Goal: Task Accomplishment & Management: Complete application form

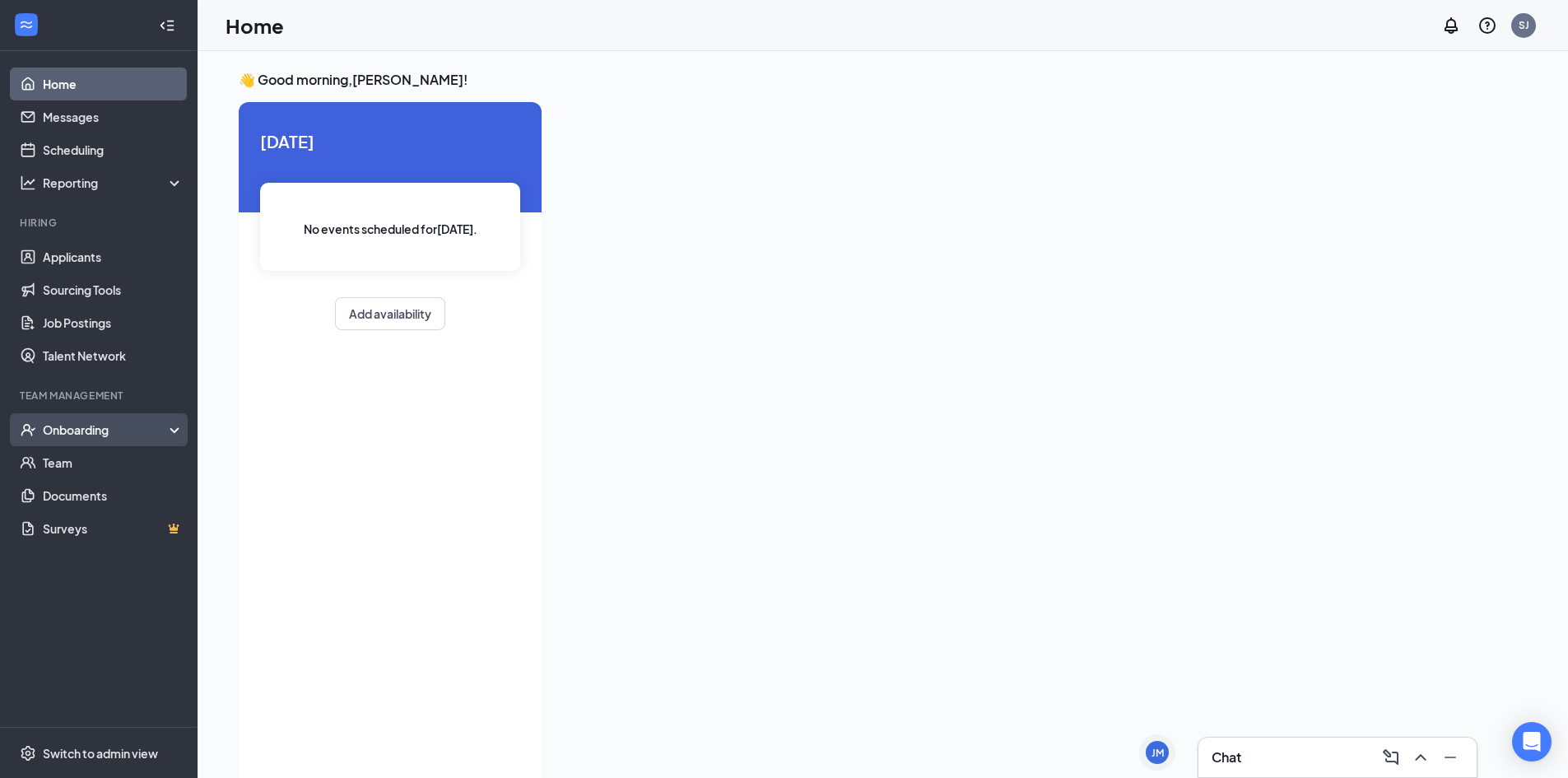
click at [85, 436] on div "Onboarding" at bounding box center [106, 430] width 126 height 16
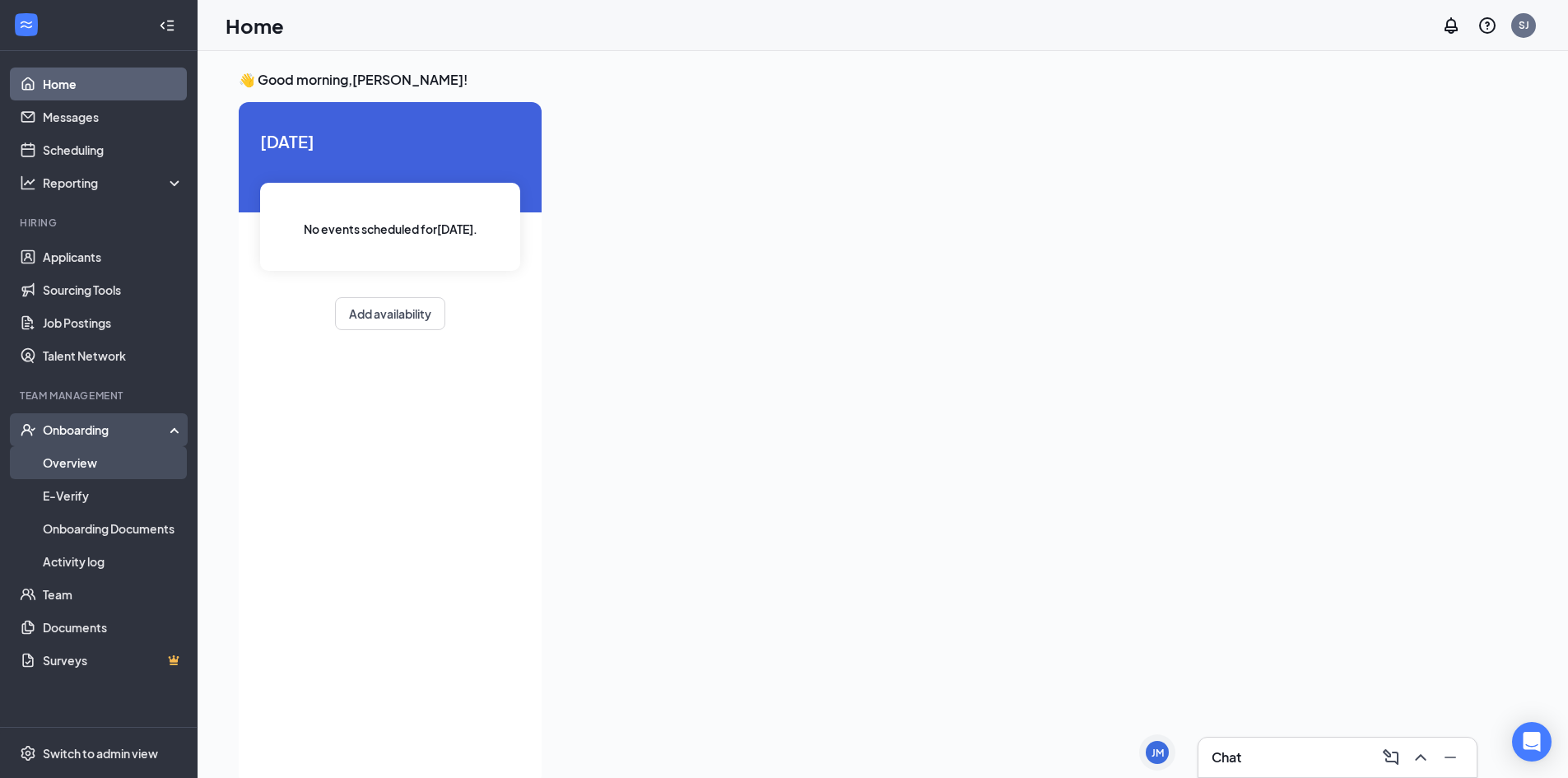
click at [77, 461] on link "Overview" at bounding box center [113, 463] width 141 height 33
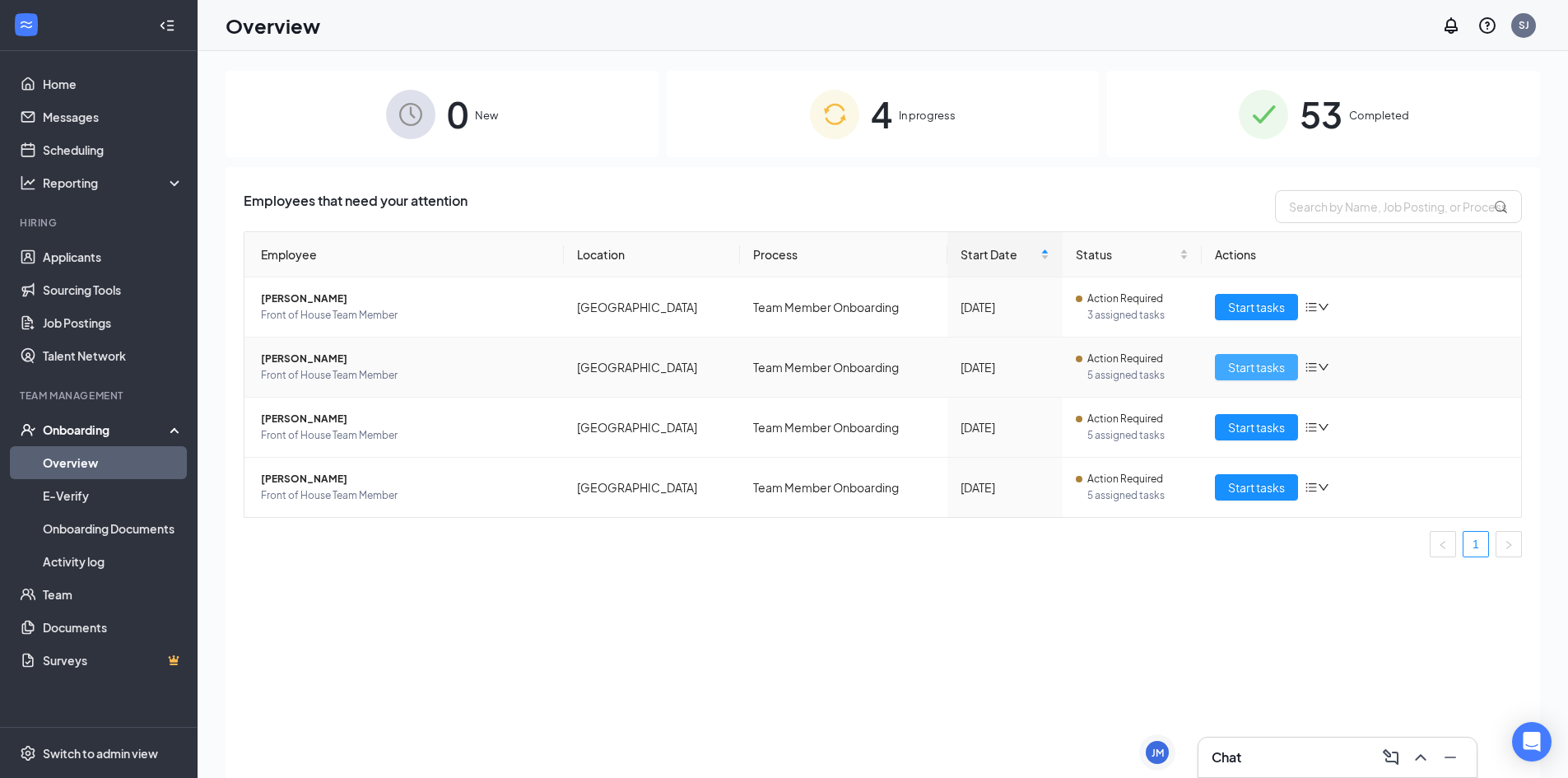
click at [1254, 364] on span "Start tasks" at bounding box center [1256, 366] width 57 height 18
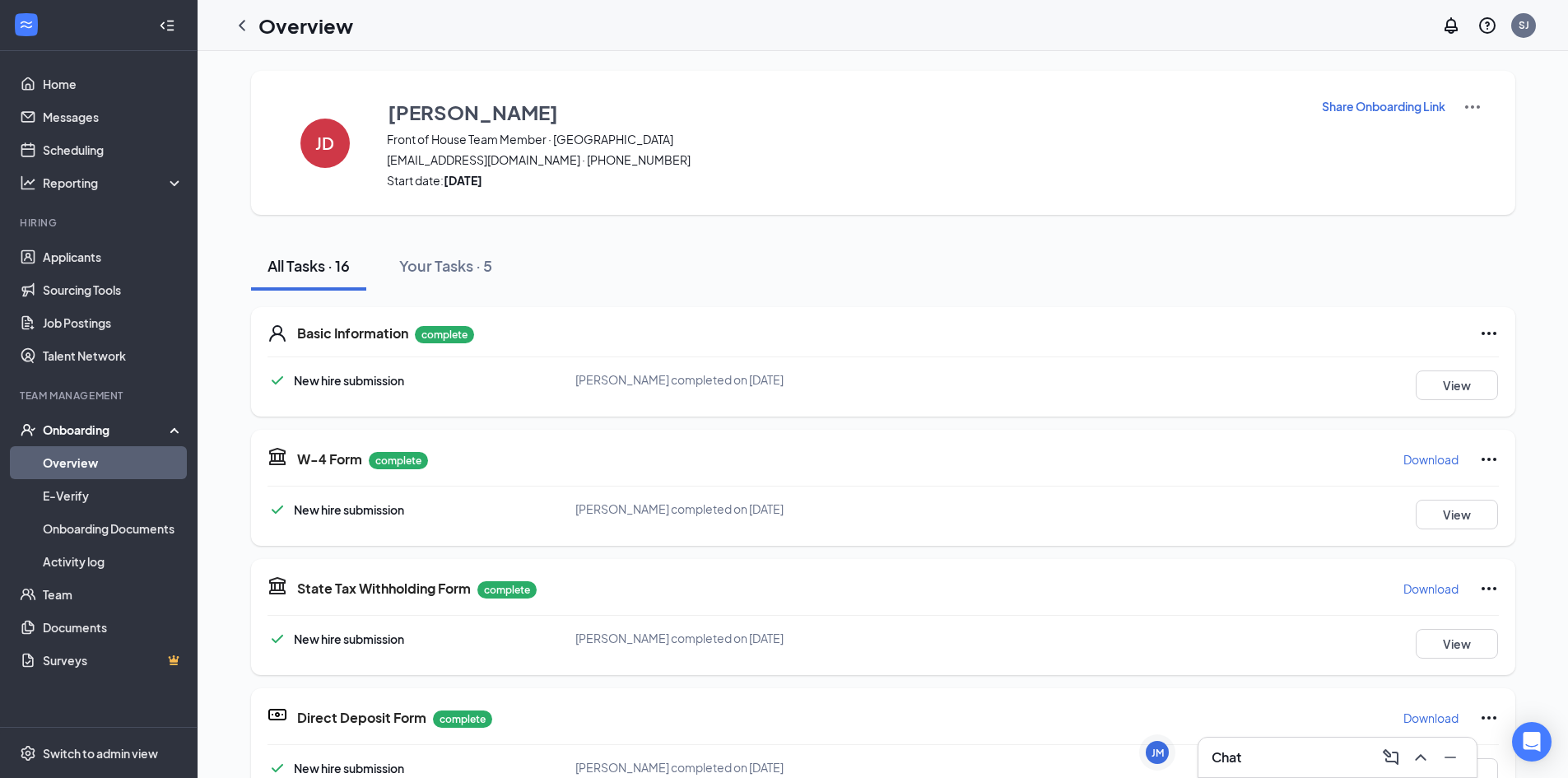
click at [1427, 461] on p "Download" at bounding box center [1431, 459] width 55 height 16
click at [1424, 591] on p "Download" at bounding box center [1431, 588] width 55 height 16
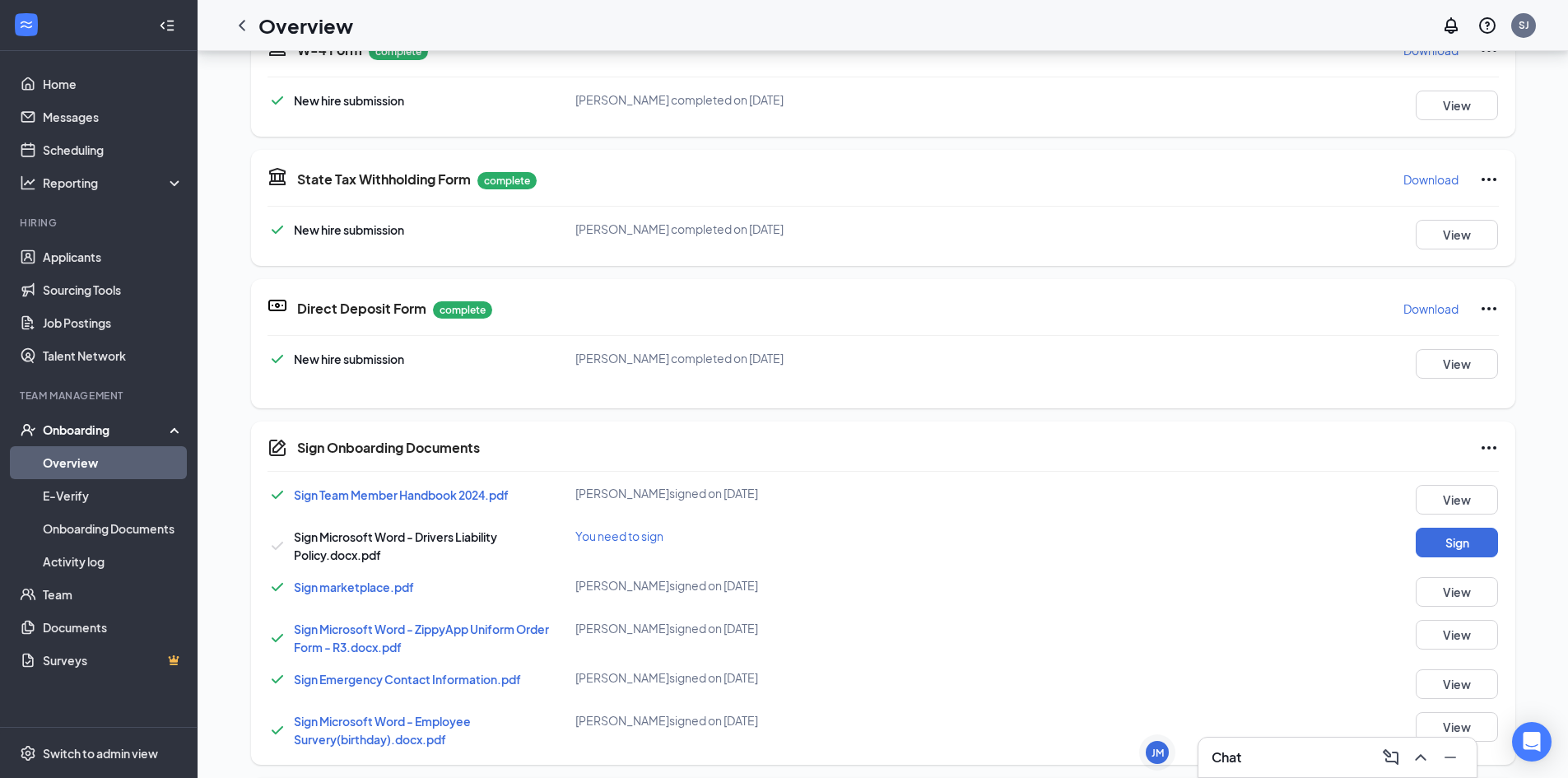
scroll to position [247, 0]
click at [1423, 546] on button "Sign" at bounding box center [1456, 541] width 82 height 29
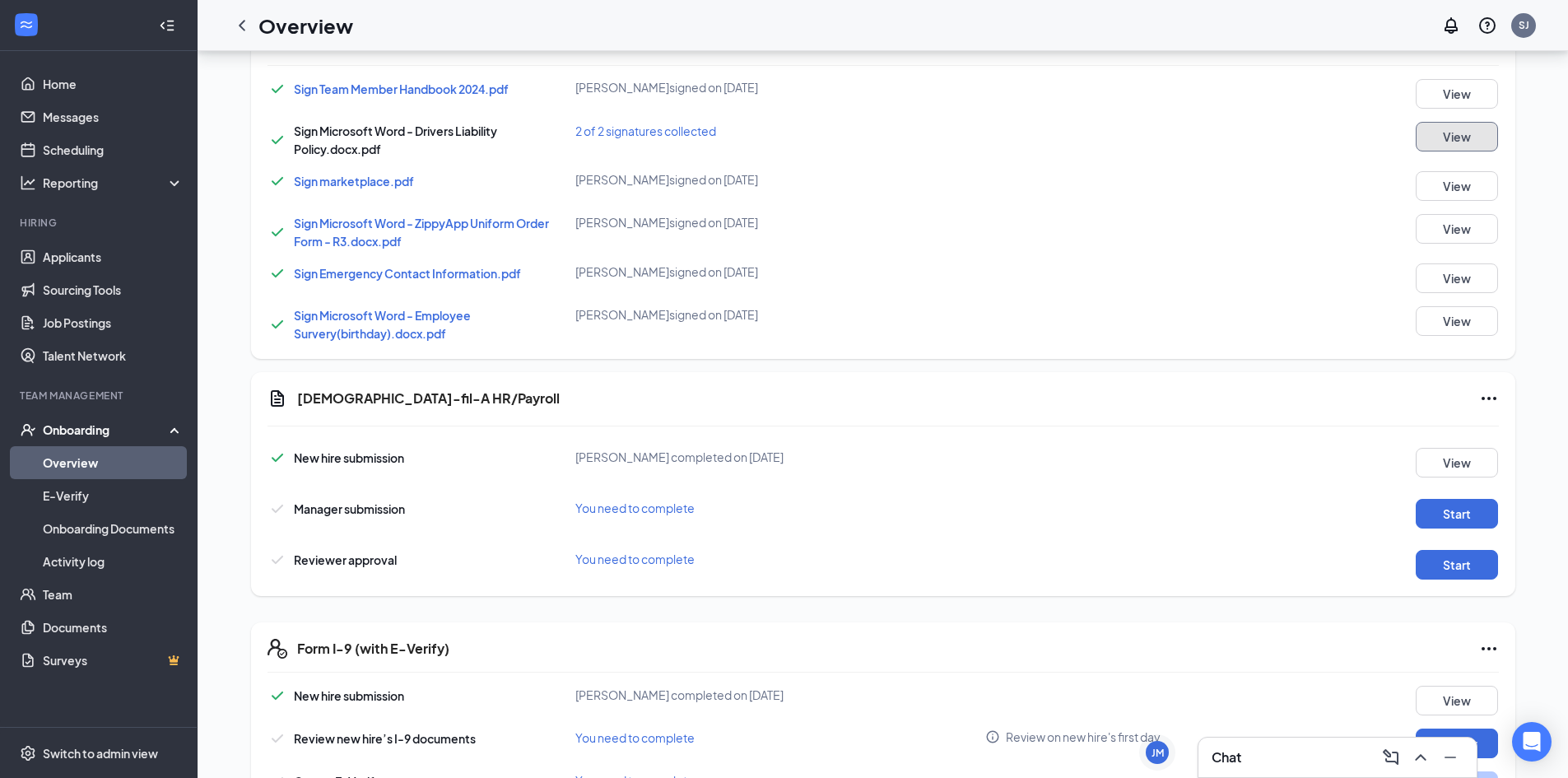
scroll to position [748, 0]
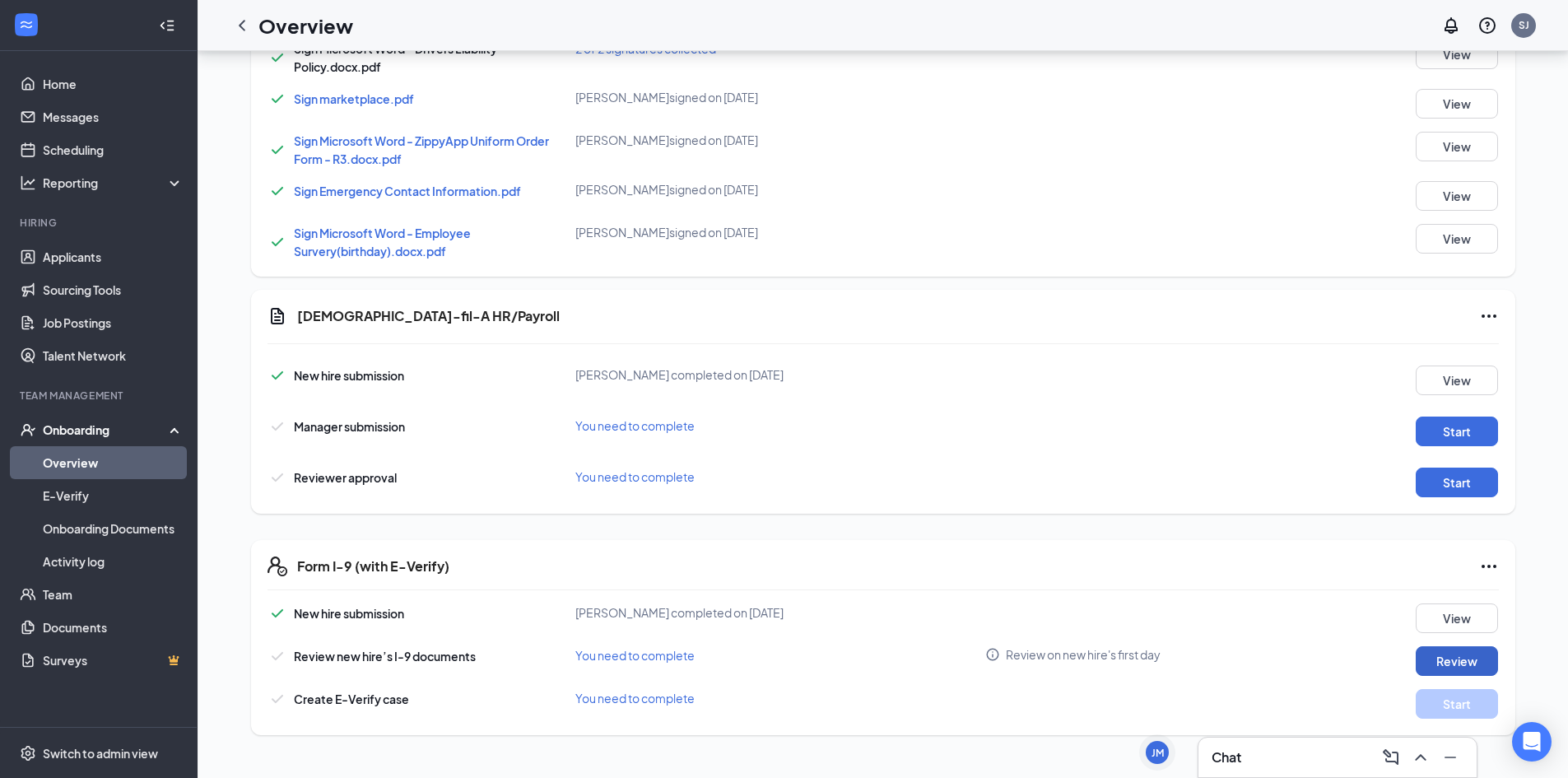
click at [1433, 653] on button "Review" at bounding box center [1456, 661] width 82 height 29
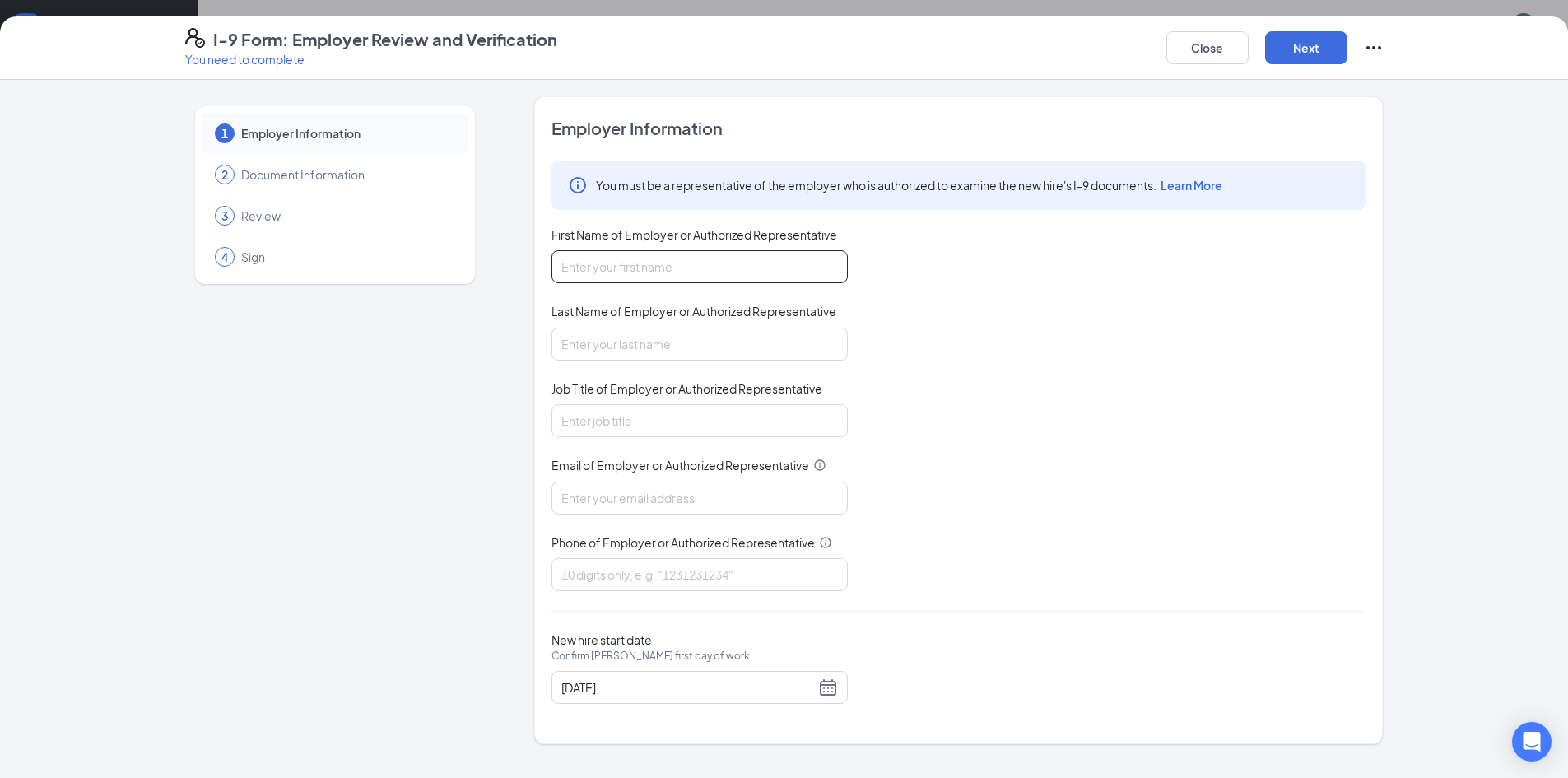
click at [617, 254] on input "First Name of Employer or Authorized Representative" at bounding box center [700, 267] width 296 height 33
type input "[PERSON_NAME]"
type input "HR Coordinator"
type input "[EMAIL_ADDRESS][DOMAIN_NAME]"
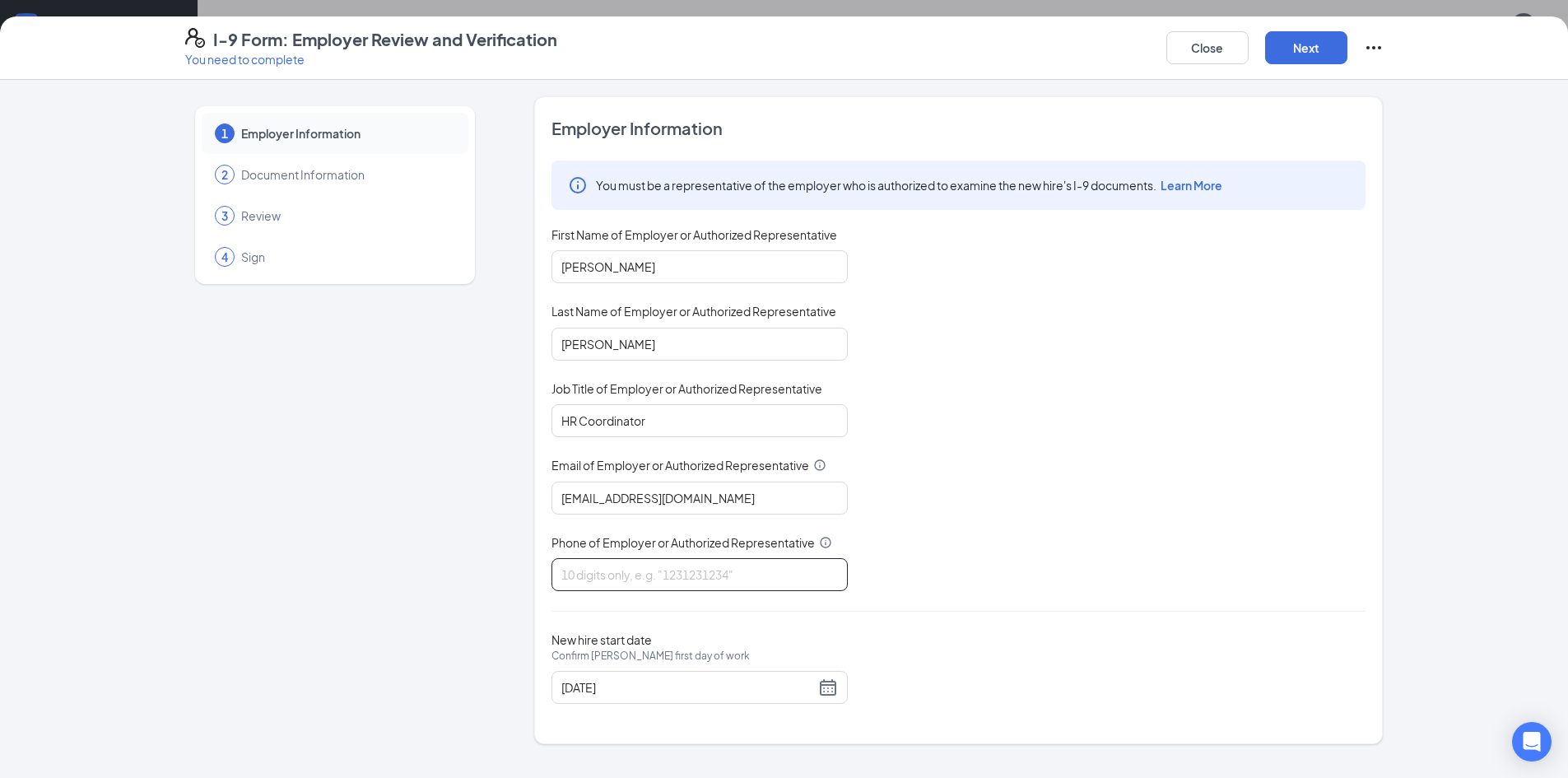
click at [697, 591] on input "Phone of Employer or Authorized Representative" at bounding box center [700, 574] width 296 height 33
type input "7068458484"
drag, startPoint x: 742, startPoint y: 497, endPoint x: 309, endPoint y: 503, distance: 433.0
click at [309, 503] on div "1 Employer Information 2 Document Information 3 Review 4 Sign Employer Informat…" at bounding box center [784, 420] width 1198 height 648
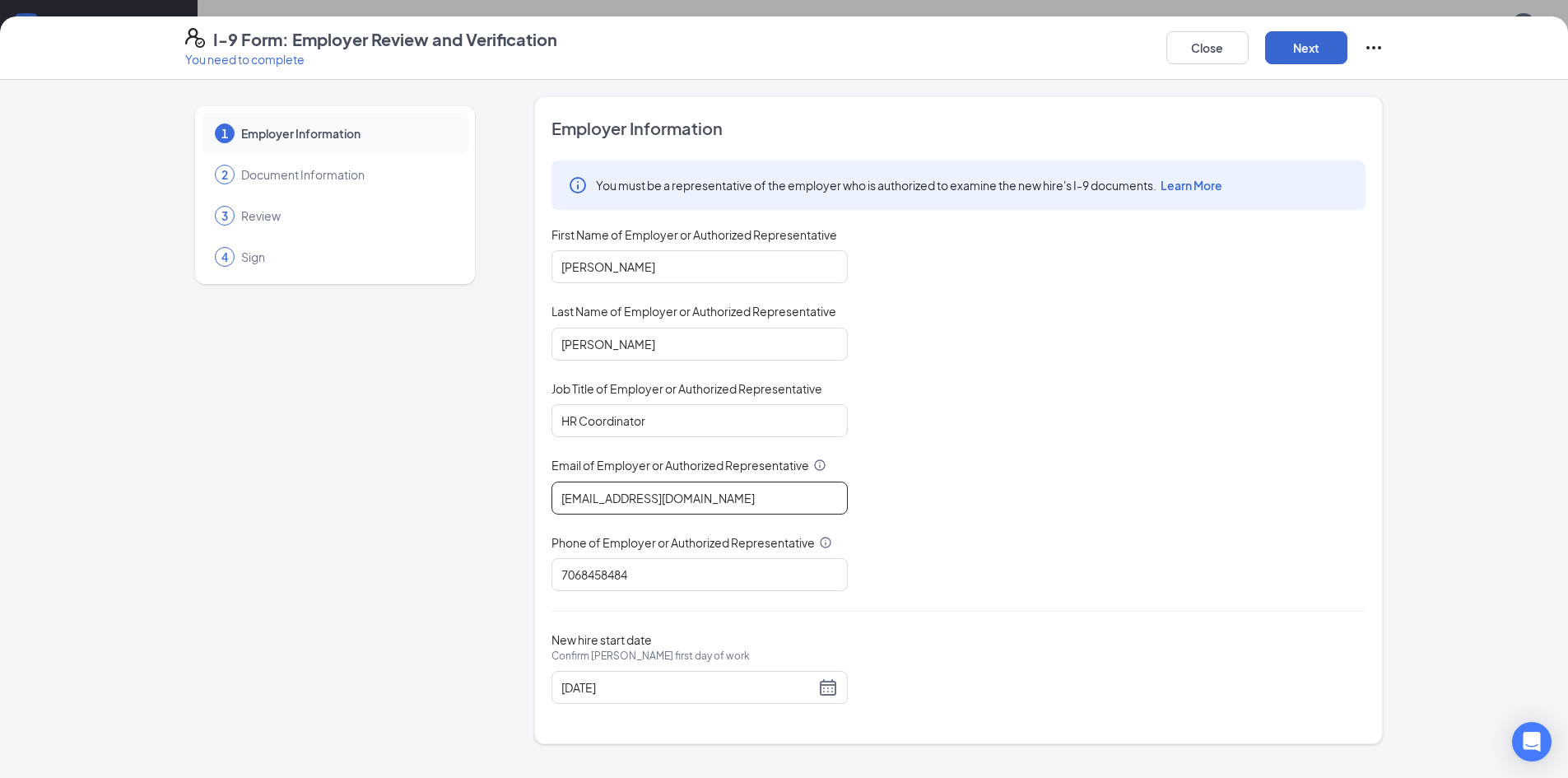
type input "[EMAIL_ADDRESS][DOMAIN_NAME]"
click at [1303, 43] on button "Next" at bounding box center [1306, 48] width 82 height 33
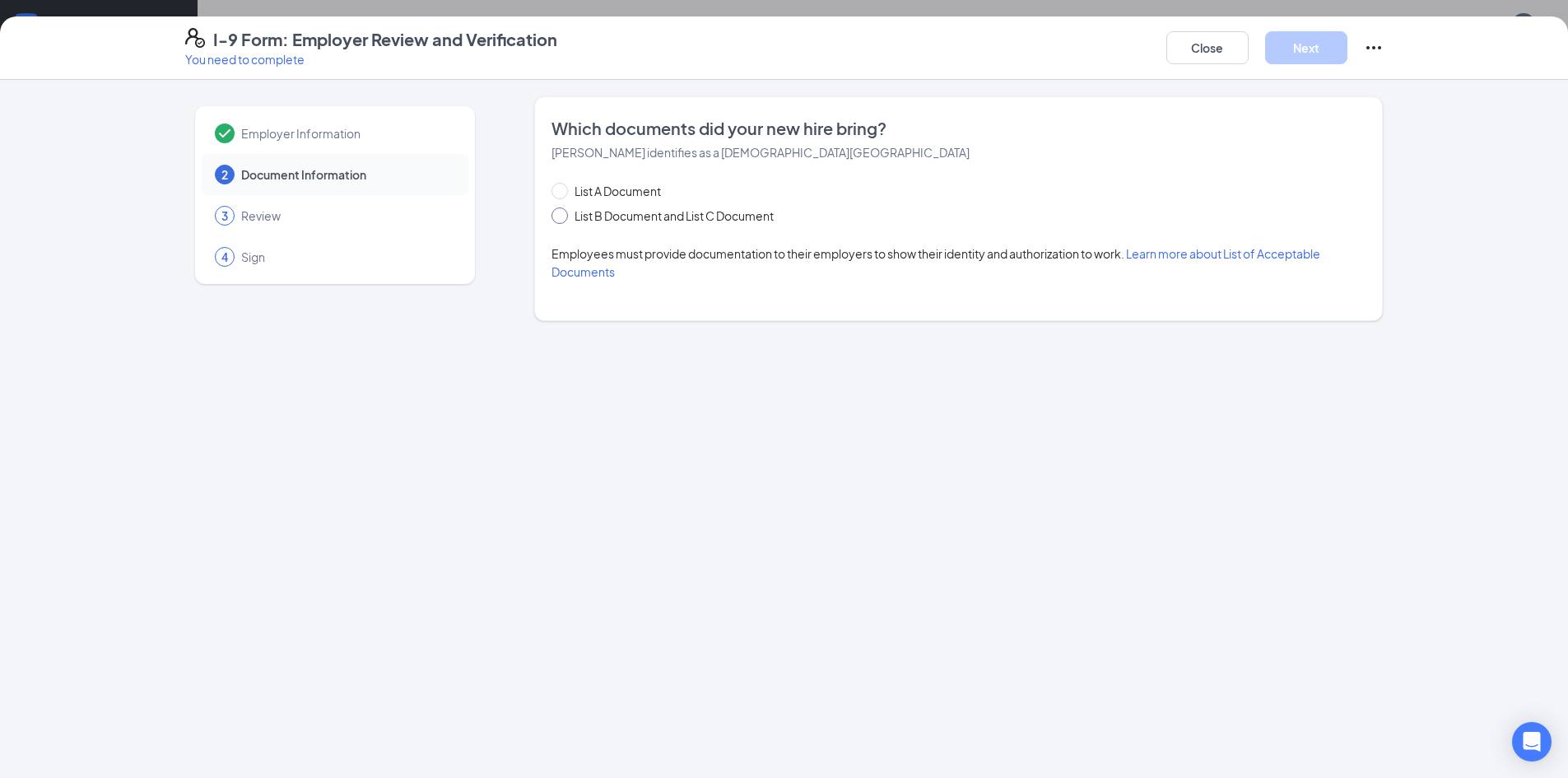
click at [554, 214] on input "List B Document and List C Document" at bounding box center [557, 213] width 11 height 11
radio input "true"
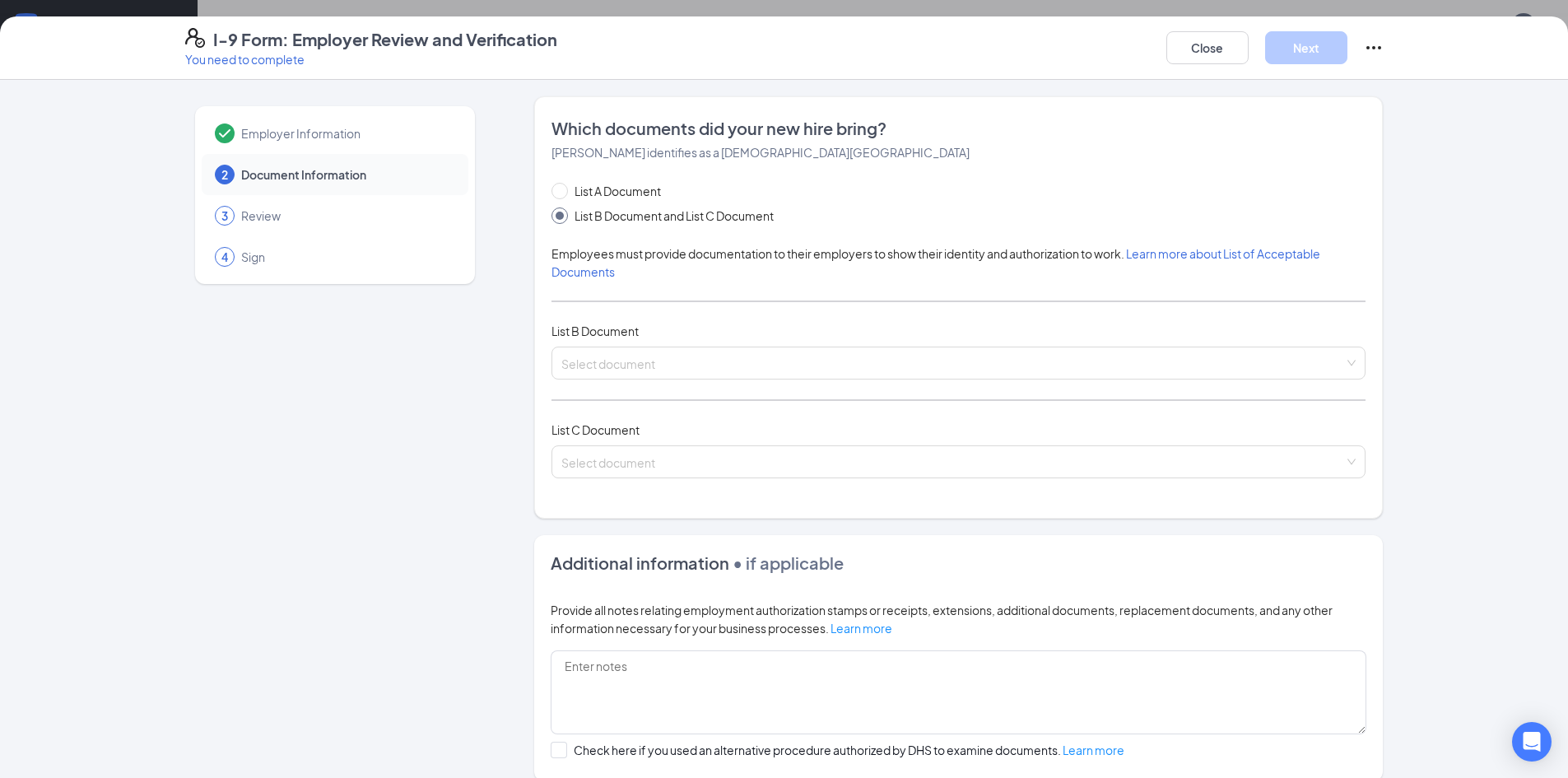
click at [583, 342] on div "List A Document List B Document and List C Document Employees must provide docu…" at bounding box center [958, 340] width 814 height 316
click at [584, 362] on input "search" at bounding box center [952, 360] width 783 height 25
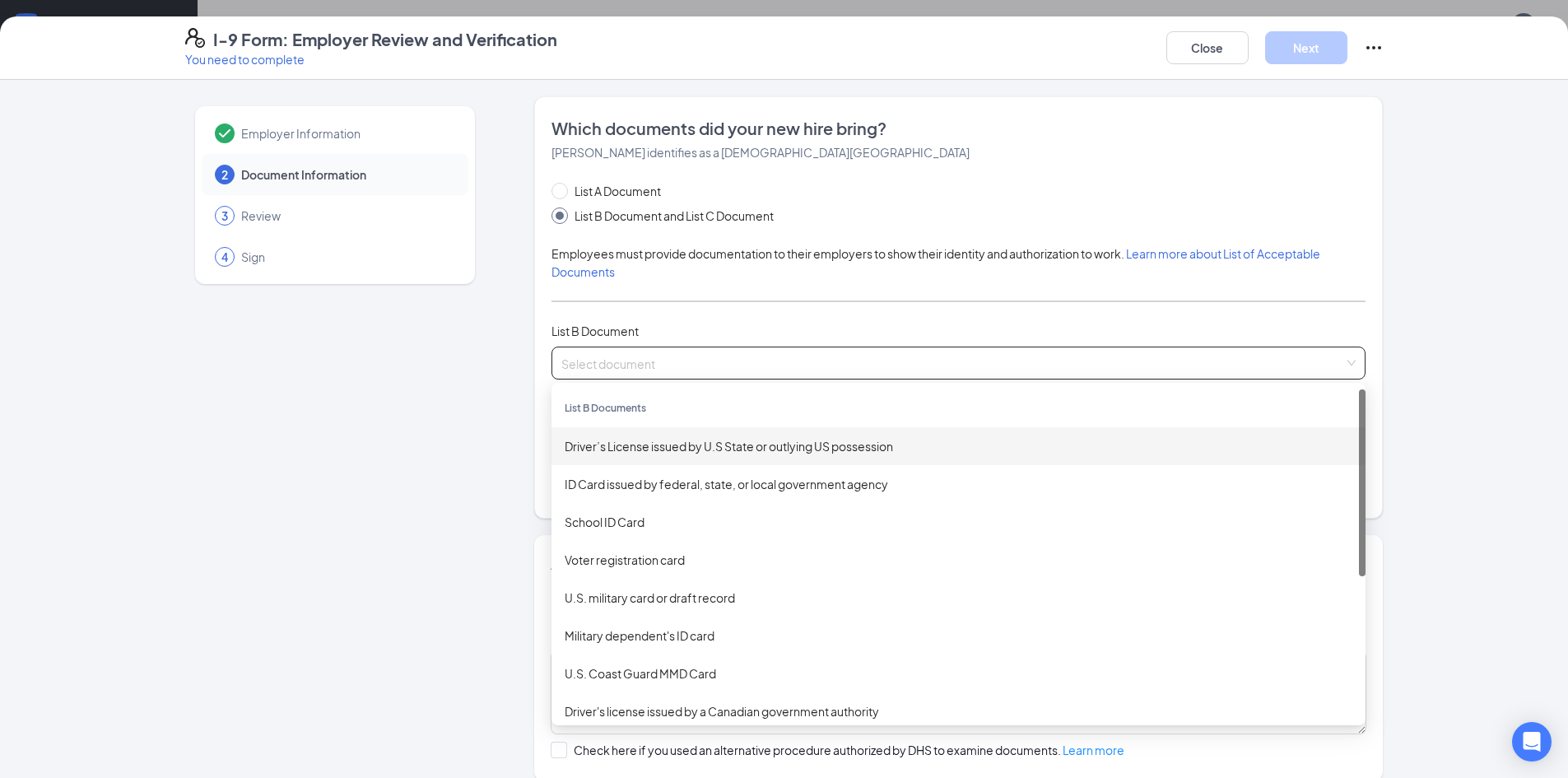
click at [609, 438] on div "Driver’s License issued by U.S State or outlying US possession" at bounding box center [958, 446] width 788 height 18
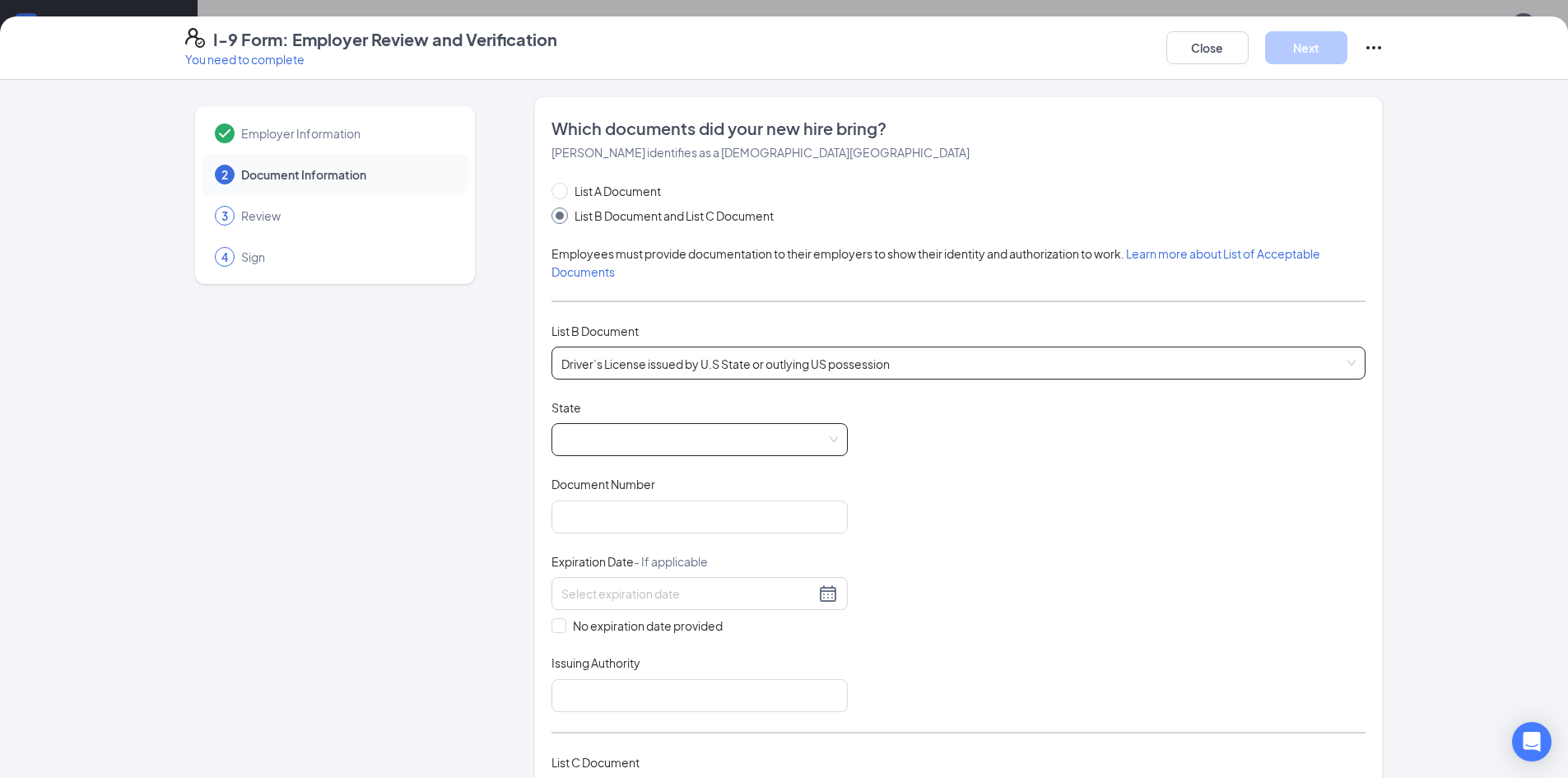
click at [603, 444] on span at bounding box center [699, 440] width 276 height 31
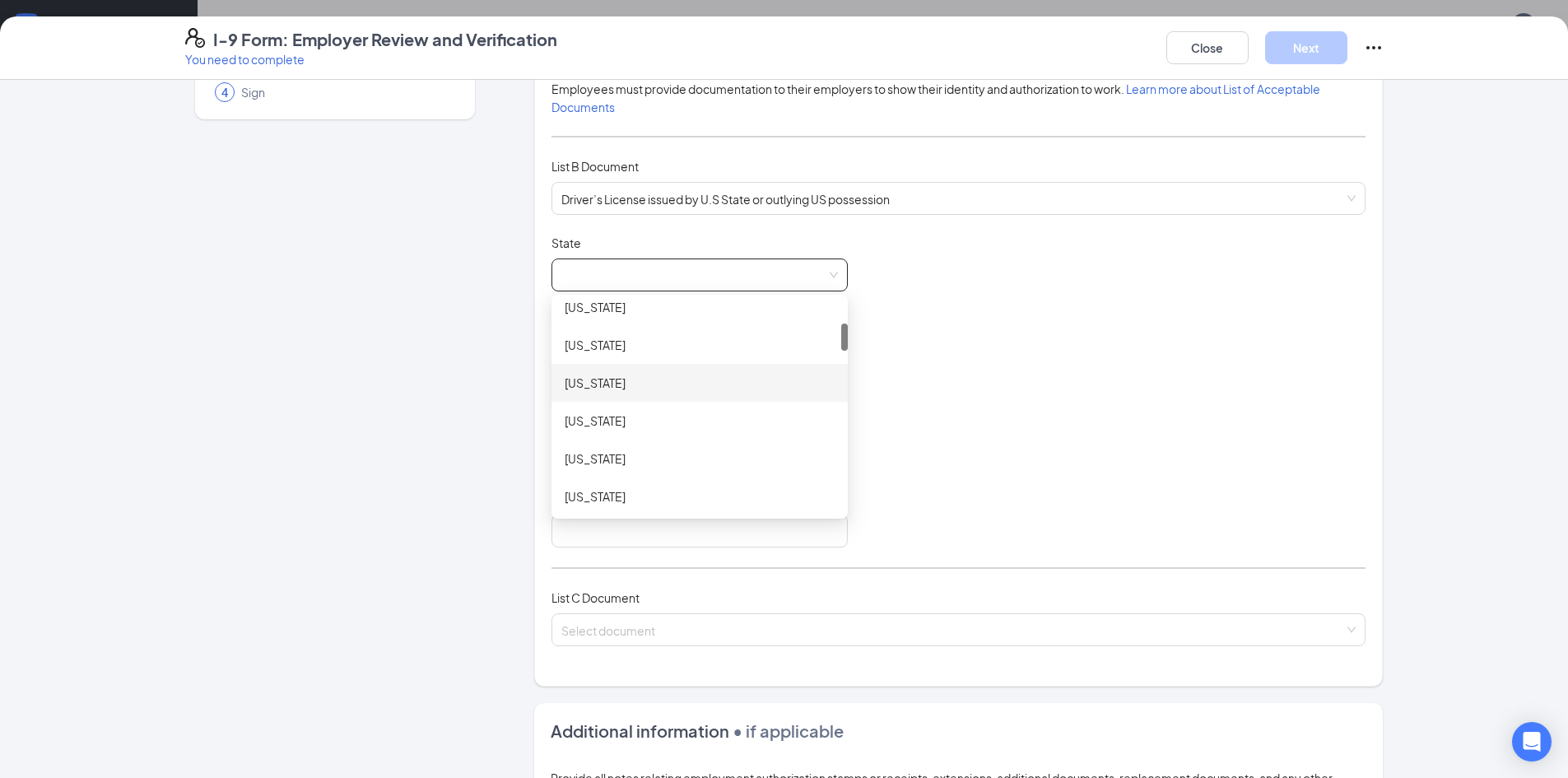
scroll to position [247, 0]
click at [607, 475] on div "[US_STATE]" at bounding box center [700, 490] width 296 height 38
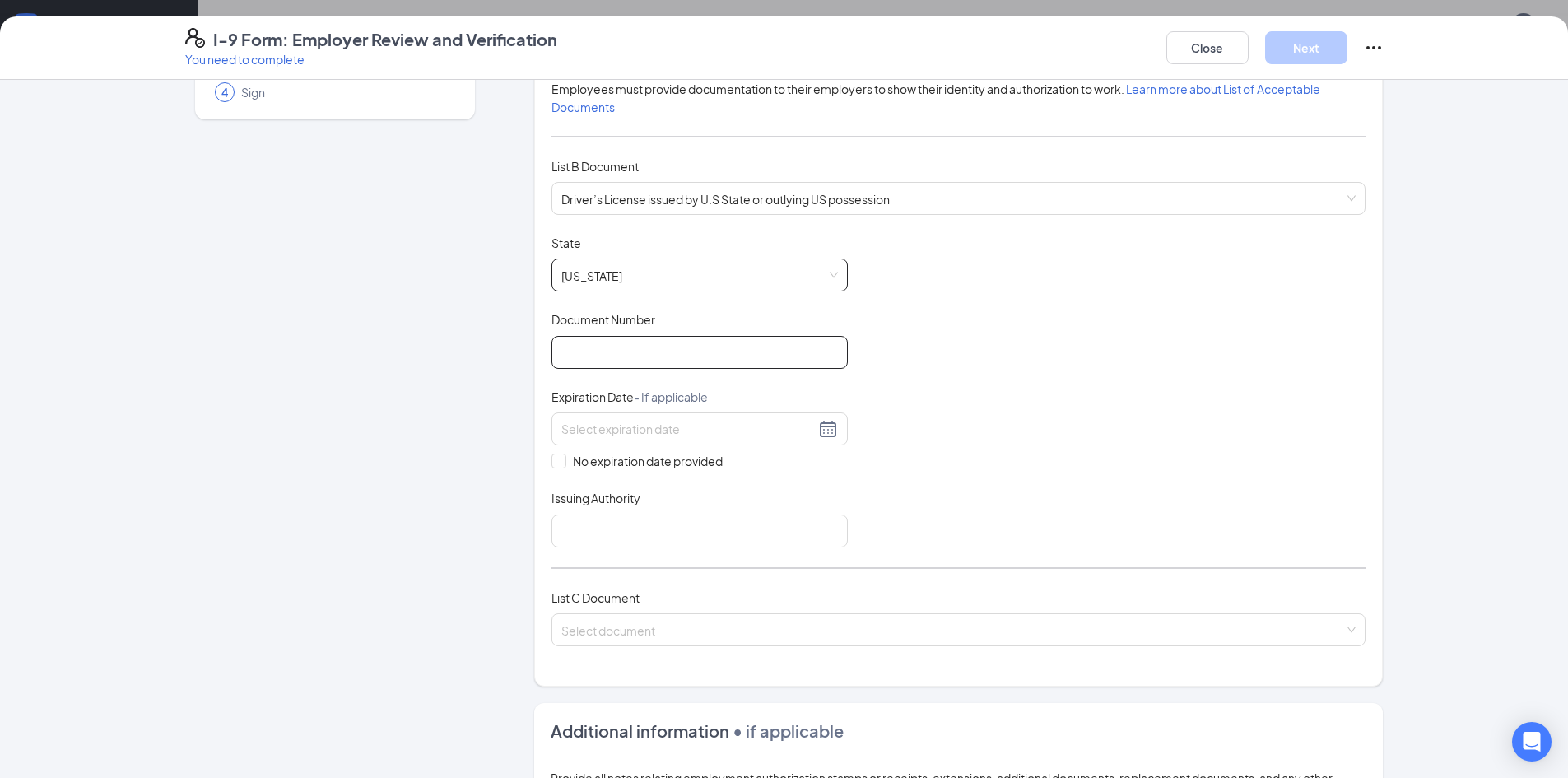
click at [605, 352] on input "Document Number" at bounding box center [700, 353] width 296 height 33
type input "059862993"
click at [628, 425] on input at bounding box center [687, 429] width 254 height 18
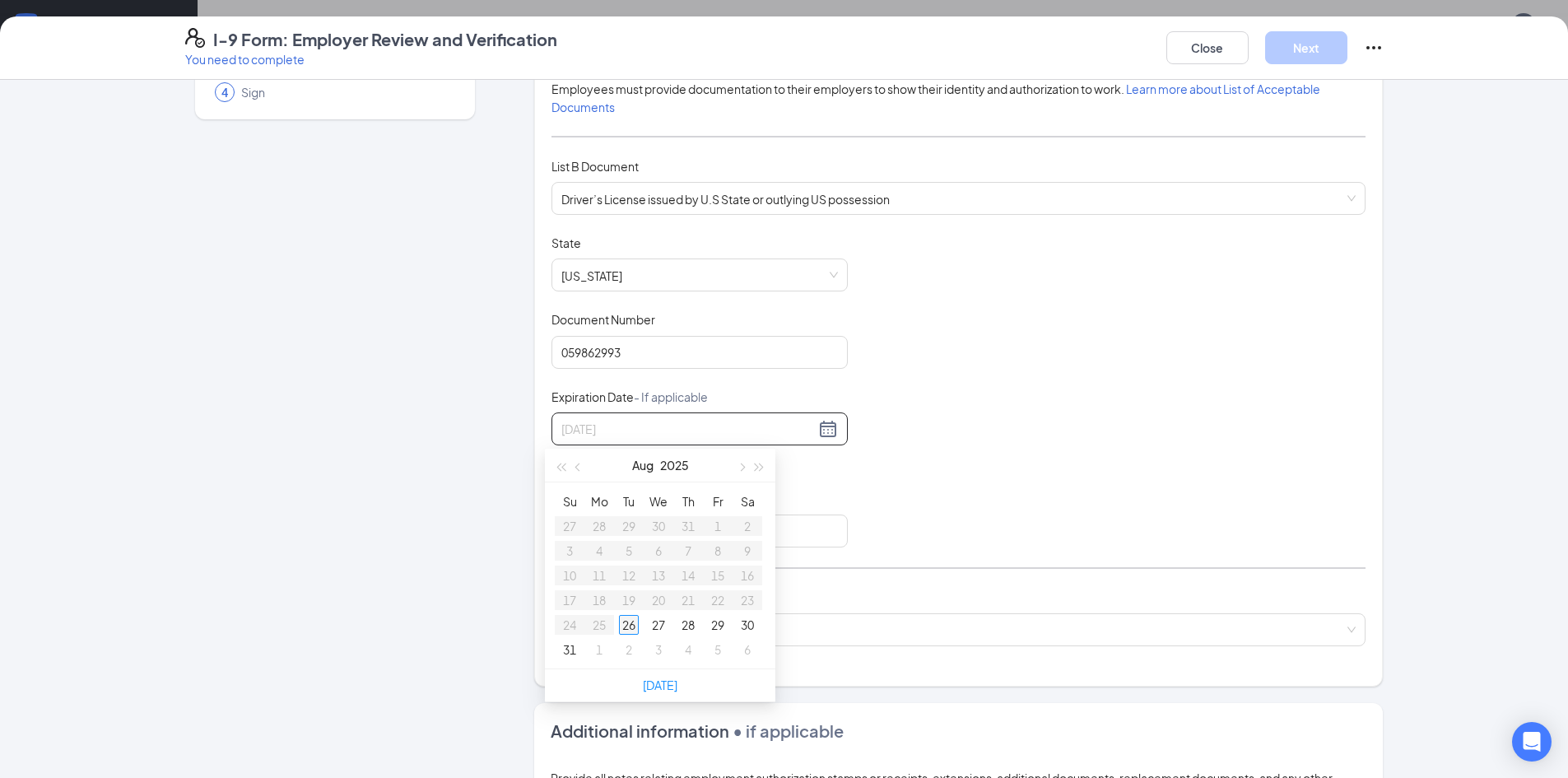
click at [627, 625] on div "26" at bounding box center [629, 625] width 20 height 20
drag, startPoint x: 647, startPoint y: 432, endPoint x: 597, endPoint y: 446, distance: 51.9
click at [597, 446] on div "[DATE] No expiration date provided" at bounding box center [700, 441] width 296 height 58
click at [635, 624] on div "26" at bounding box center [629, 625] width 20 height 20
type input "[DATE]"
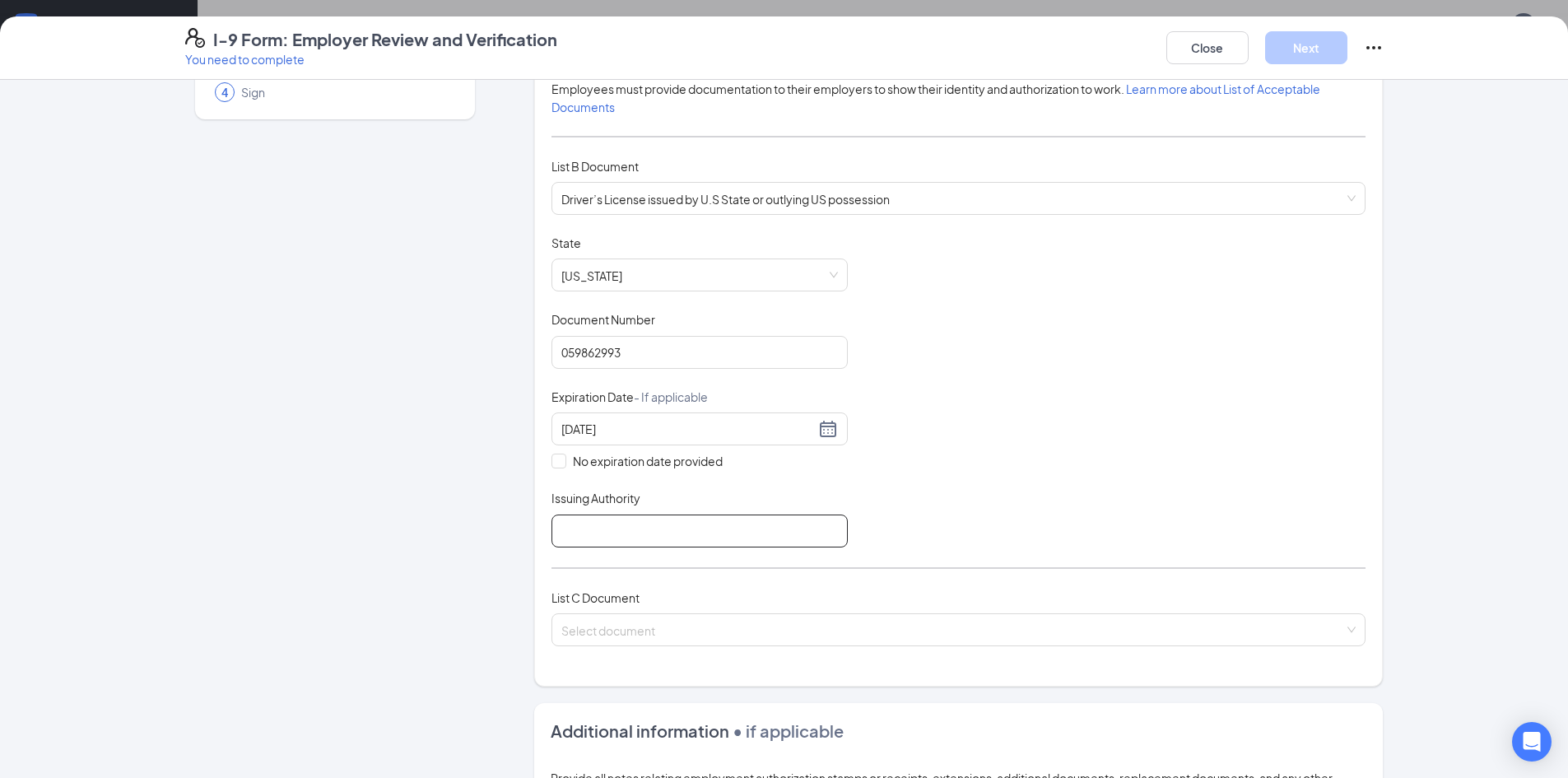
click at [618, 541] on input "Issuing Authority" at bounding box center [700, 531] width 296 height 33
type input "[PERSON_NAME]"
click at [638, 629] on input "search" at bounding box center [952, 626] width 783 height 25
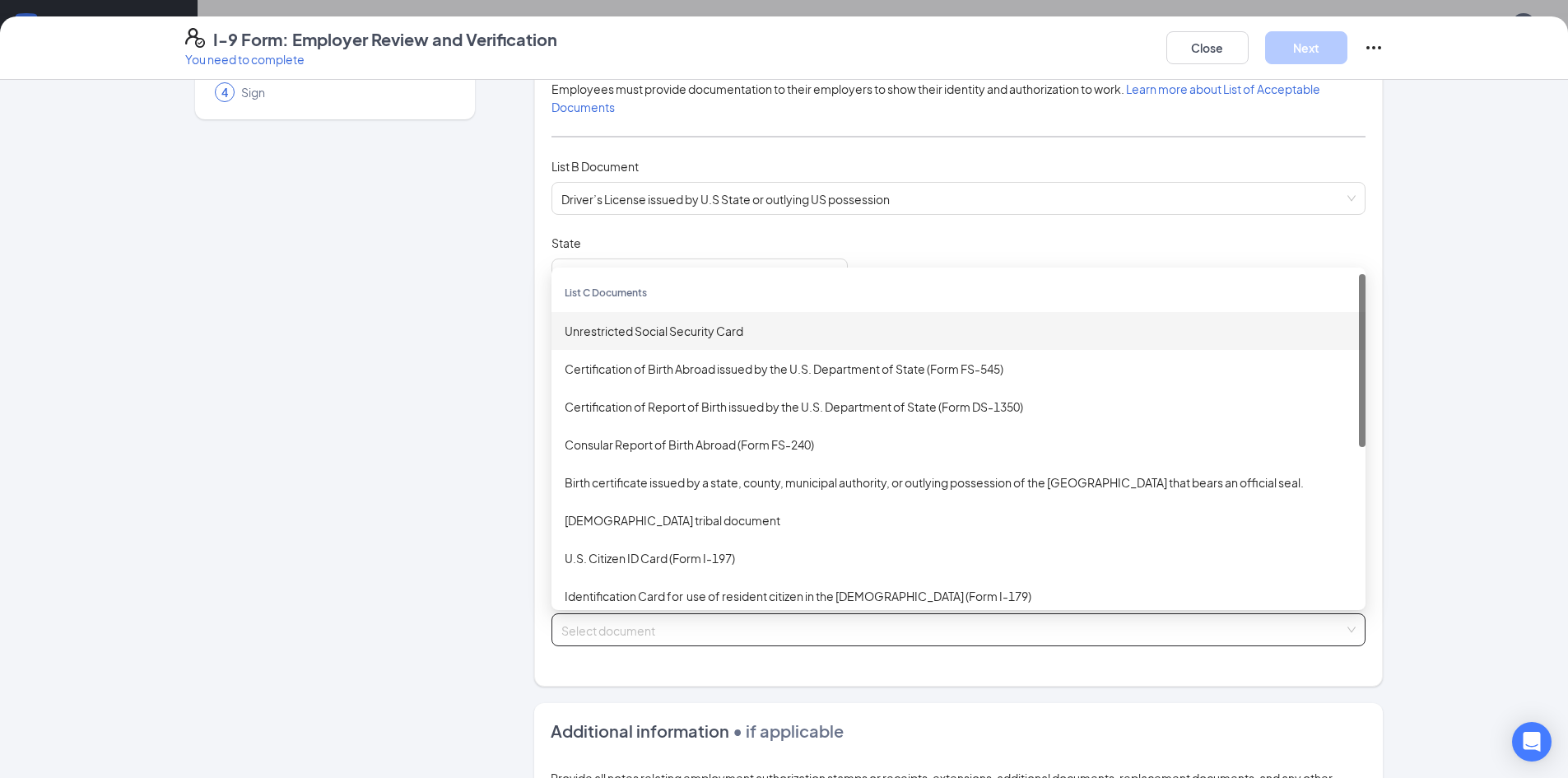
click at [675, 340] on div "Unrestricted Social Security Card" at bounding box center [958, 331] width 814 height 38
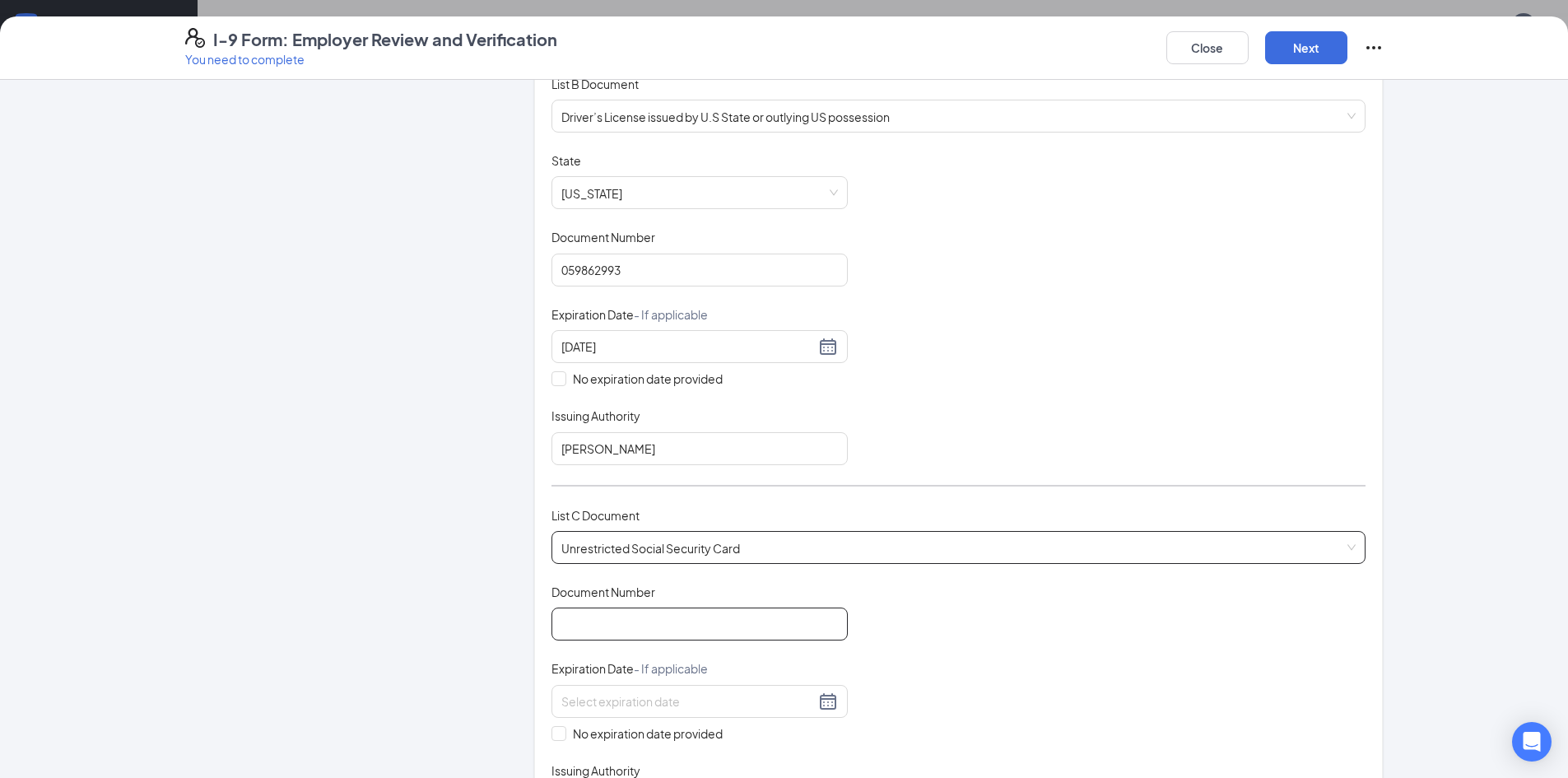
click at [660, 614] on input "Document Number" at bounding box center [700, 624] width 296 height 33
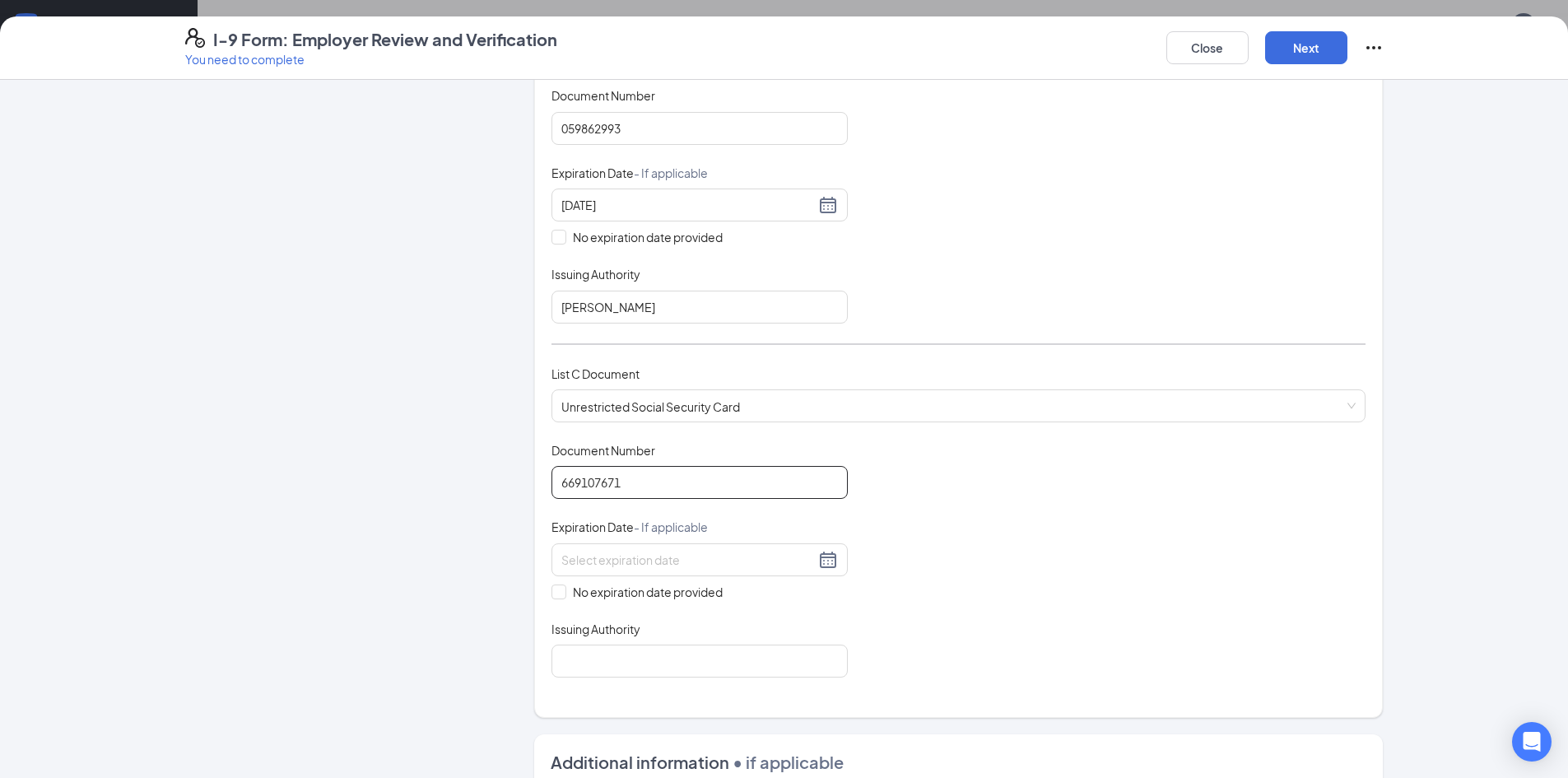
scroll to position [412, 0]
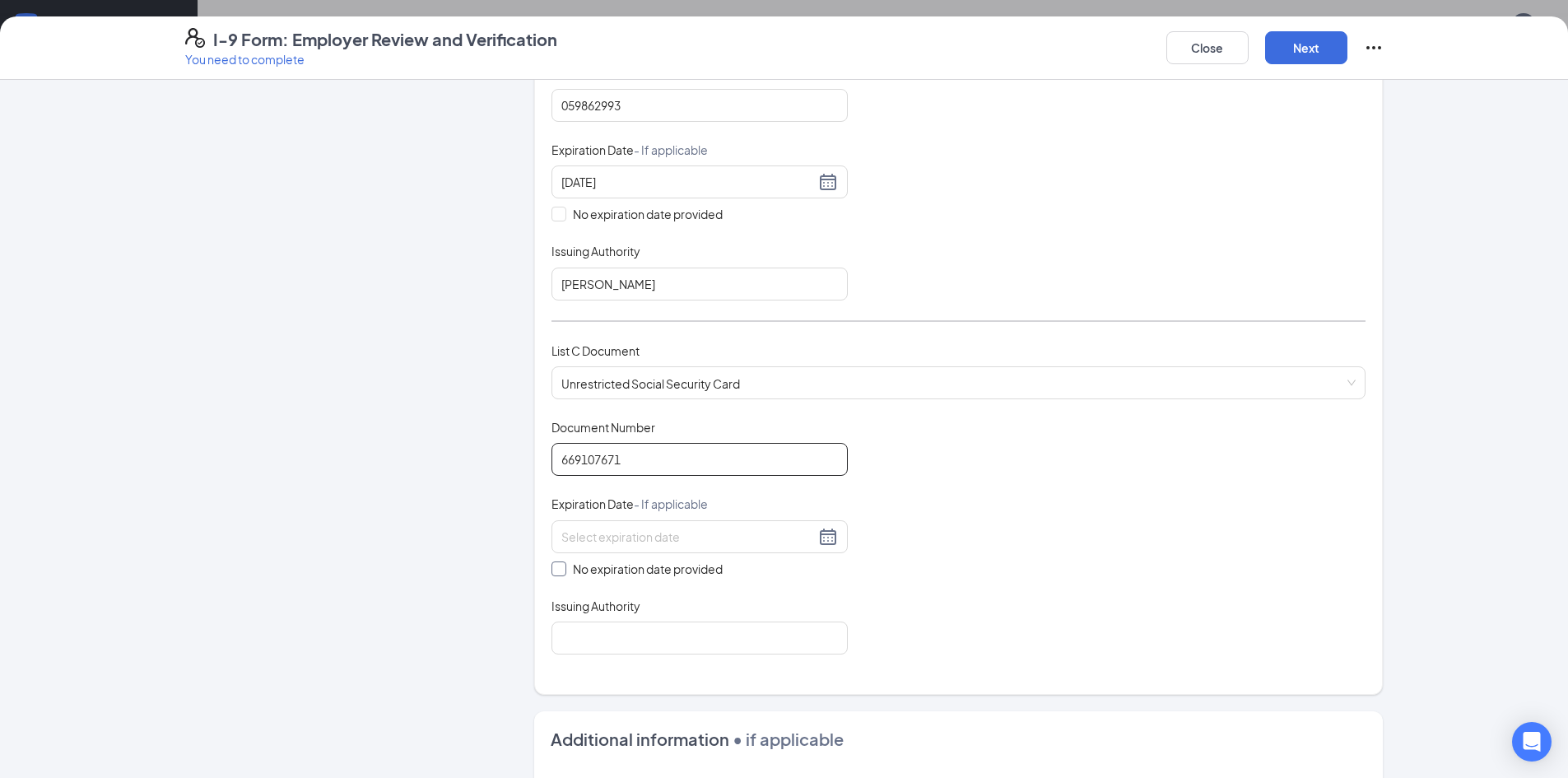
type input "669107671"
click at [560, 570] on label "No expiration date provided" at bounding box center [700, 568] width 296 height 18
click at [556, 571] on input "No expiration date provided" at bounding box center [557, 567] width 11 height 11
checkbox input "true"
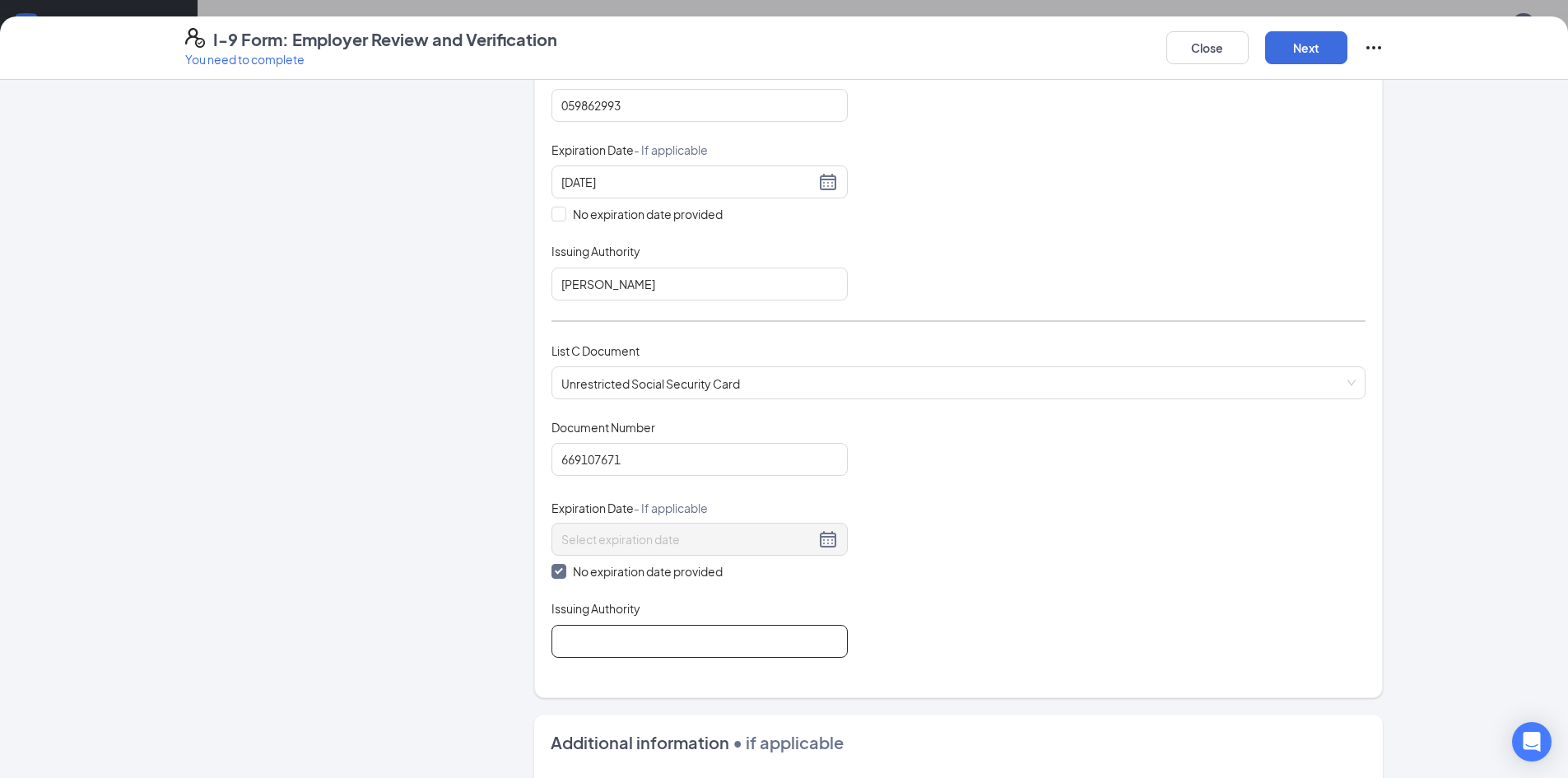
click at [599, 652] on input "Issuing Authority" at bounding box center [700, 641] width 296 height 33
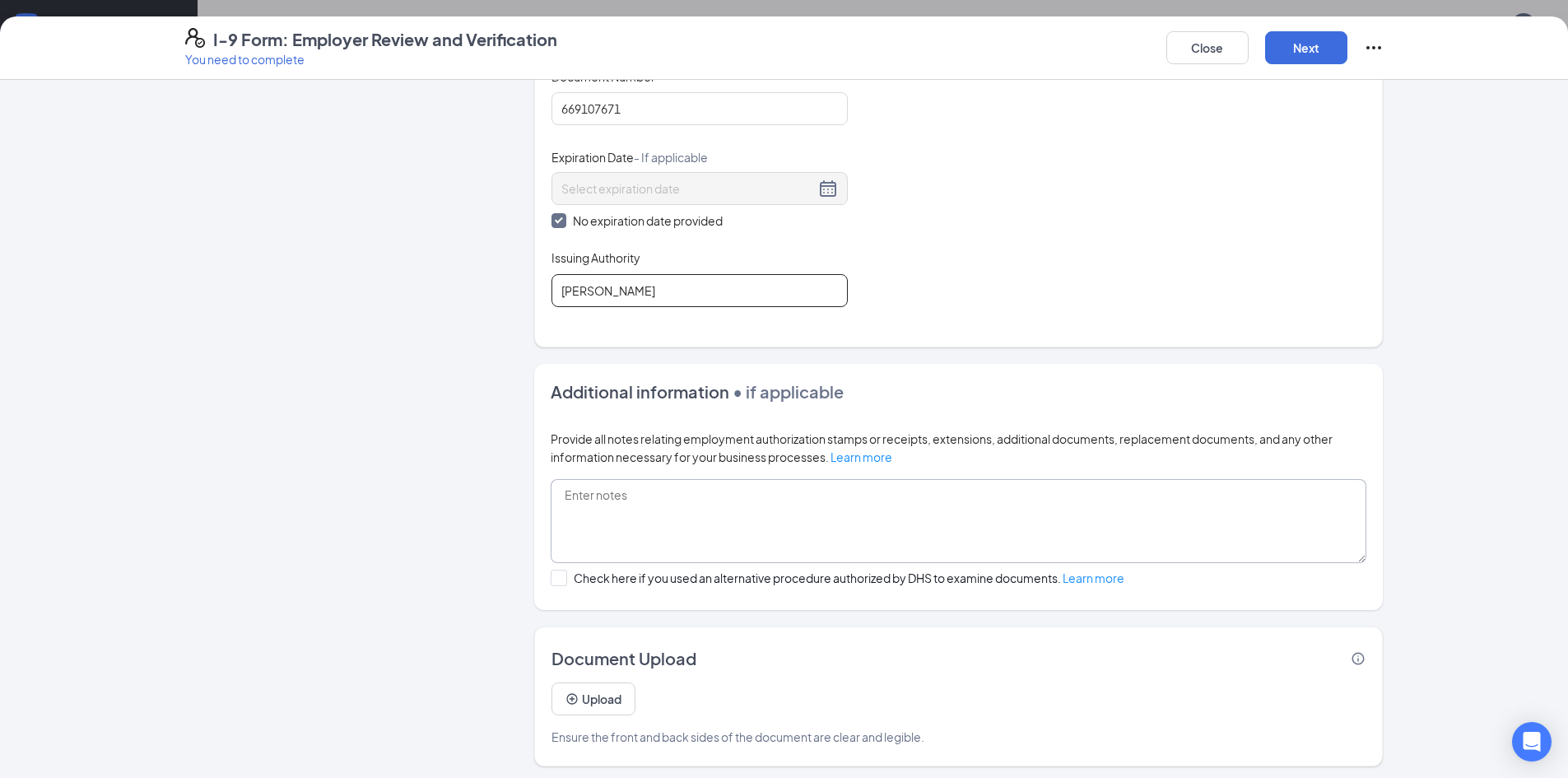
scroll to position [768, 0]
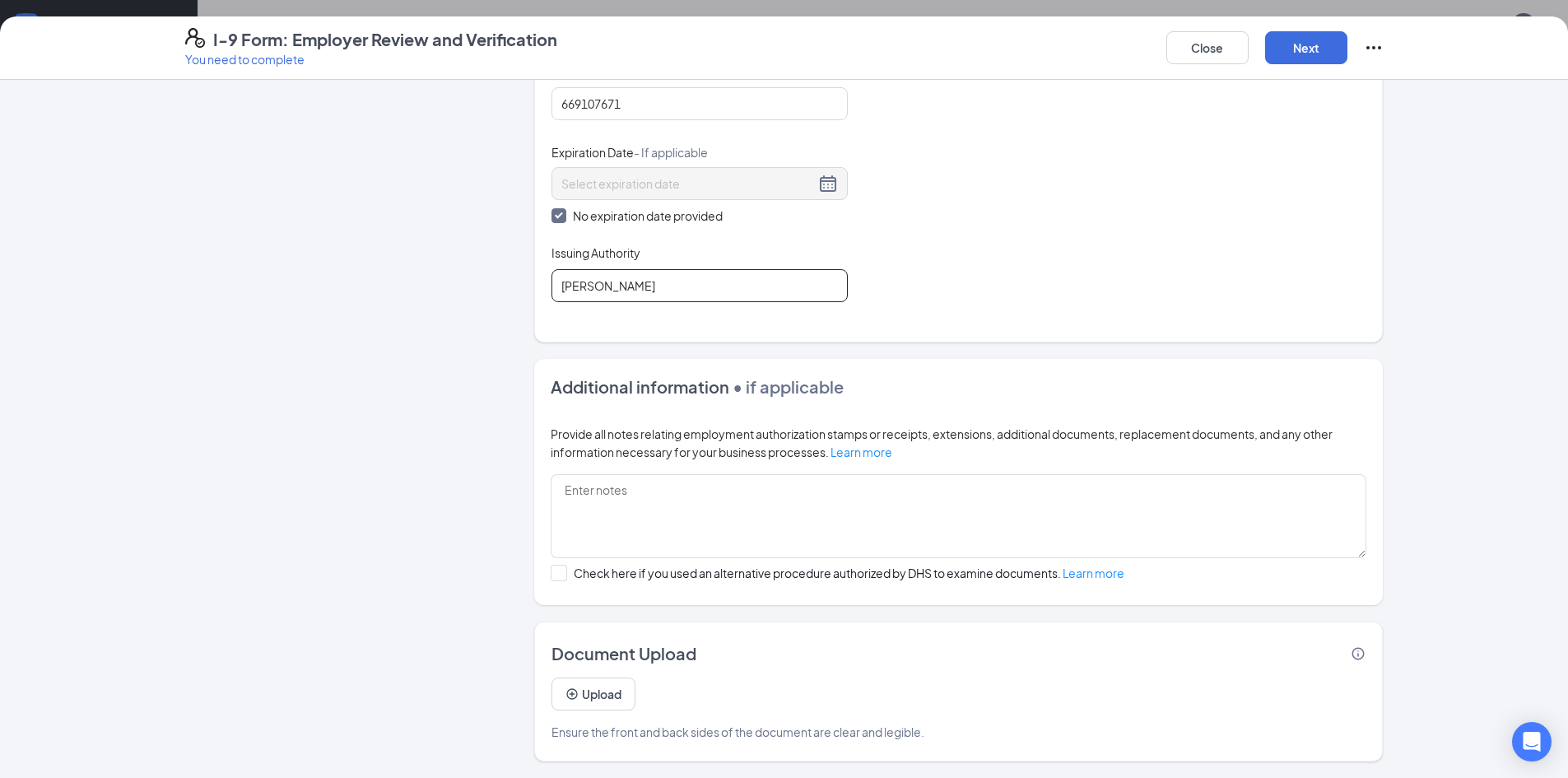
type input "[PERSON_NAME]"
click at [1313, 25] on div "I-9 Form: Employer Review and Verification You need to complete Close Next" at bounding box center [784, 48] width 1568 height 63
click at [1306, 43] on button "Next" at bounding box center [1306, 48] width 82 height 33
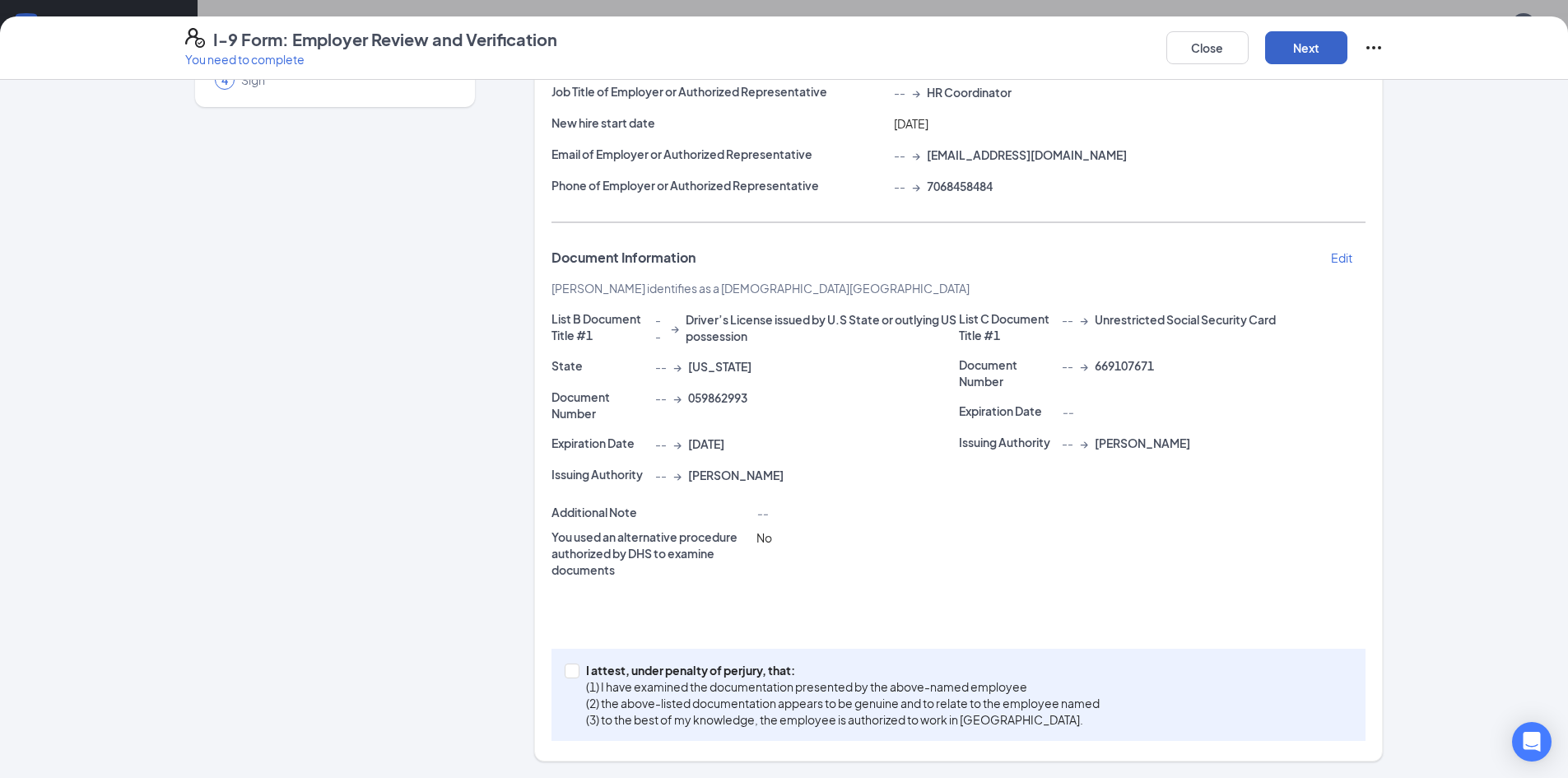
scroll to position [177, 0]
click at [565, 671] on input "I attest, under penalty of [PERSON_NAME], that: (1) I have examined the documen…" at bounding box center [570, 669] width 11 height 11
checkbox input "true"
click at [1300, 55] on button "Next" at bounding box center [1306, 48] width 82 height 33
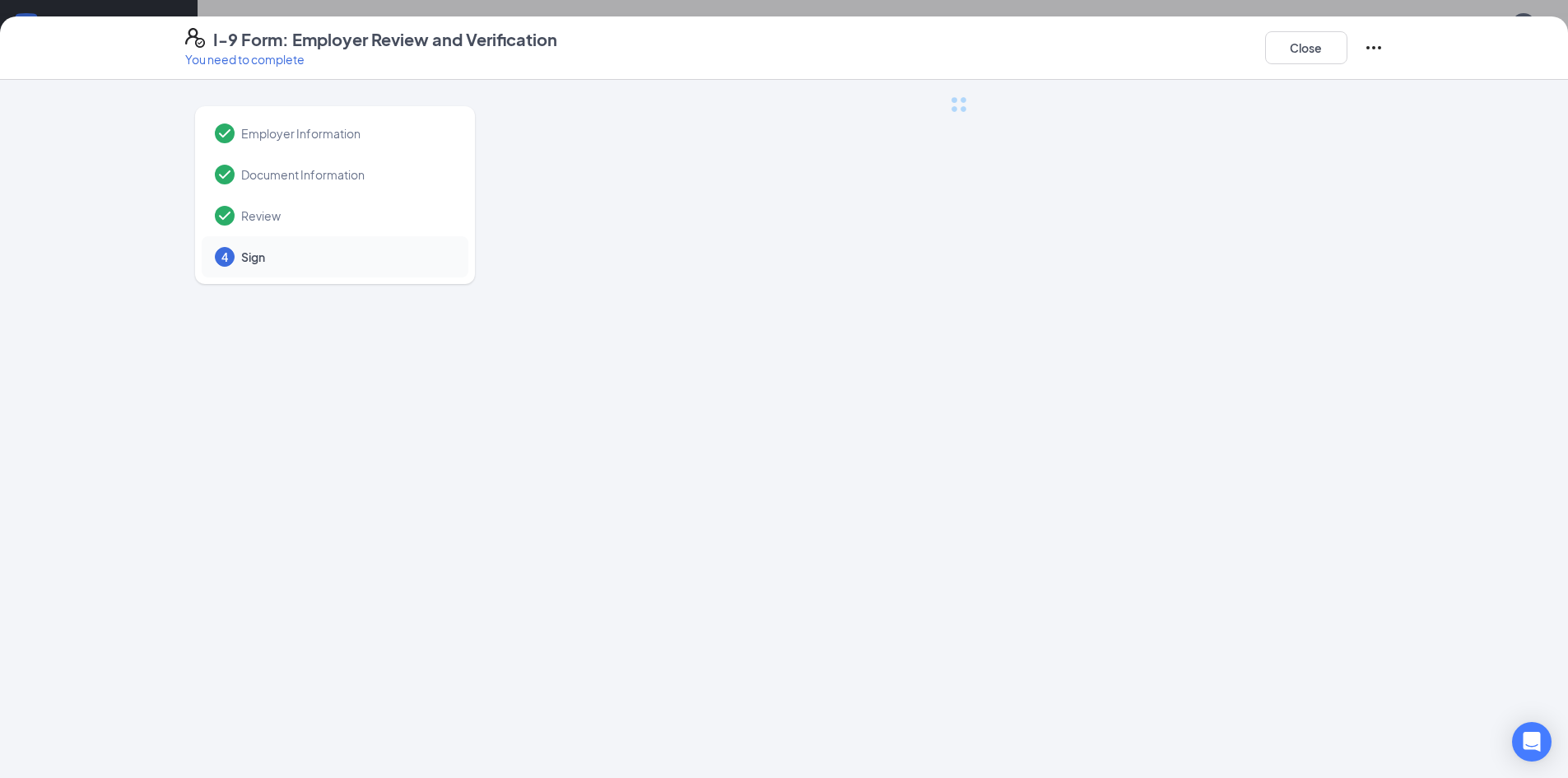
scroll to position [0, 0]
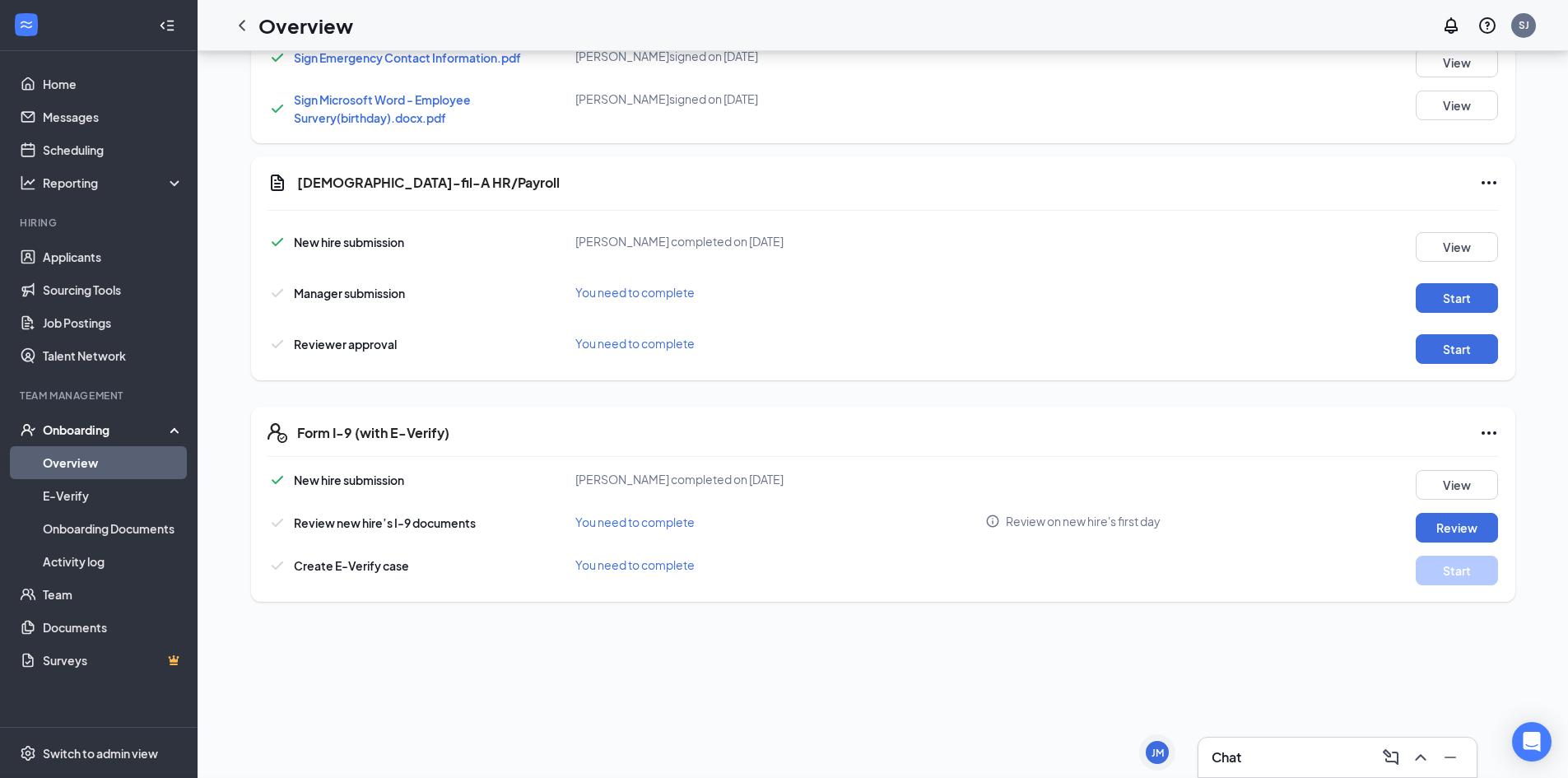
click at [774, 224] on div "I-9 Form: Employer Review and Verification You need to complete Close Employer …" at bounding box center [784, 389] width 1568 height 778
click at [1459, 295] on button "Start" at bounding box center [1456, 298] width 82 height 29
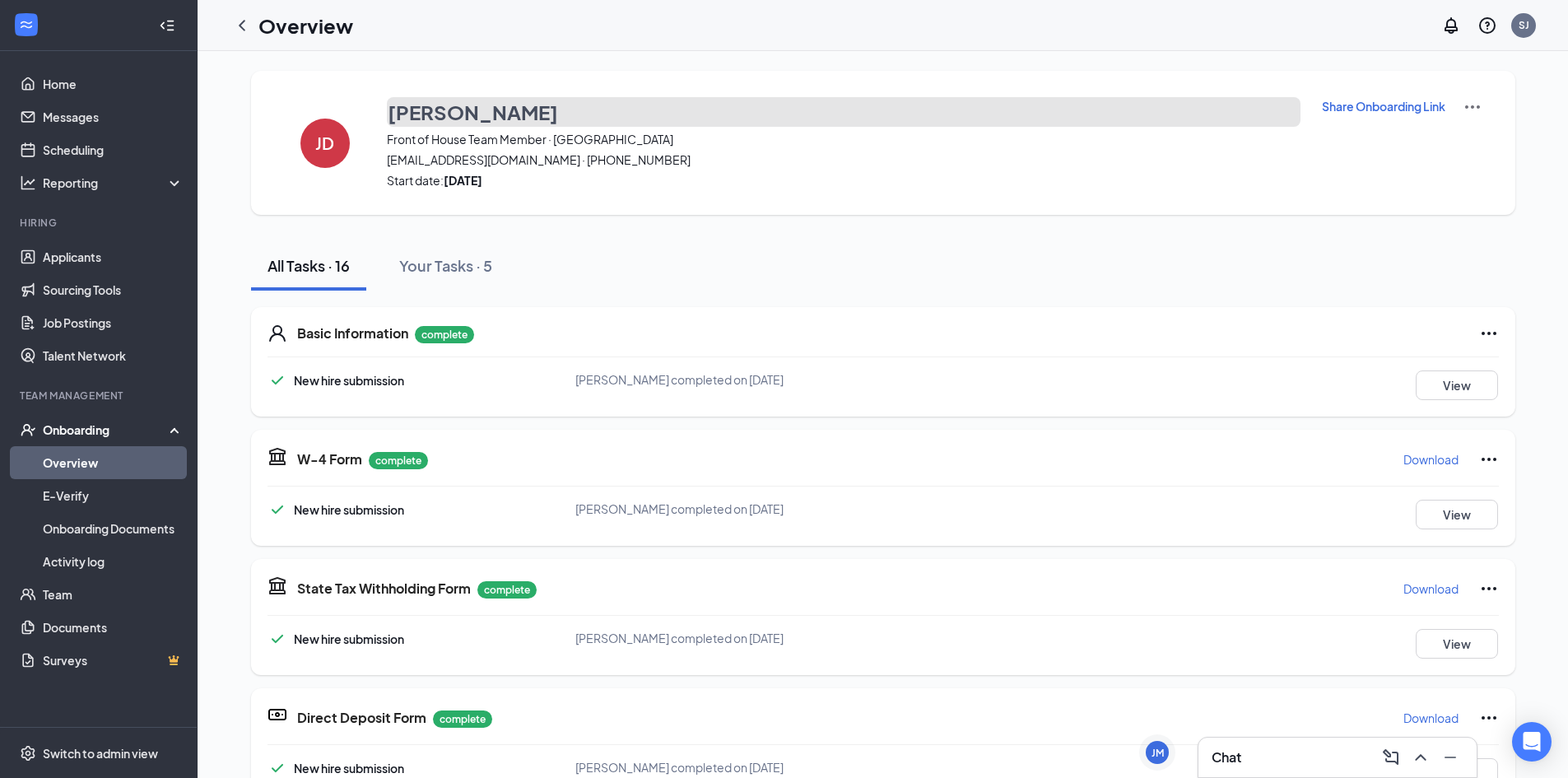
click at [456, 119] on h3 "[PERSON_NAME]" at bounding box center [473, 112] width 171 height 28
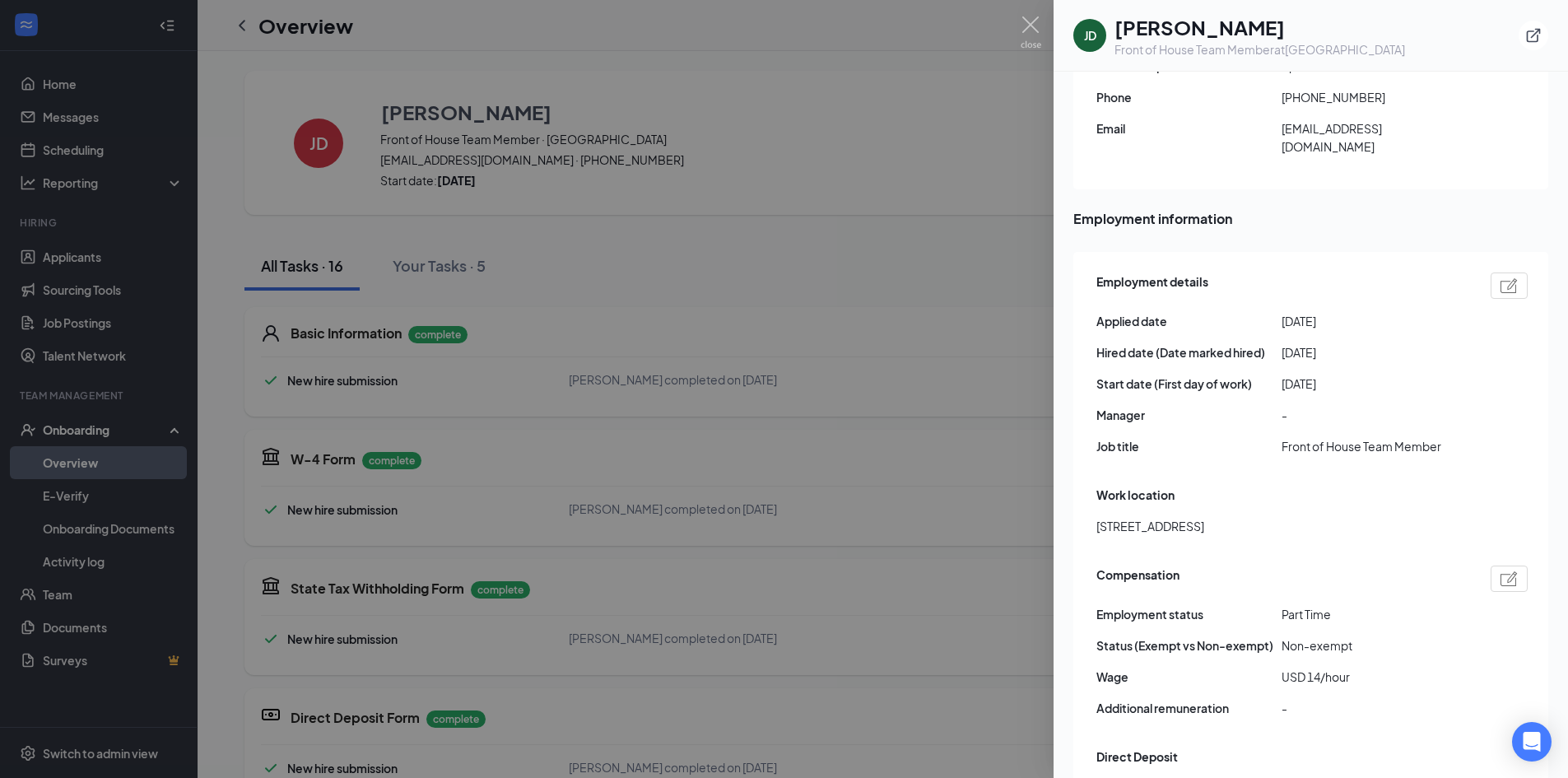
scroll to position [741, 0]
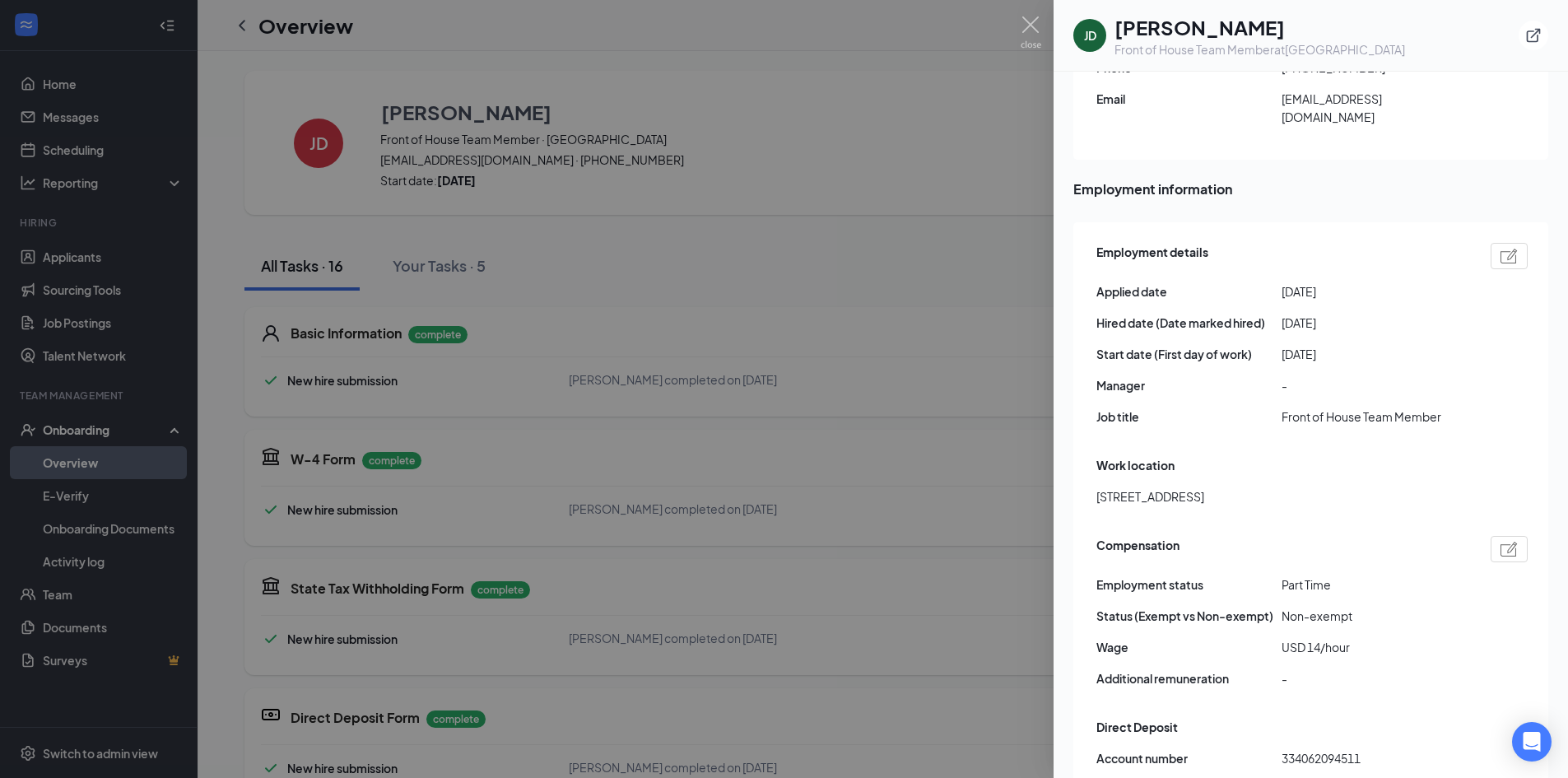
click at [846, 217] on div at bounding box center [784, 389] width 1568 height 778
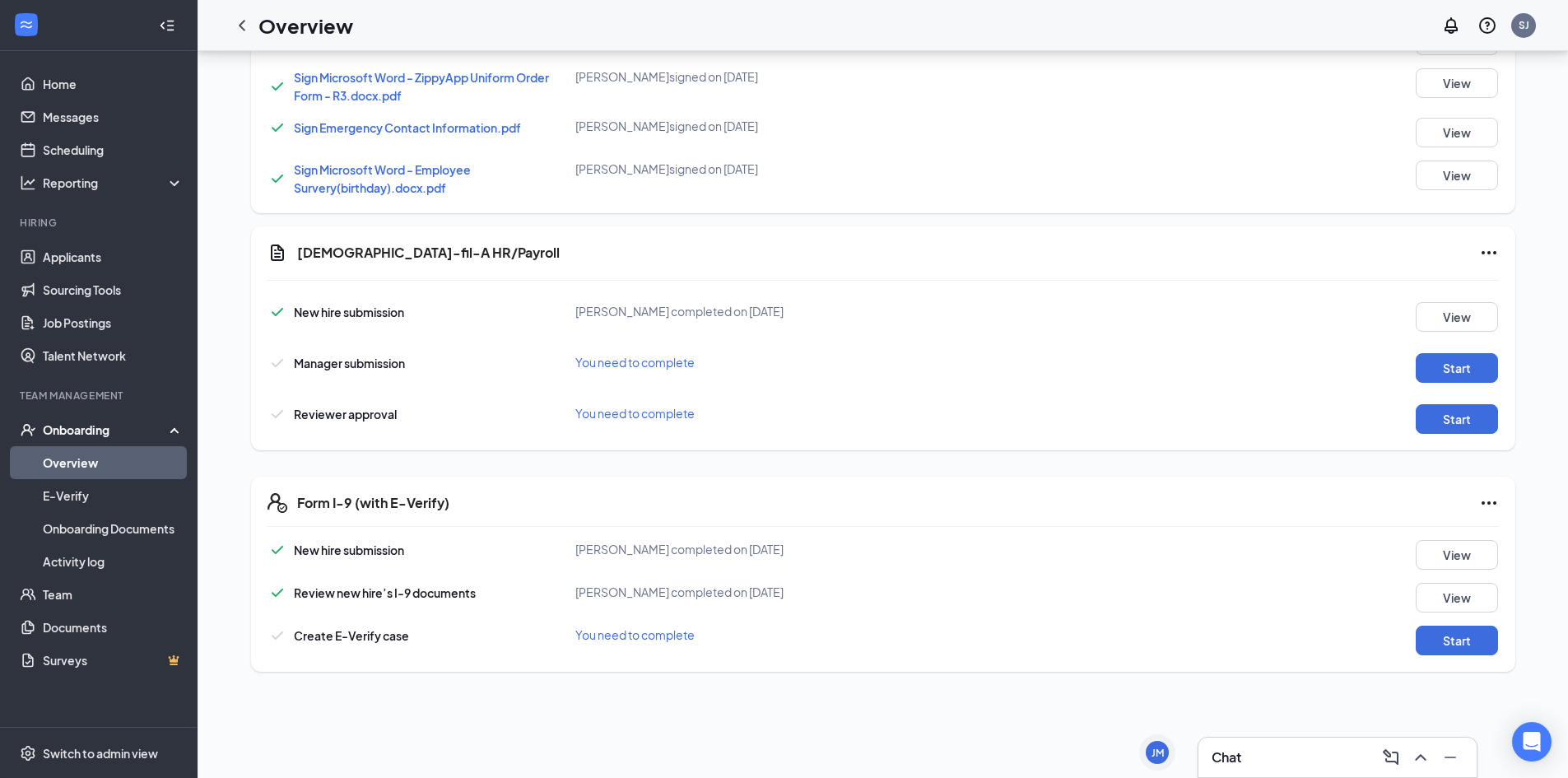
scroll to position [824, 0]
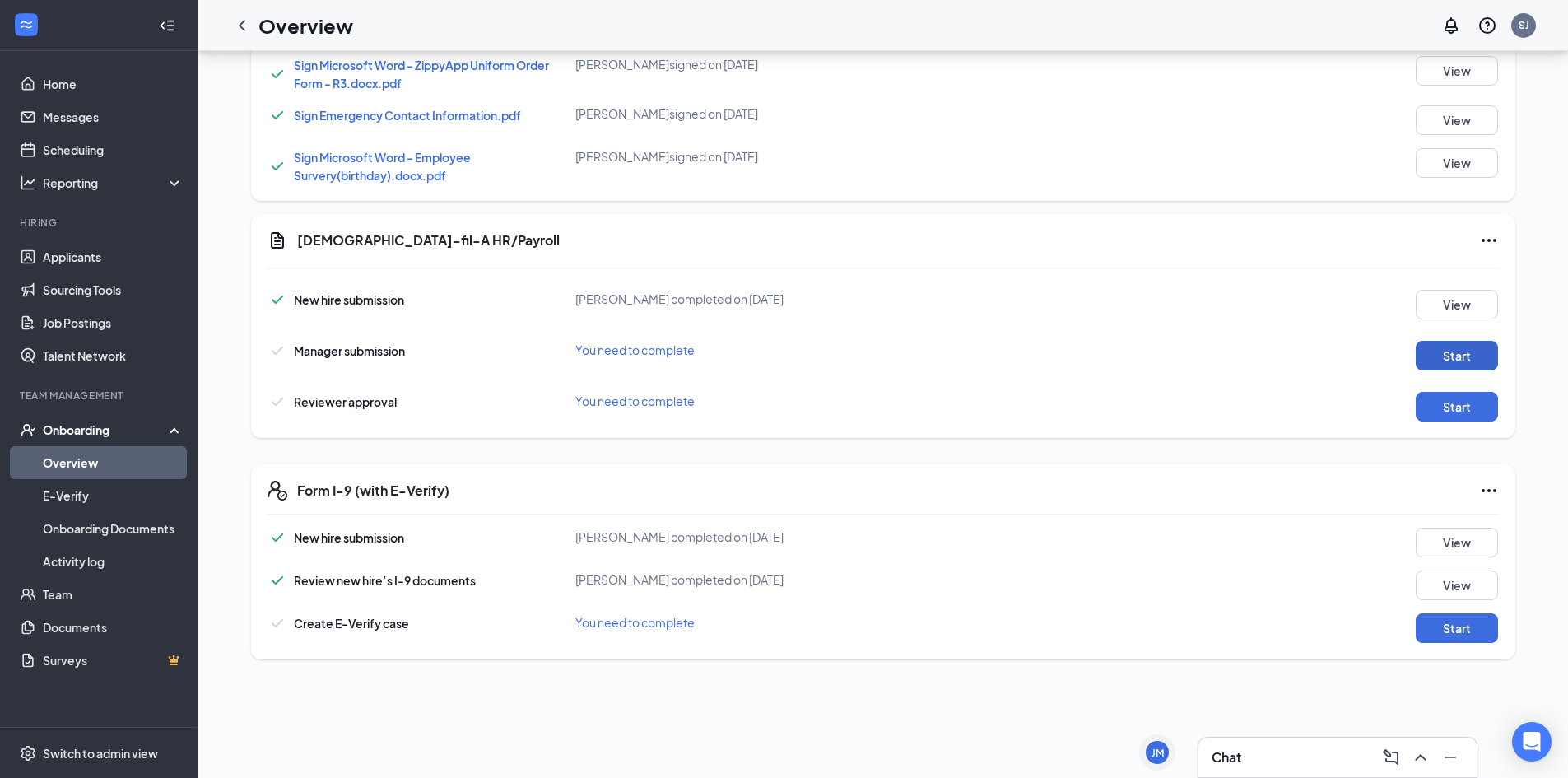
click at [1448, 360] on button "Start" at bounding box center [1456, 356] width 82 height 29
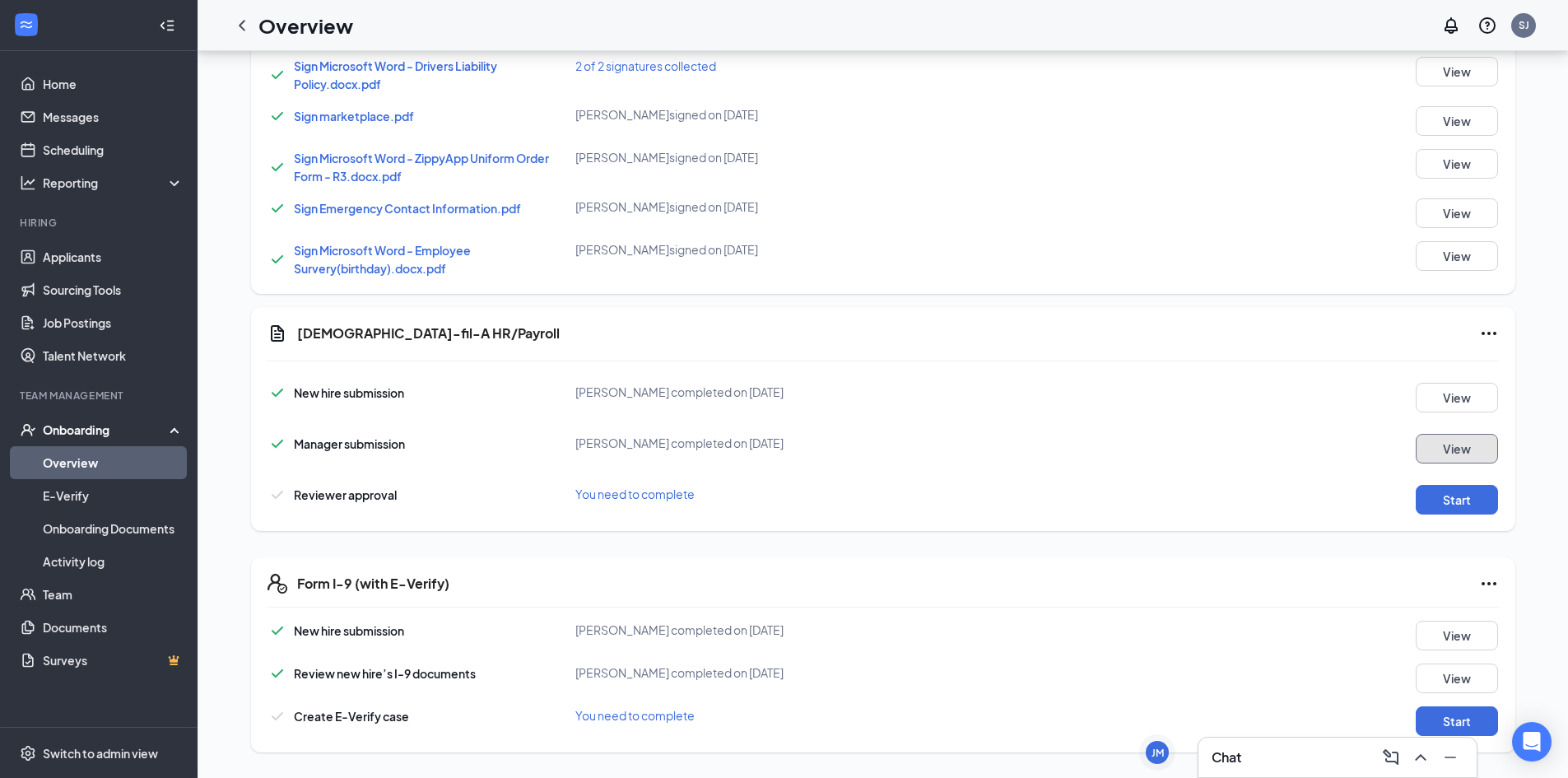
scroll to position [881, 0]
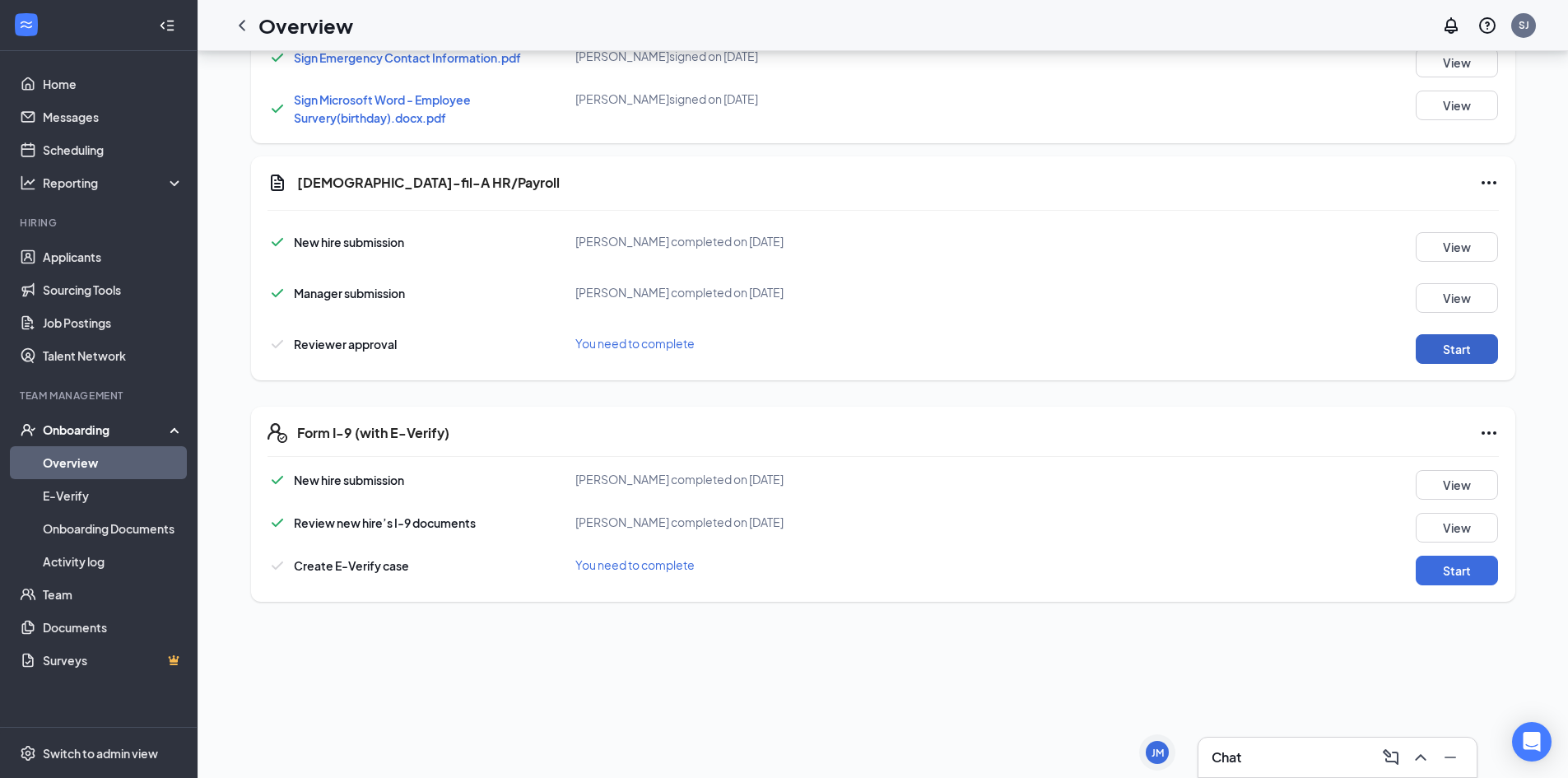
click at [1449, 356] on button "Start" at bounding box center [1456, 349] width 82 height 29
click at [1462, 572] on button "Start" at bounding box center [1456, 571] width 82 height 29
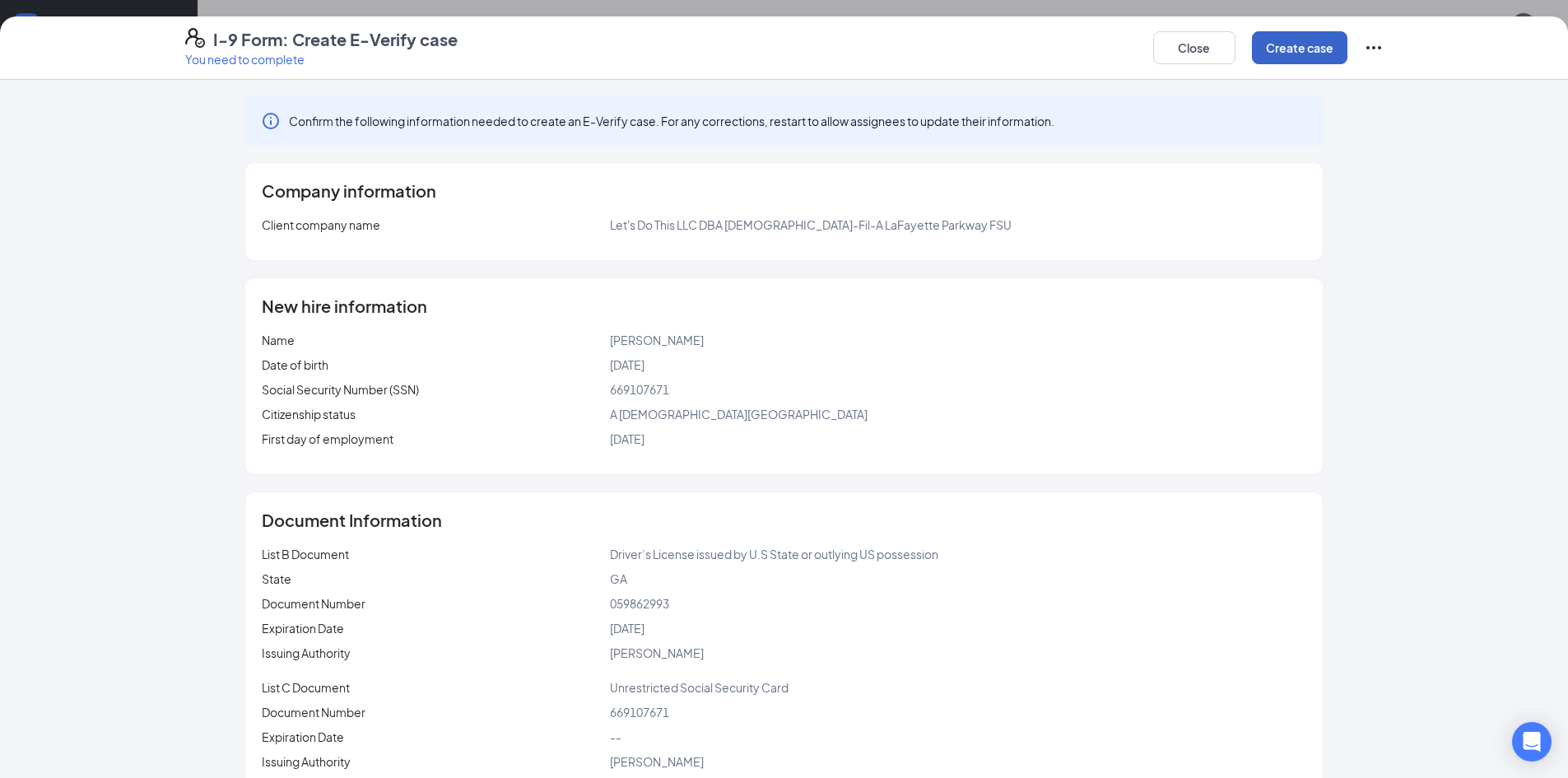
click at [1281, 54] on button "Create case" at bounding box center [1300, 48] width 95 height 33
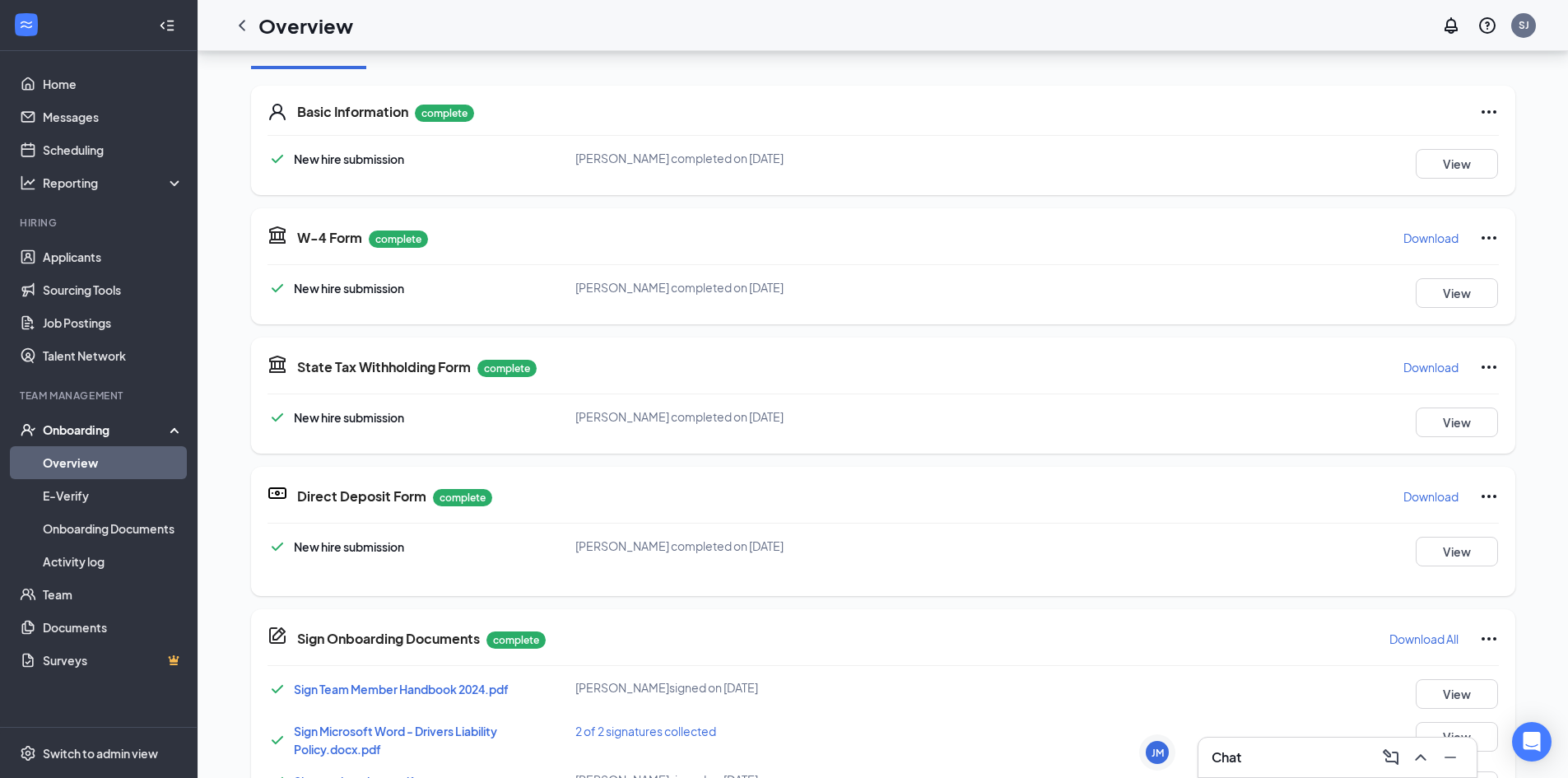
scroll to position [0, 0]
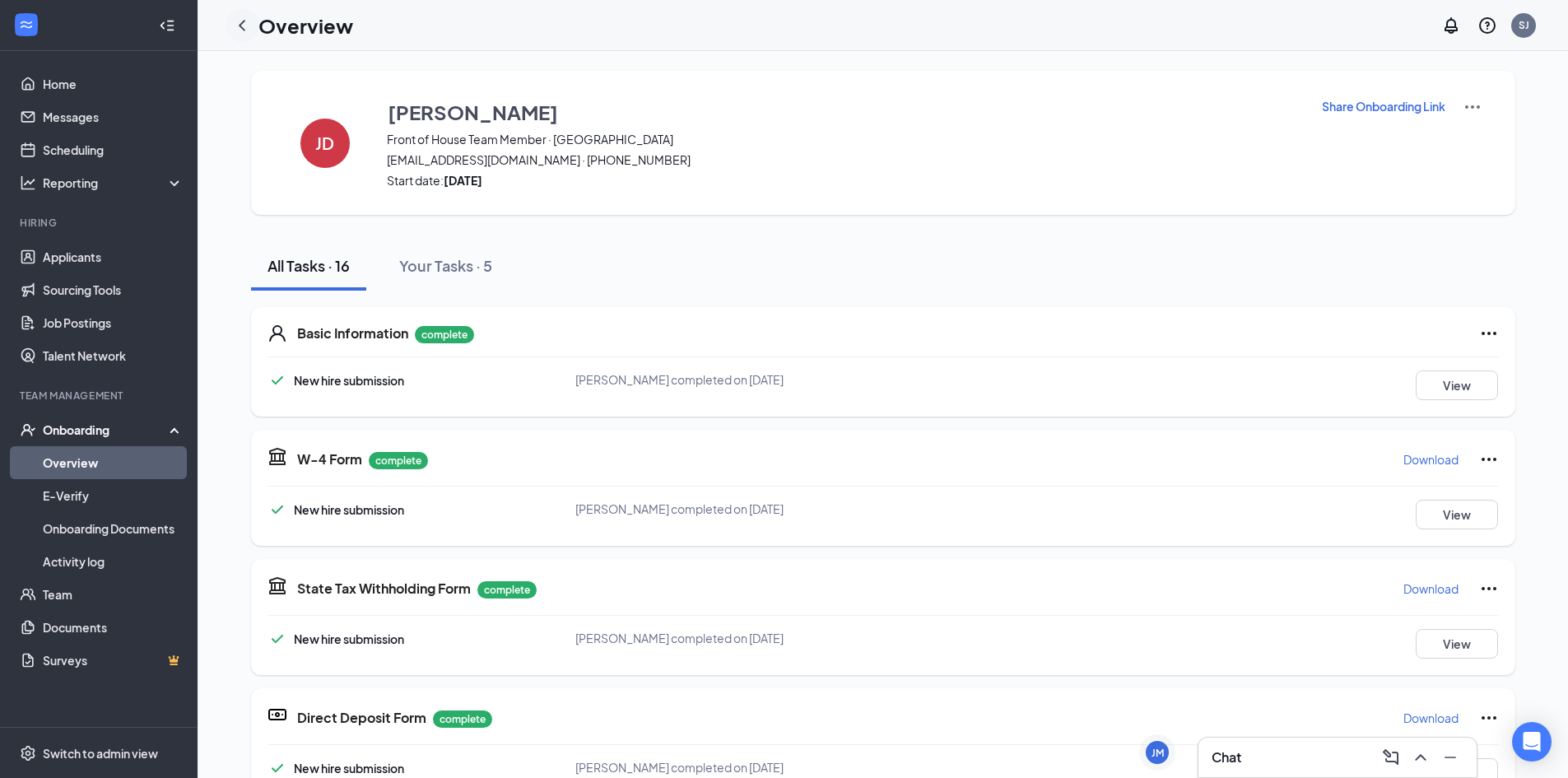
click at [243, 30] on icon "ChevronLeft" at bounding box center [242, 25] width 20 height 20
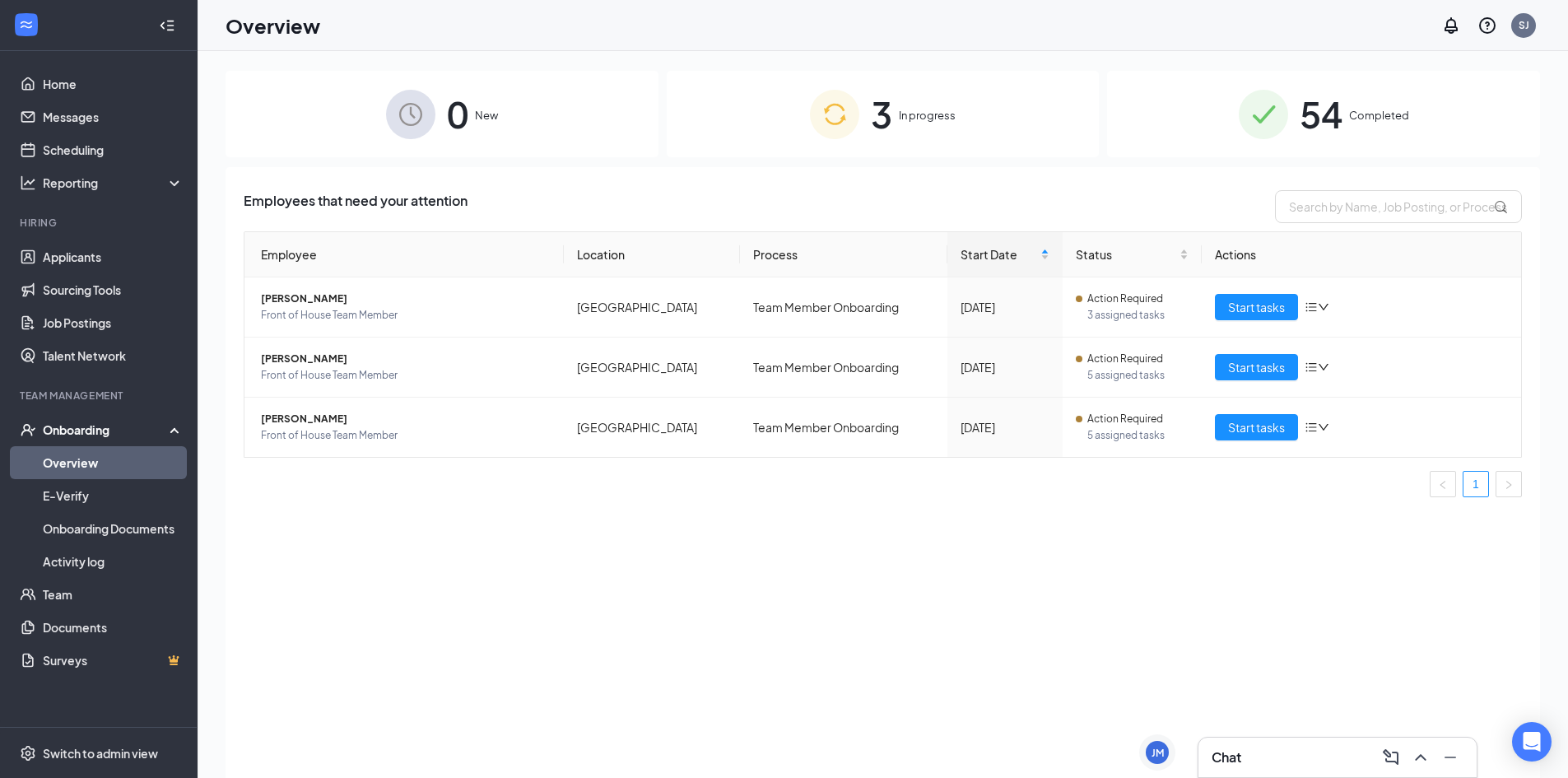
click at [1233, 757] on h3 "Chat" at bounding box center [1226, 757] width 29 height 18
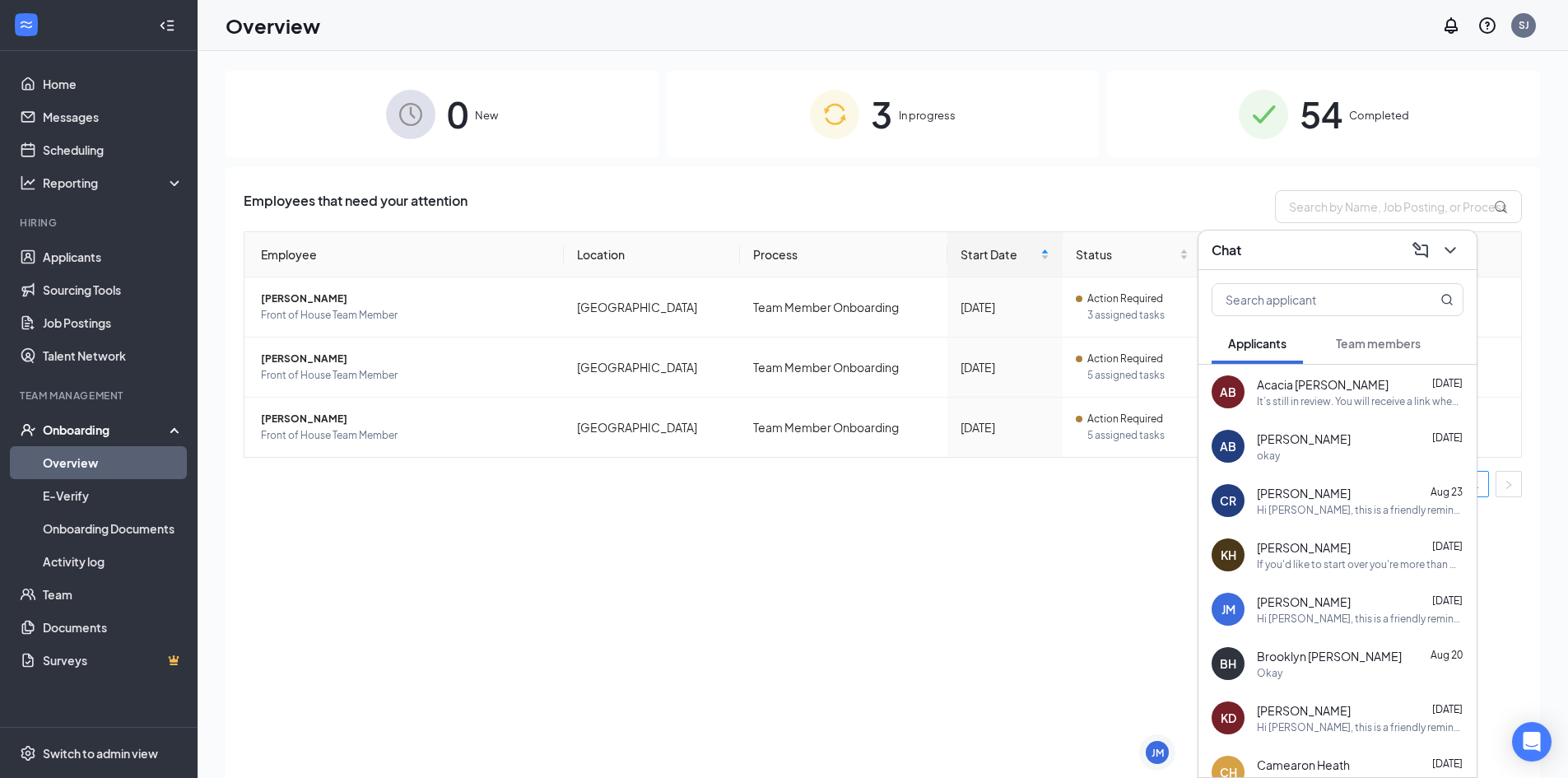
click at [1014, 526] on div "Employees that need your attention Employee Location Process Start Date Status …" at bounding box center [882, 493] width 1314 height 652
click at [1446, 253] on icon "ChevronDown" at bounding box center [1449, 250] width 20 height 20
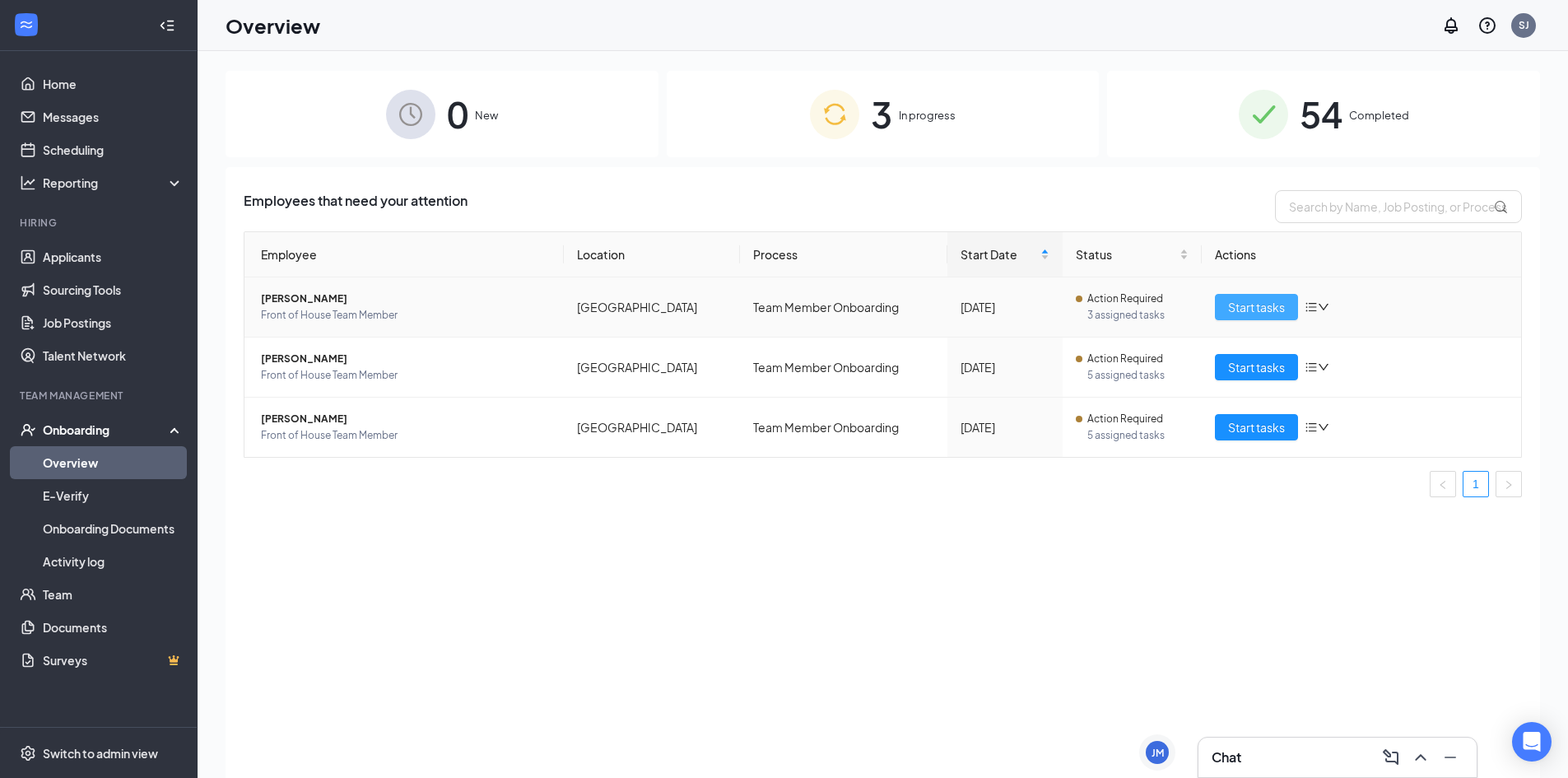
click at [1261, 303] on span "Start tasks" at bounding box center [1256, 307] width 57 height 18
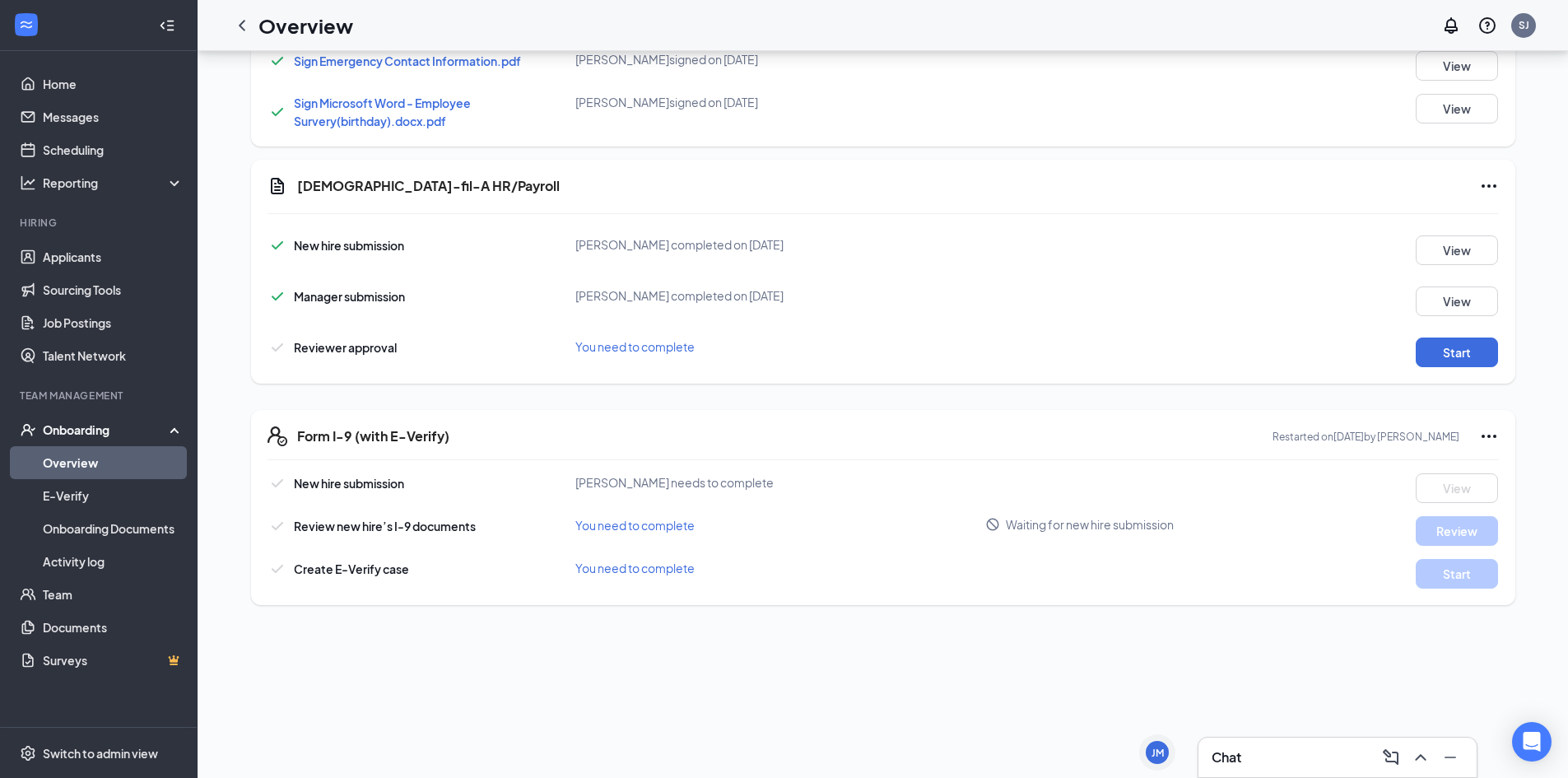
scroll to position [881, 0]
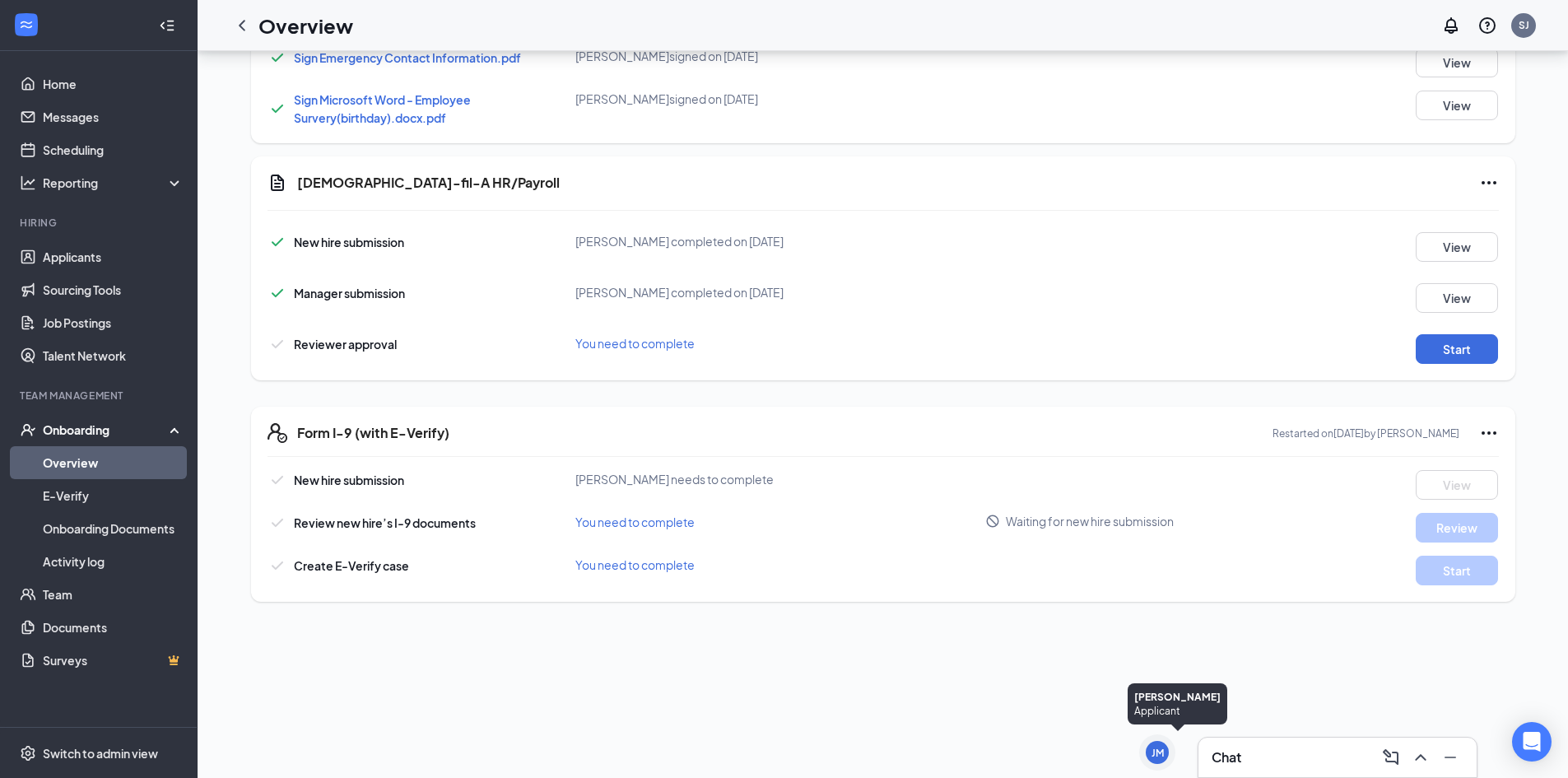
click at [1241, 753] on h3 "Chat" at bounding box center [1226, 757] width 29 height 18
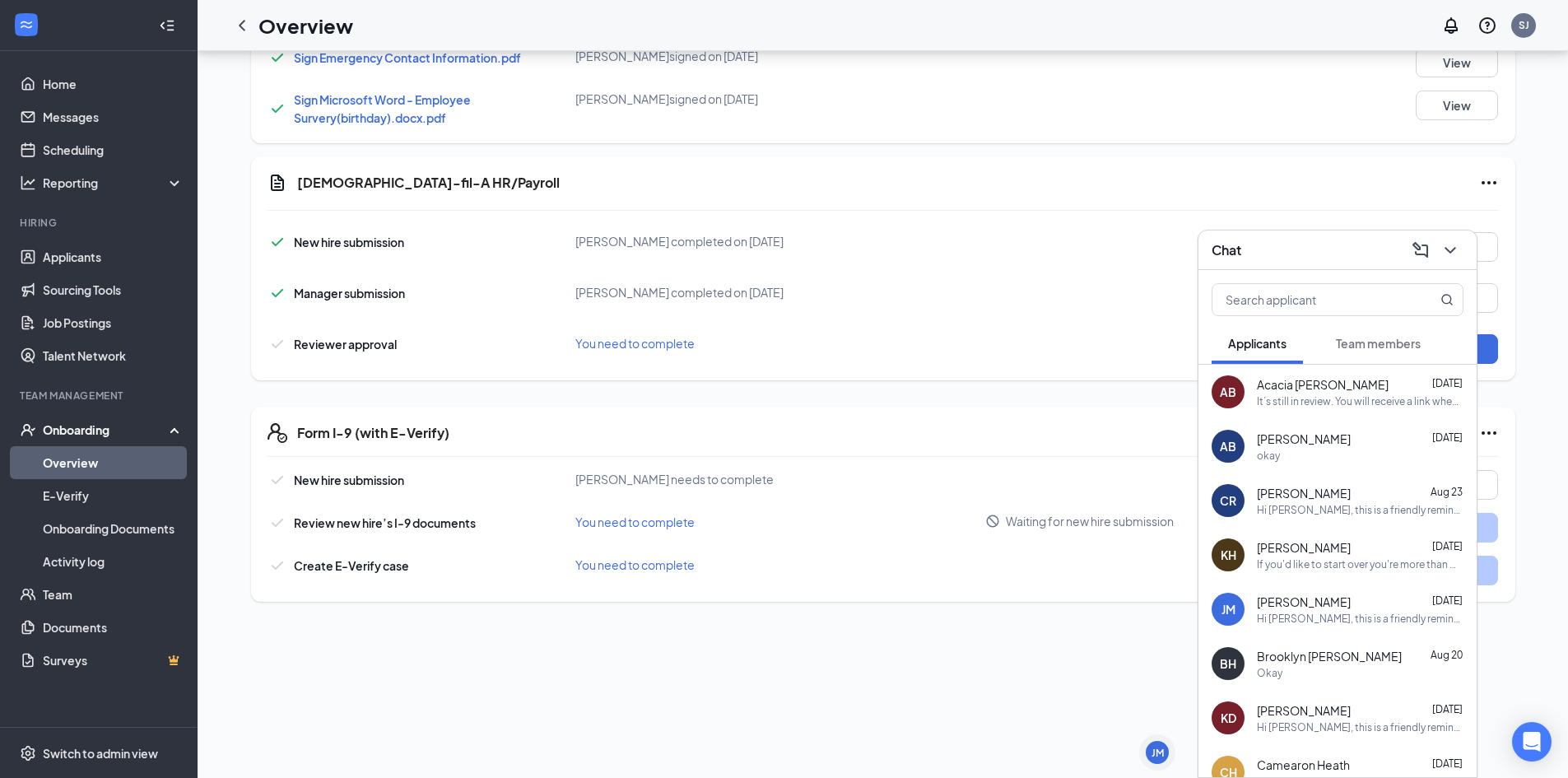
click at [1388, 358] on button "Team members" at bounding box center [1378, 344] width 118 height 42
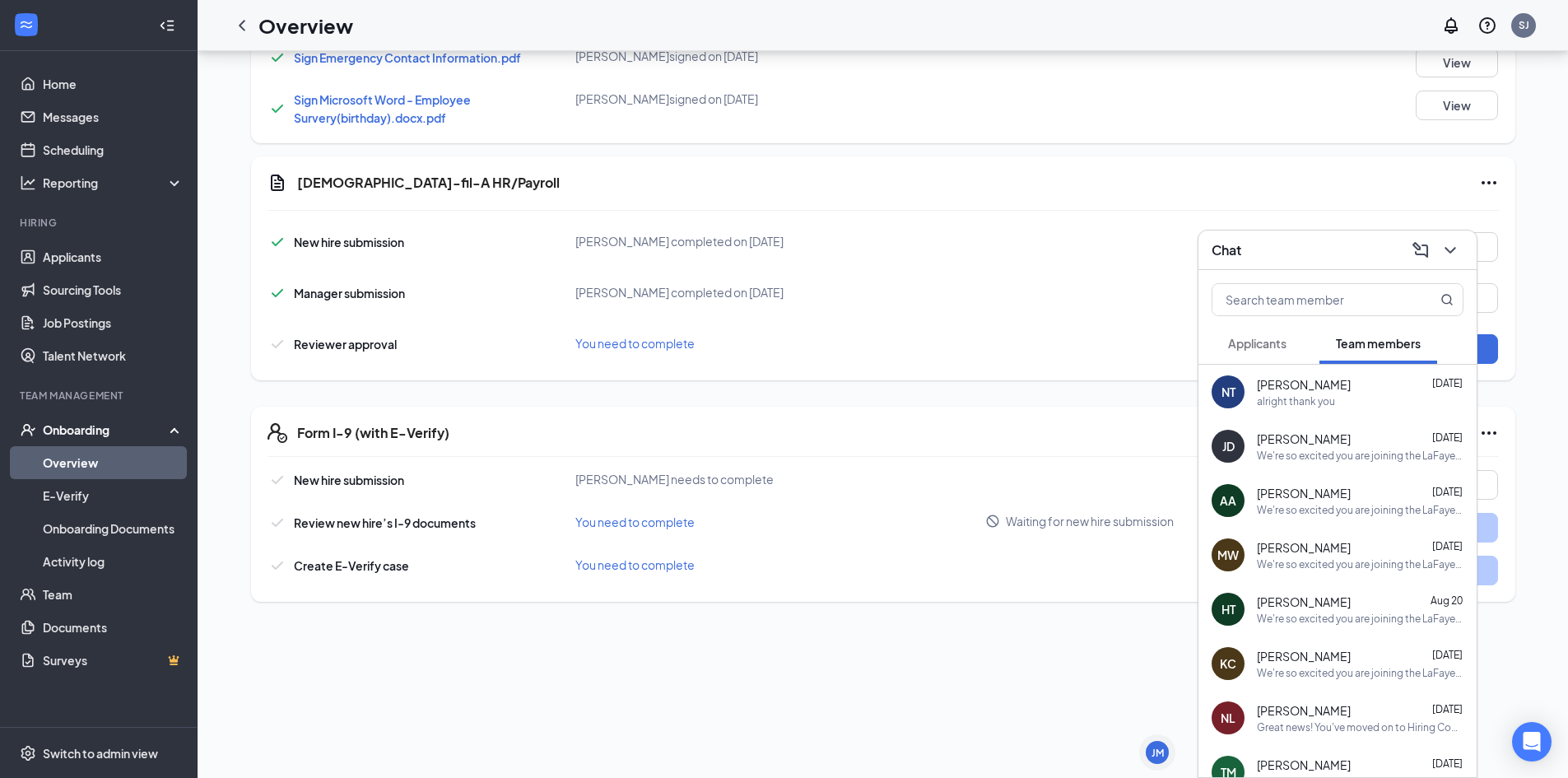
click at [1312, 407] on div "alright thank you" at bounding box center [1295, 401] width 78 height 14
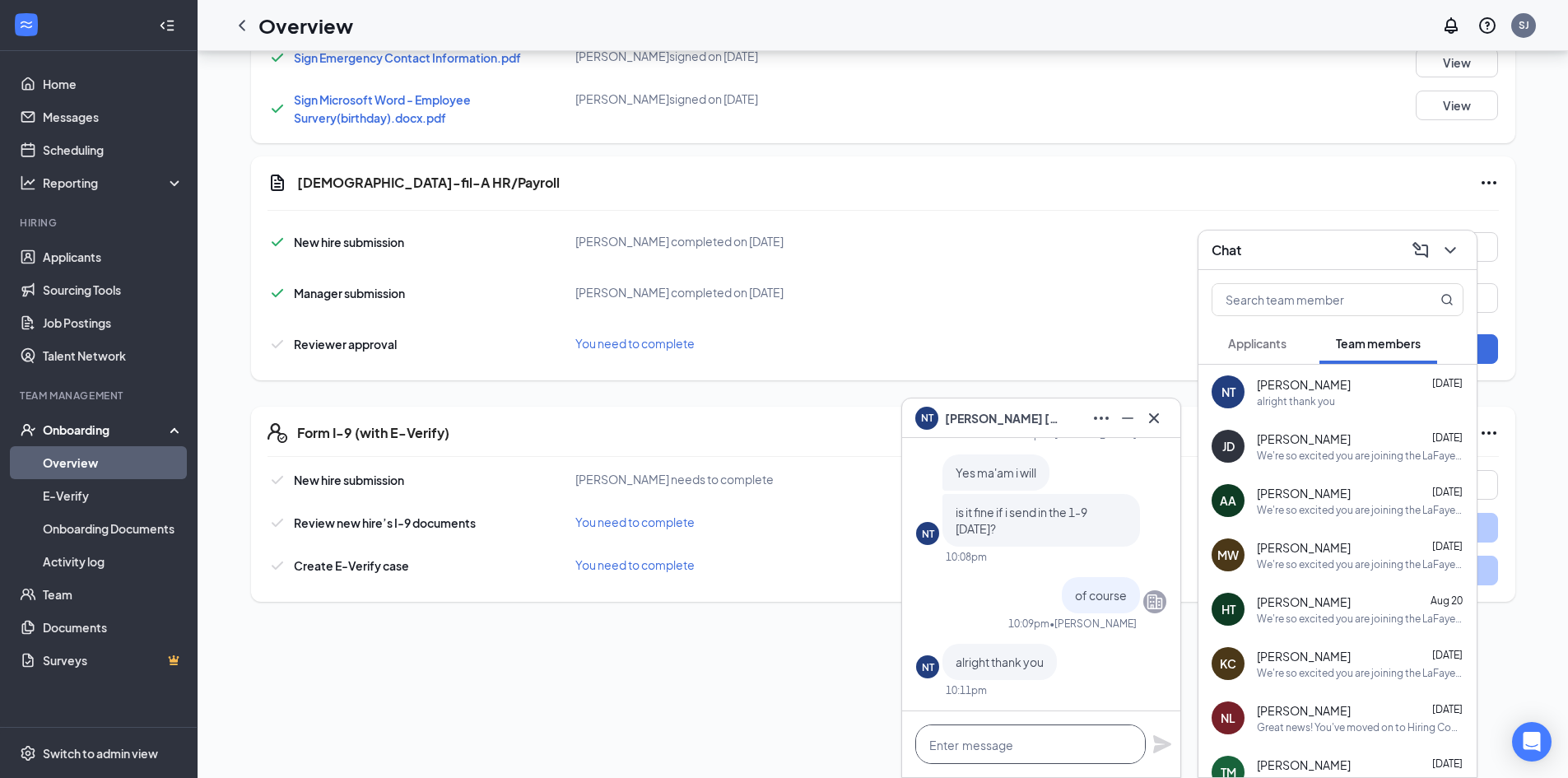
click at [1048, 749] on textarea at bounding box center [1030, 744] width 230 height 40
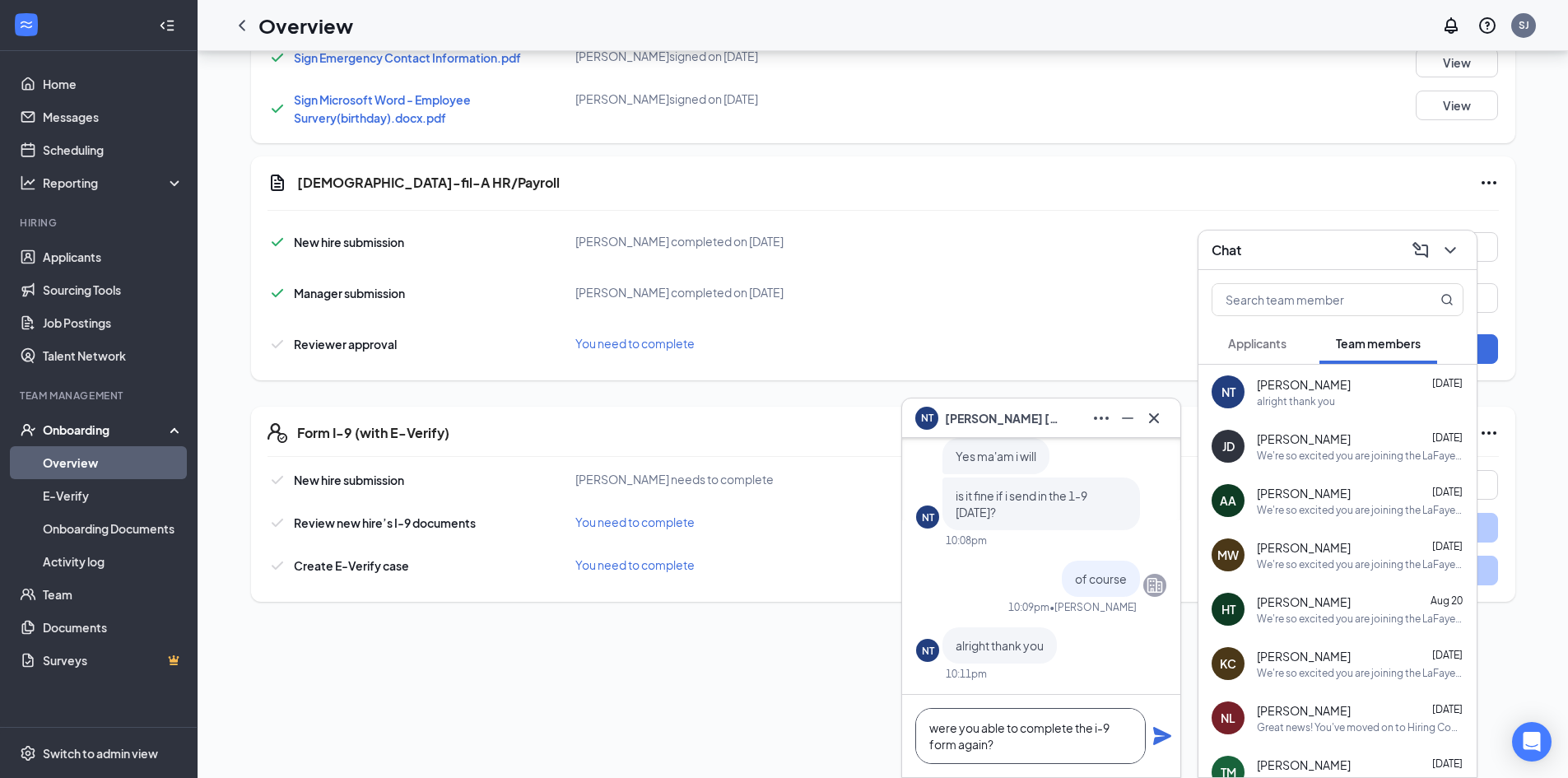
type textarea "were you able to complete the i-9 form again?"
click at [1161, 742] on icon "Plane" at bounding box center [1162, 736] width 20 height 20
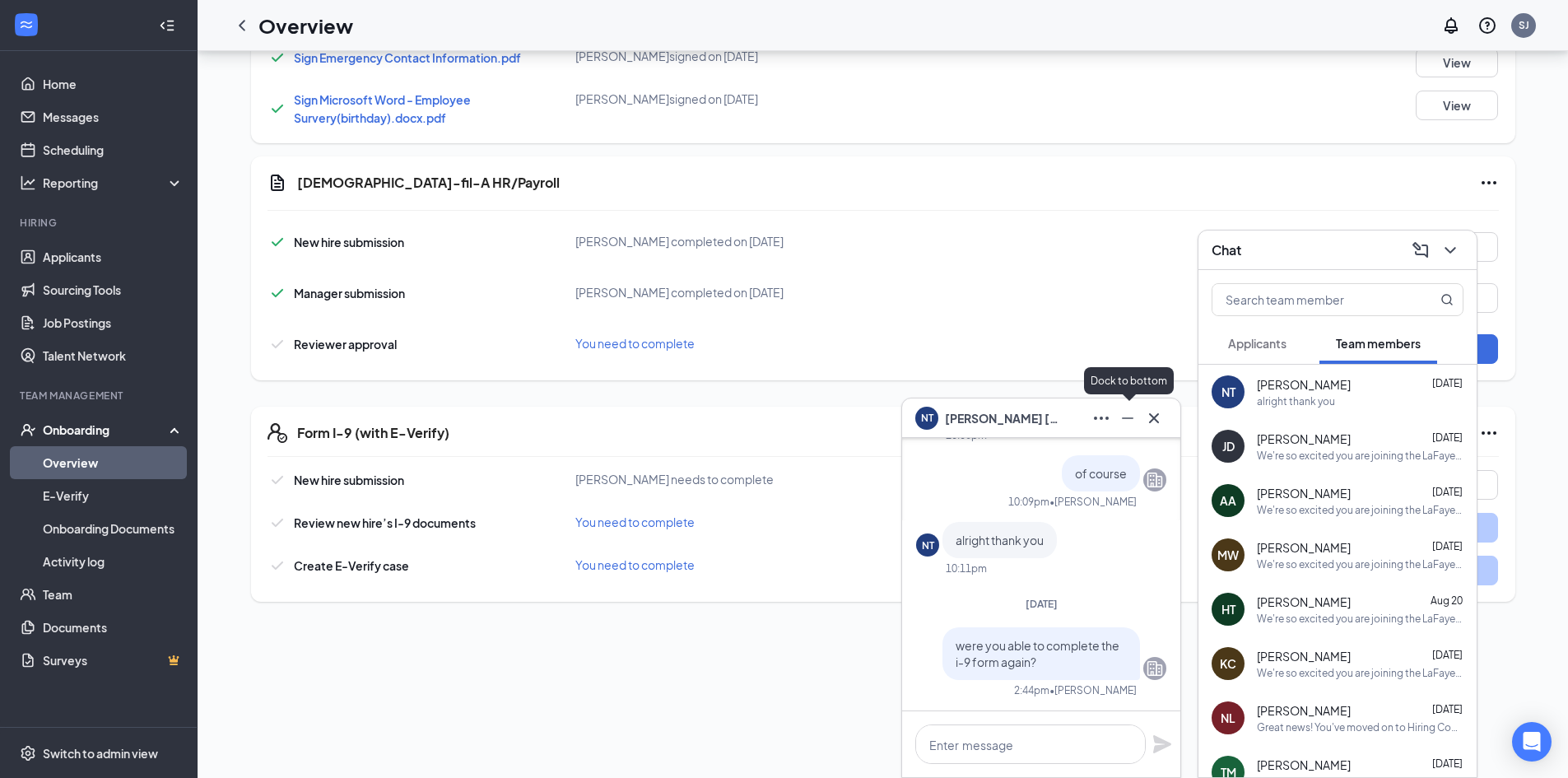
drag, startPoint x: 1128, startPoint y: 424, endPoint x: 1338, endPoint y: 357, distance: 220.4
click at [1129, 424] on icon "Minimize" at bounding box center [1127, 418] width 20 height 20
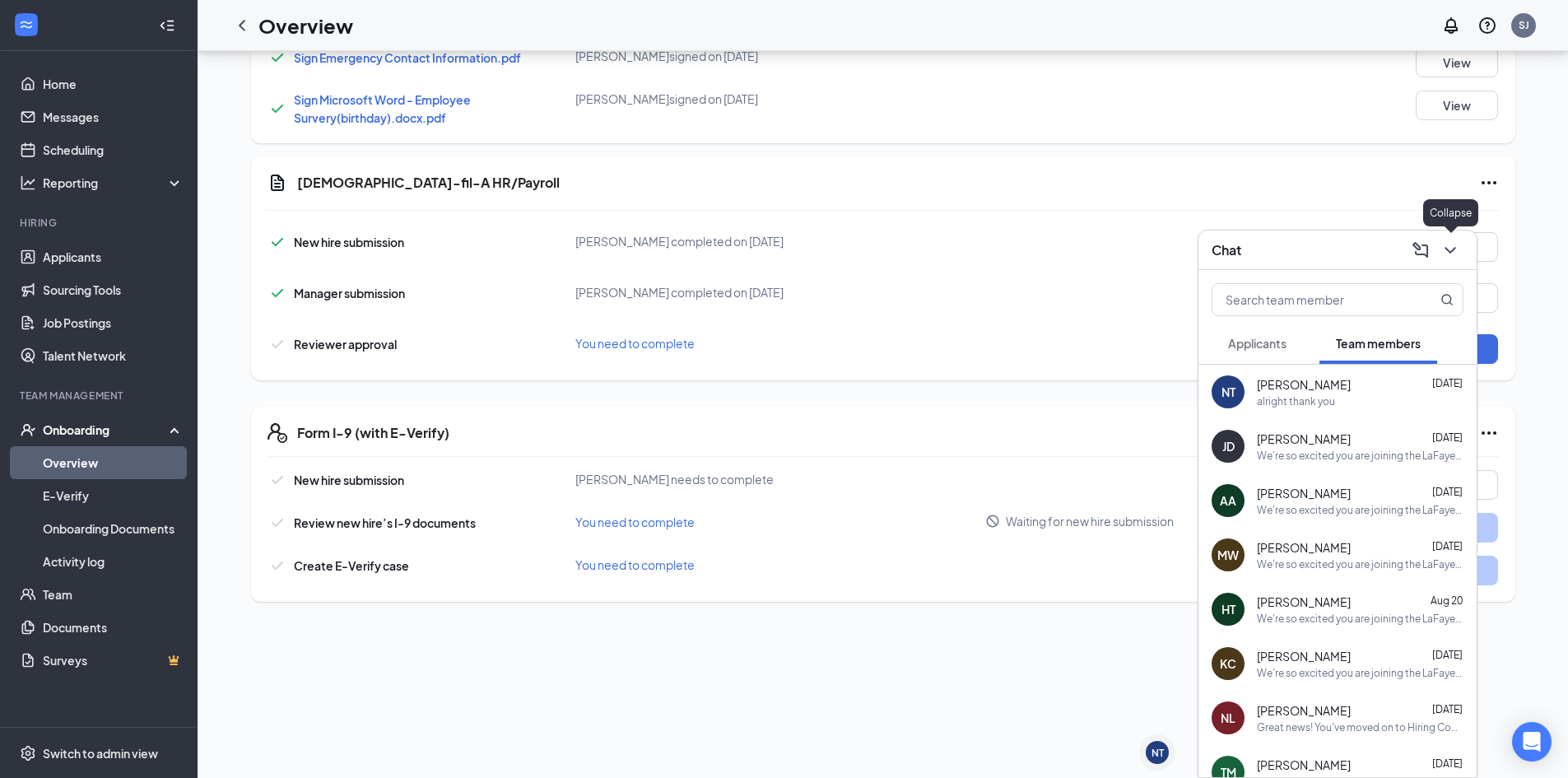
click at [1448, 250] on icon "ChevronDown" at bounding box center [1449, 250] width 10 height 7
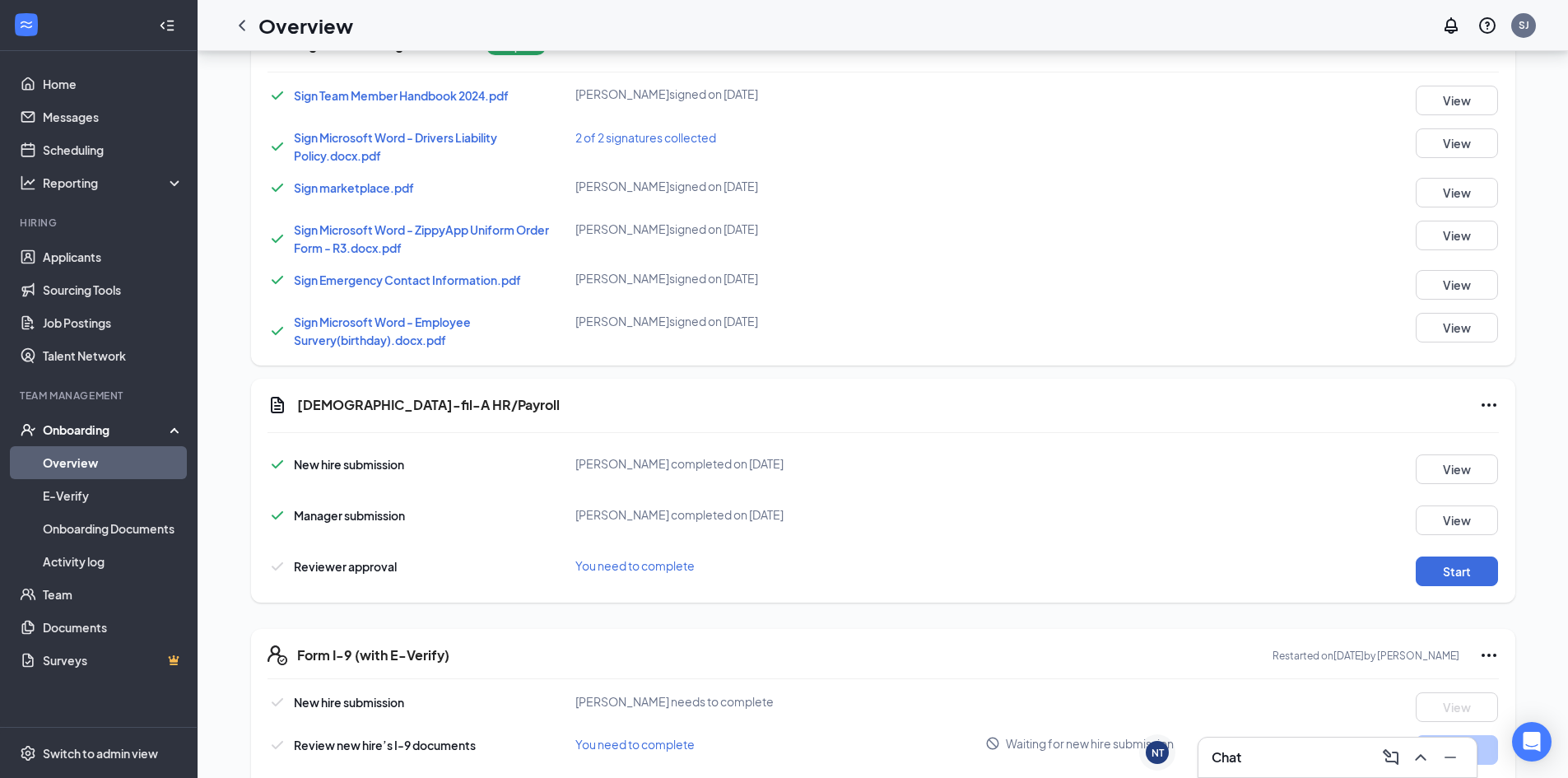
scroll to position [881, 0]
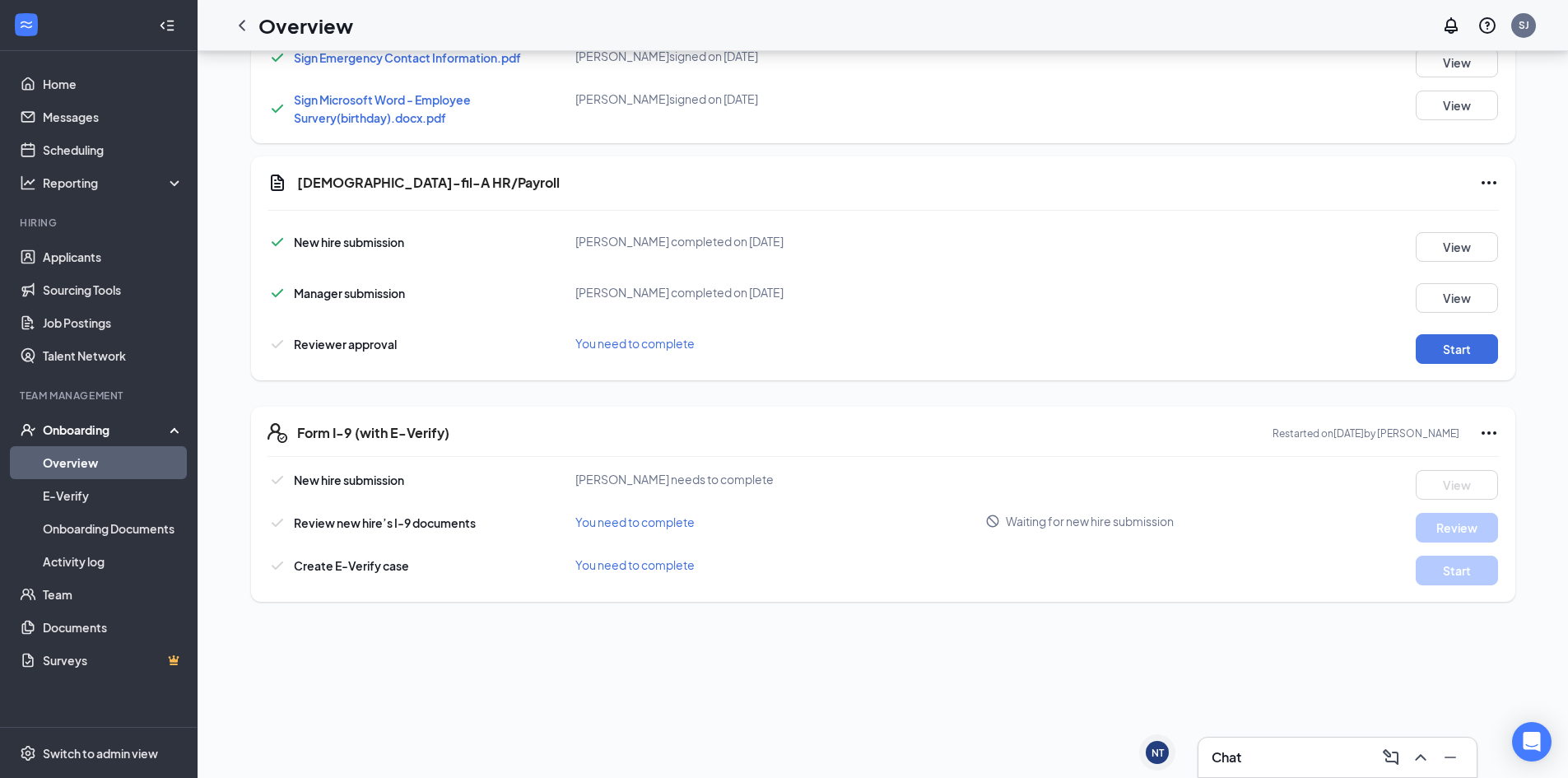
click at [1479, 431] on icon "Ellipses" at bounding box center [1488, 433] width 20 height 20
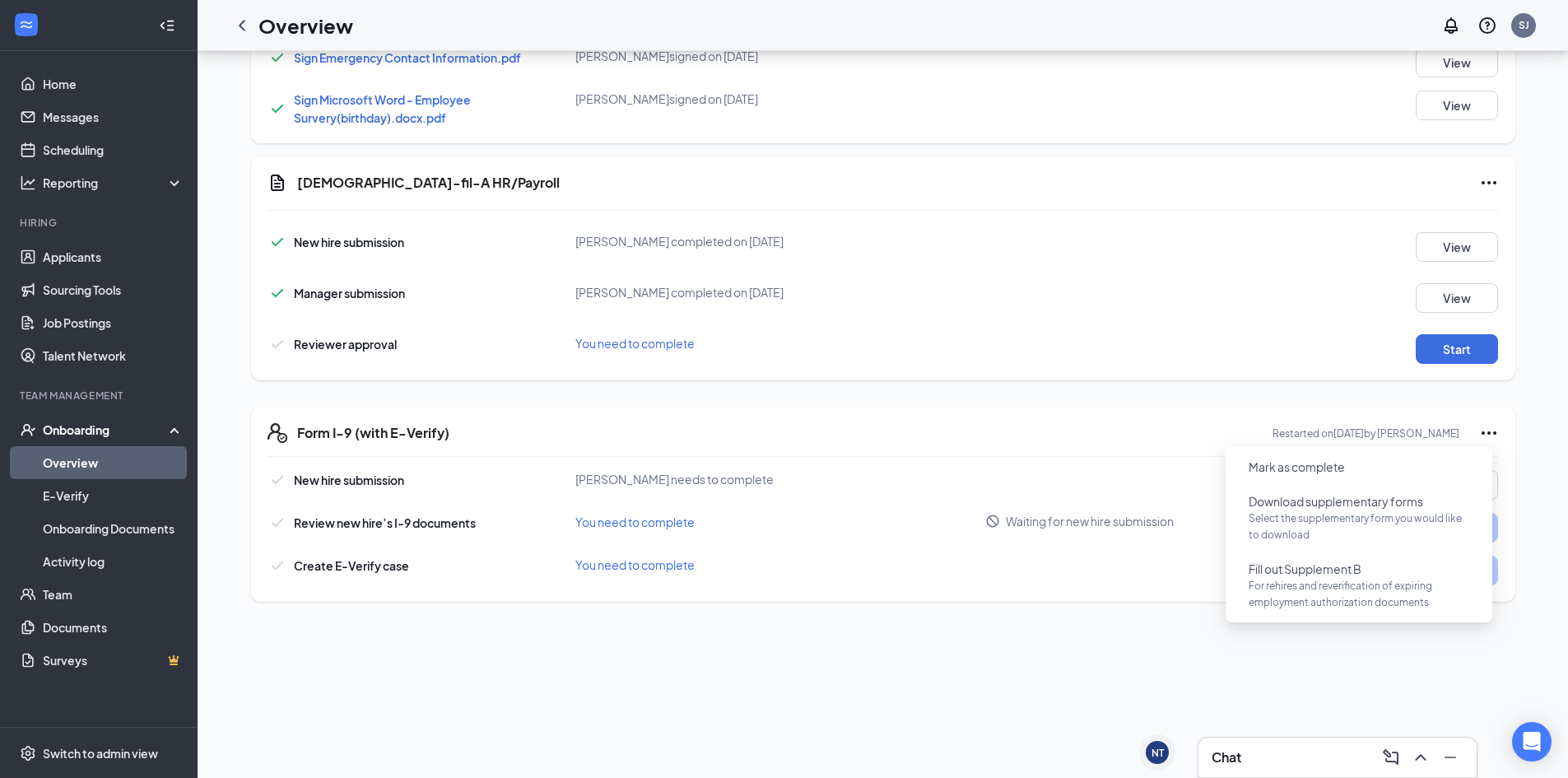
click at [1287, 375] on div "[DEMOGRAPHIC_DATA]-fil-A HR/Payroll New hire submission [PERSON_NAME] completed…" at bounding box center [883, 269] width 1264 height 224
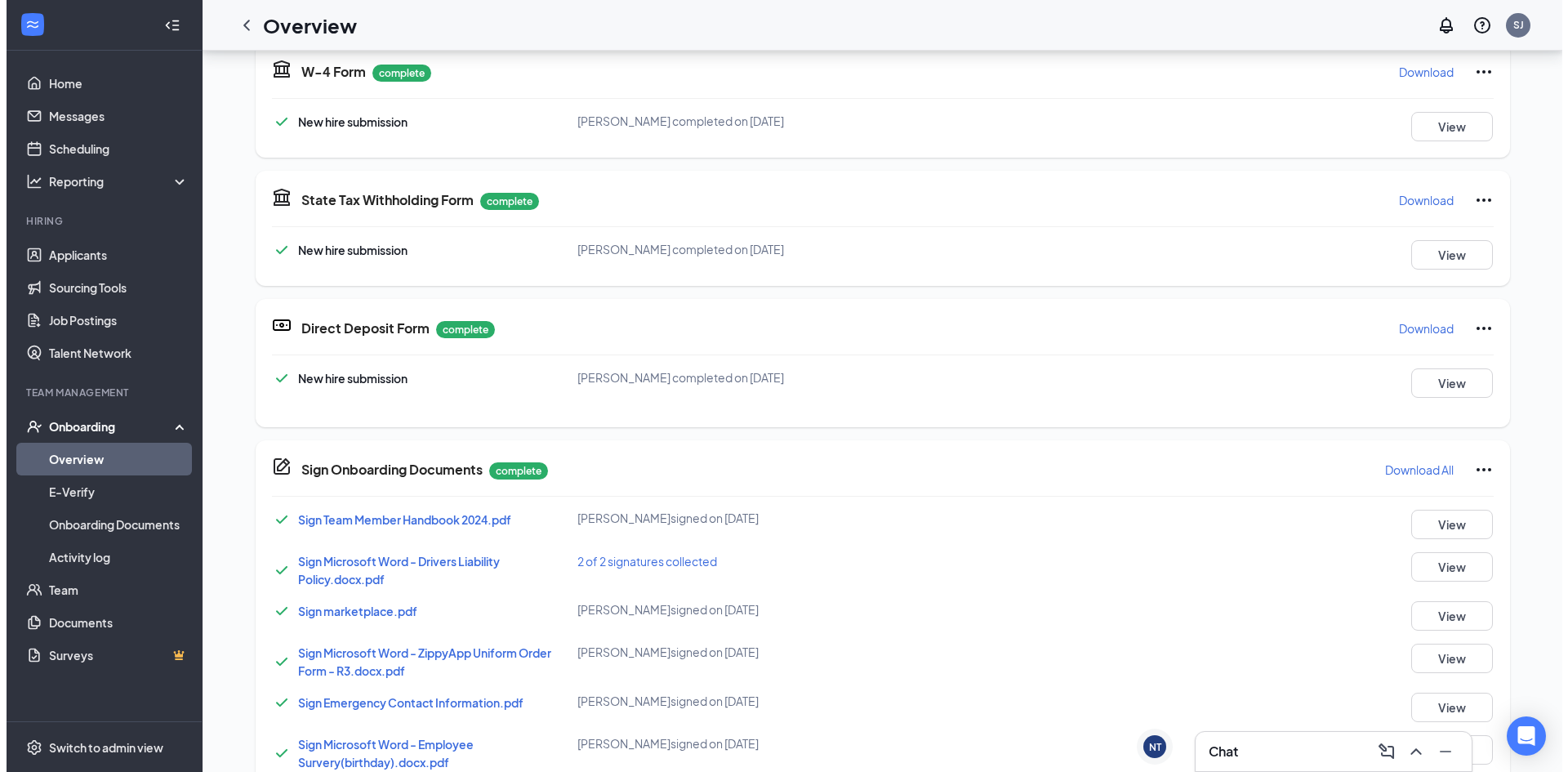
scroll to position [0, 0]
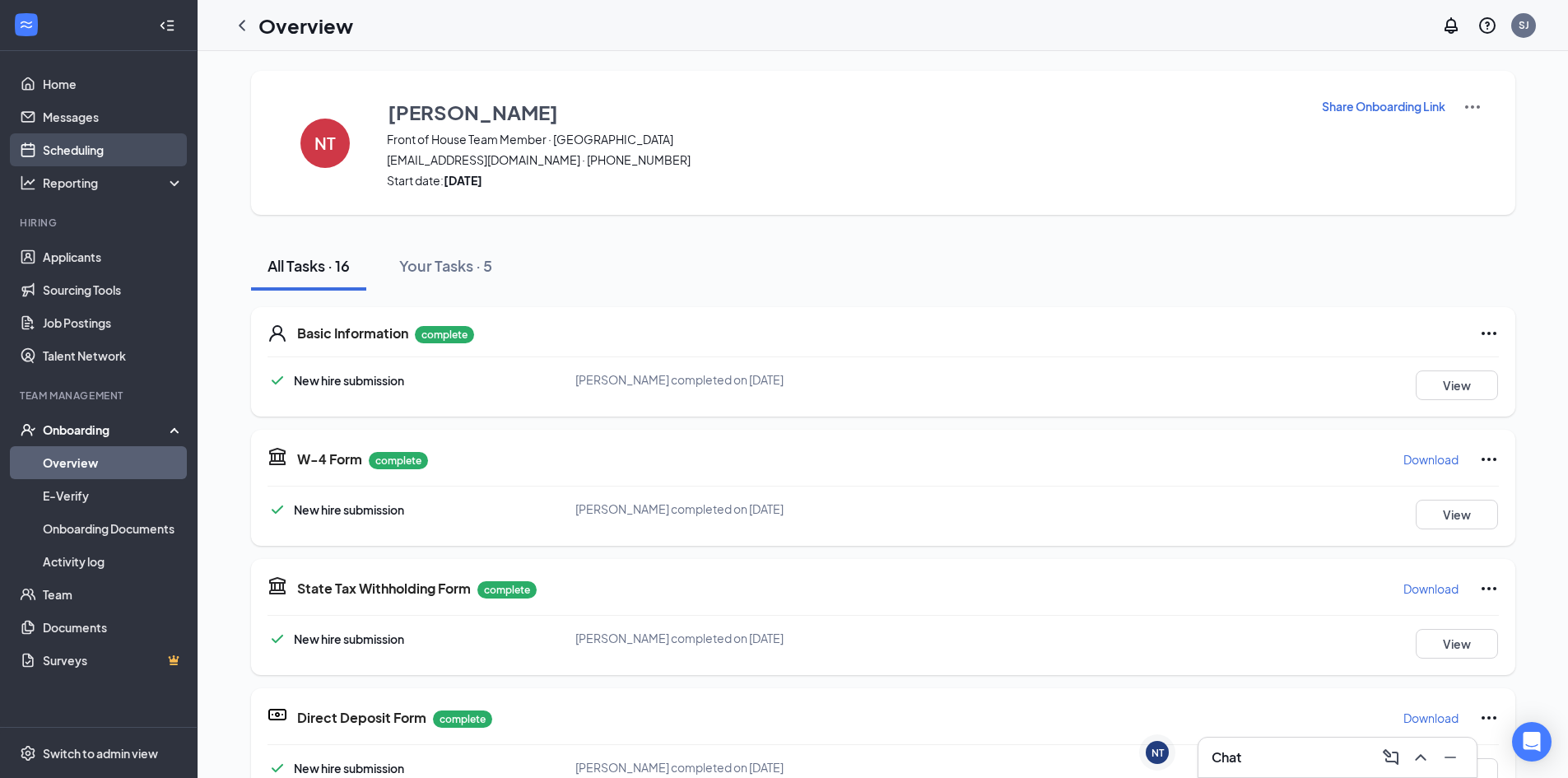
click at [88, 150] on link "Scheduling" at bounding box center [113, 150] width 141 height 33
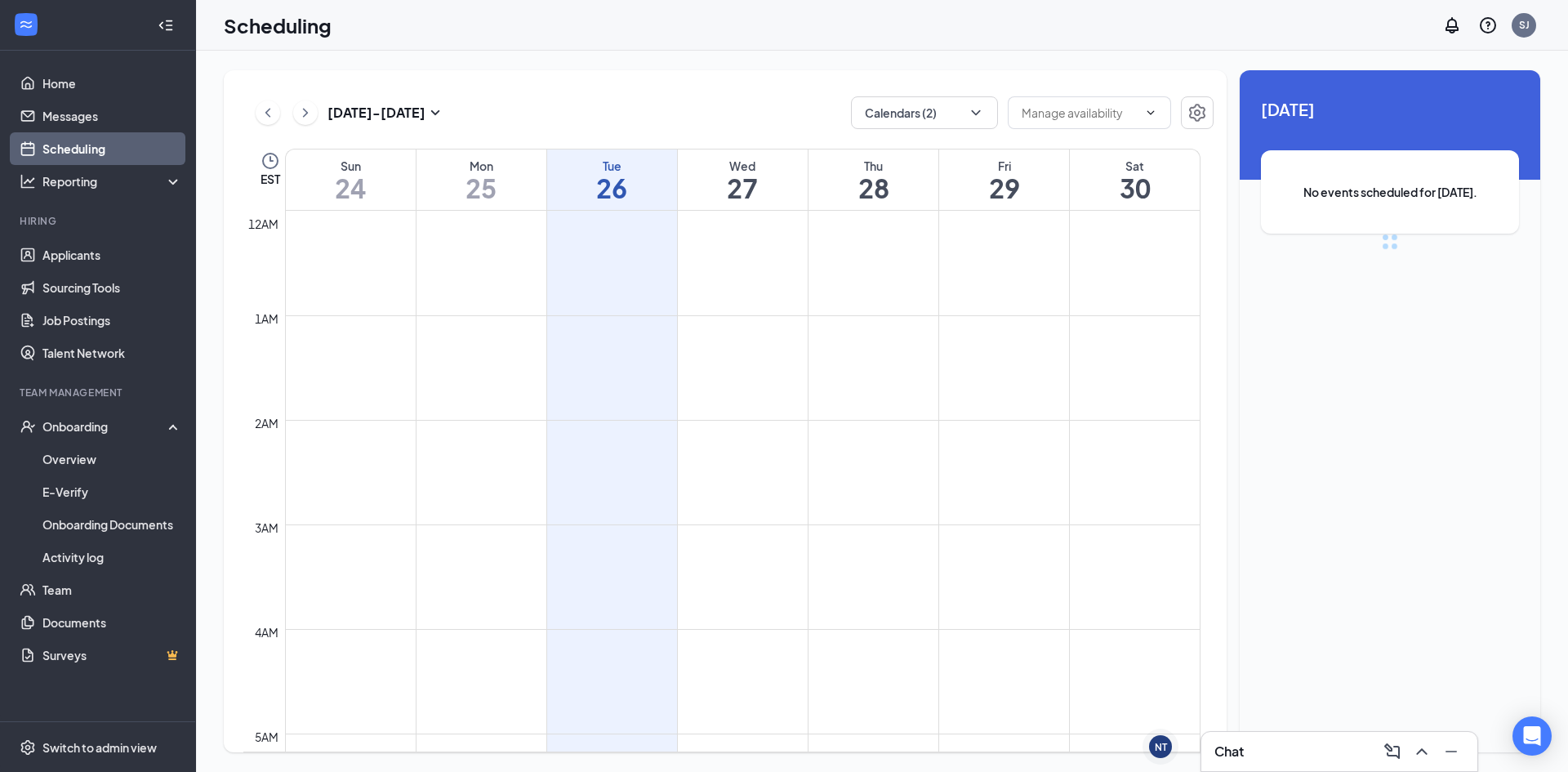
scroll to position [803, 0]
click at [314, 118] on button at bounding box center [305, 113] width 25 height 25
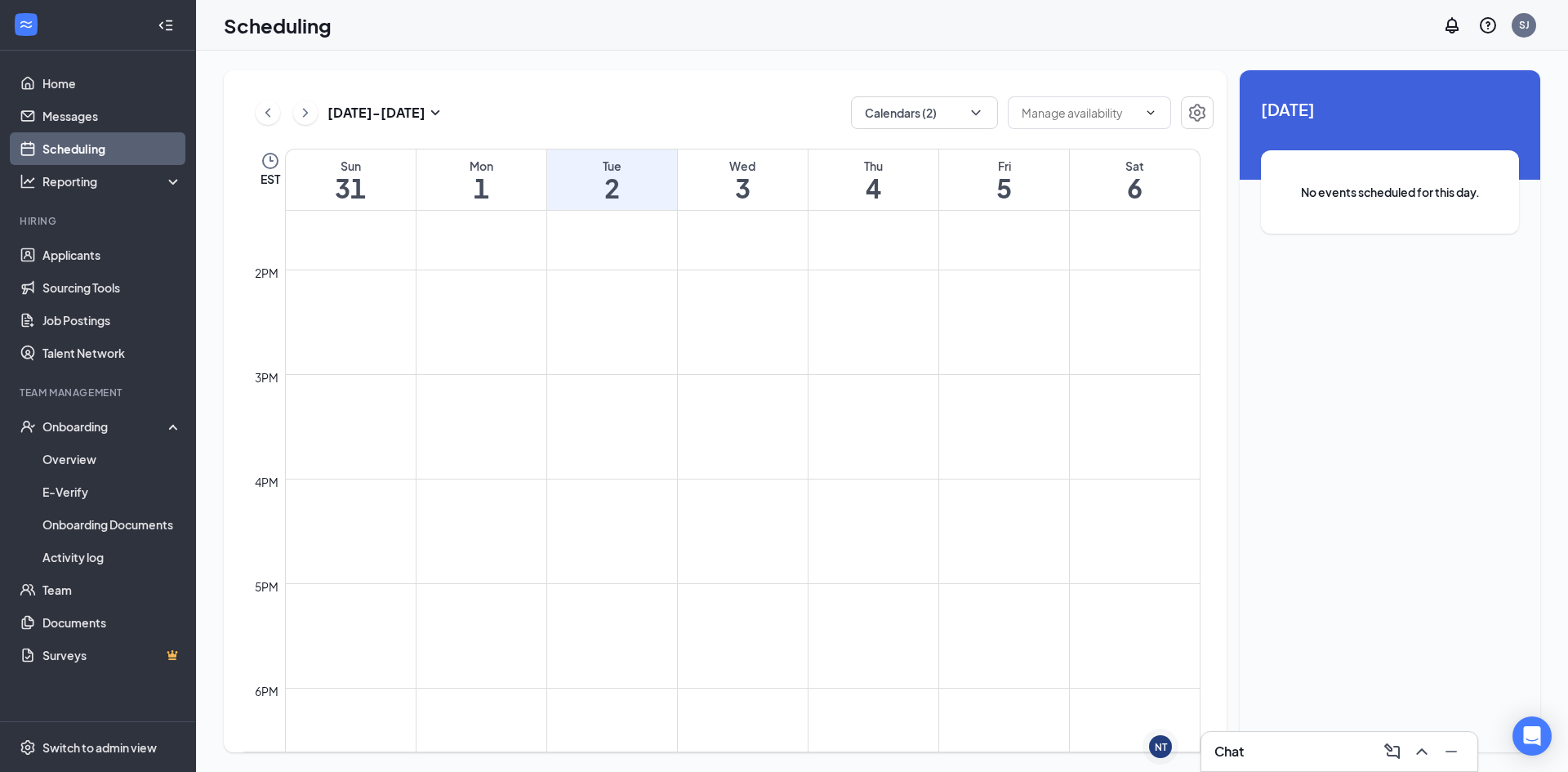
scroll to position [1457, 0]
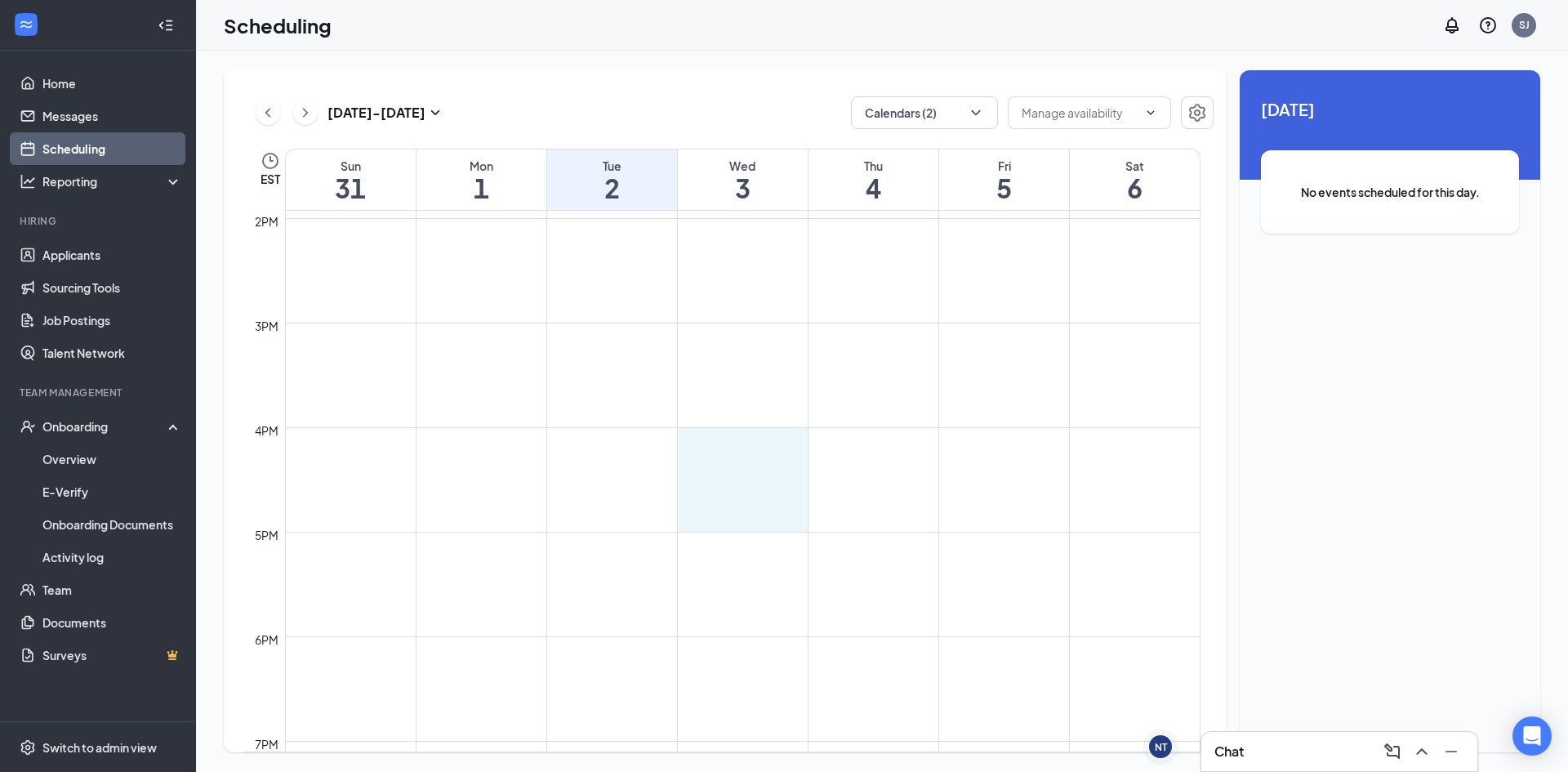
drag, startPoint x: 702, startPoint y: 438, endPoint x: 710, endPoint y: 505, distance: 67.5
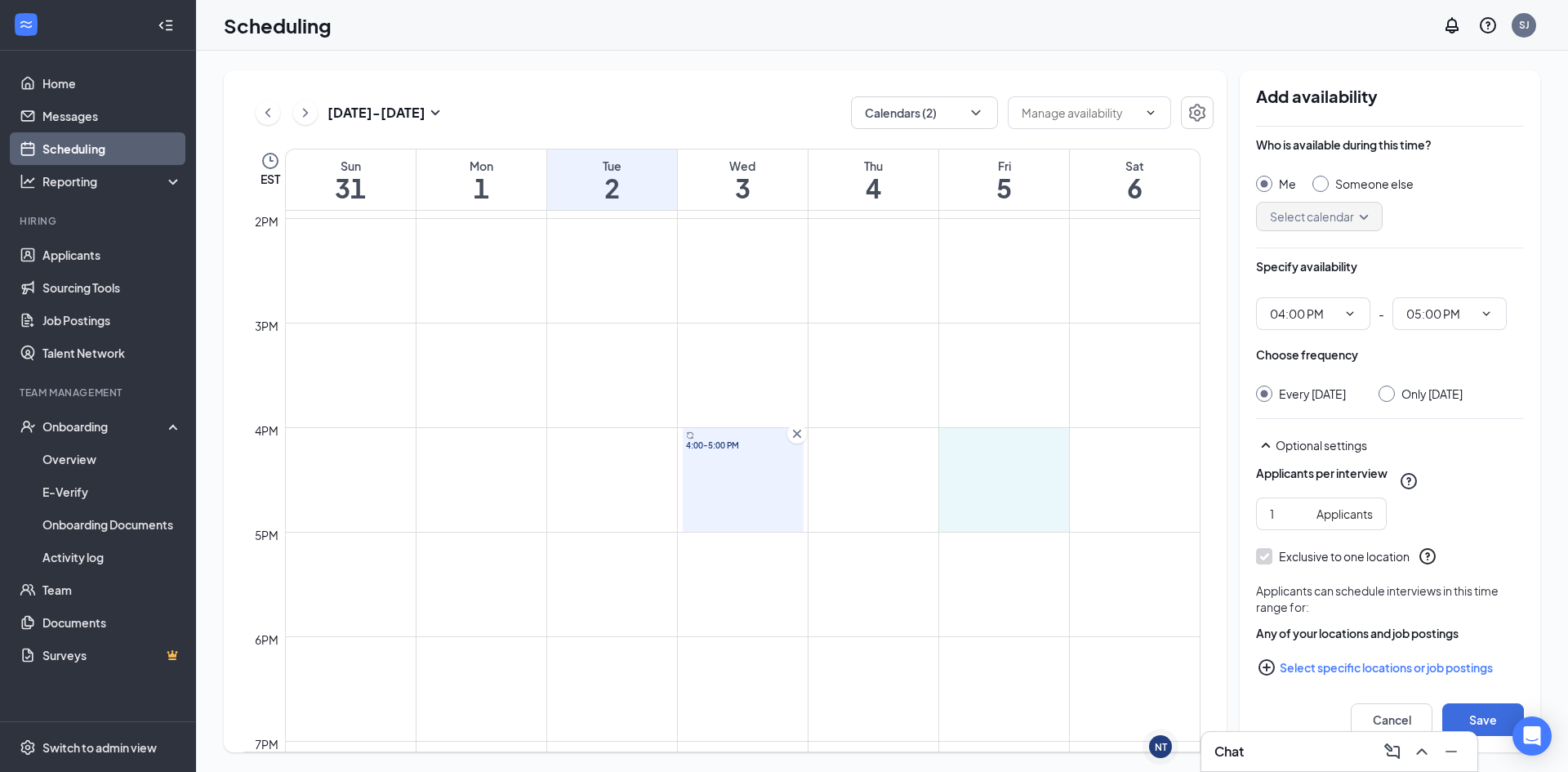
drag, startPoint x: 1027, startPoint y: 439, endPoint x: 1014, endPoint y: 505, distance: 67.3
click at [712, 477] on div "4:00-5:00 PM" at bounding box center [743, 480] width 121 height 104
click at [1040, 445] on span "4:00-5:00 PM" at bounding box center [1004, 444] width 114 height 11
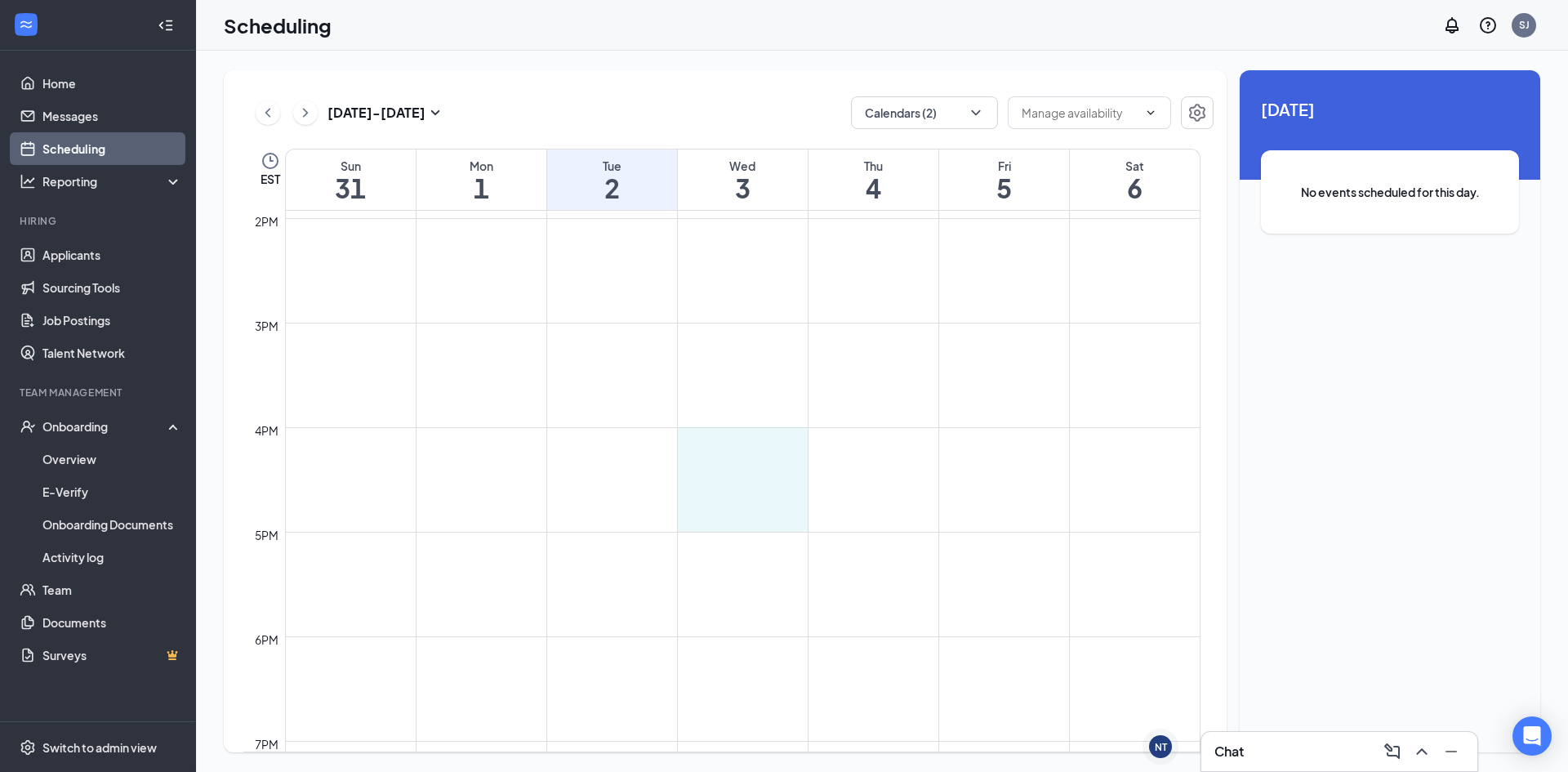
drag, startPoint x: 724, startPoint y: 438, endPoint x: 714, endPoint y: 514, distance: 76.7
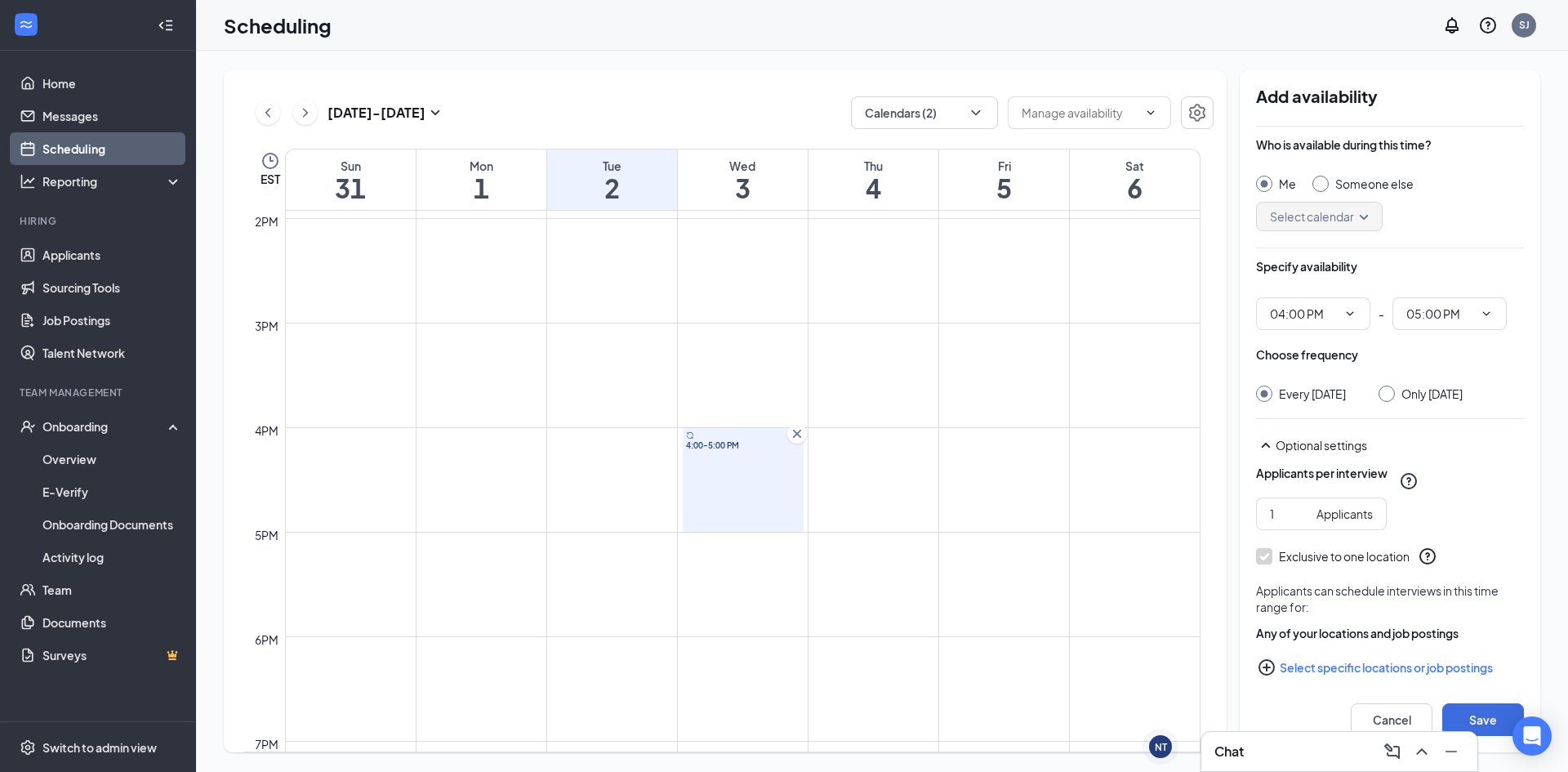
click at [1390, 396] on input "Only [DATE]" at bounding box center [1383, 391] width 11 height 11
radio input "true"
radio input "false"
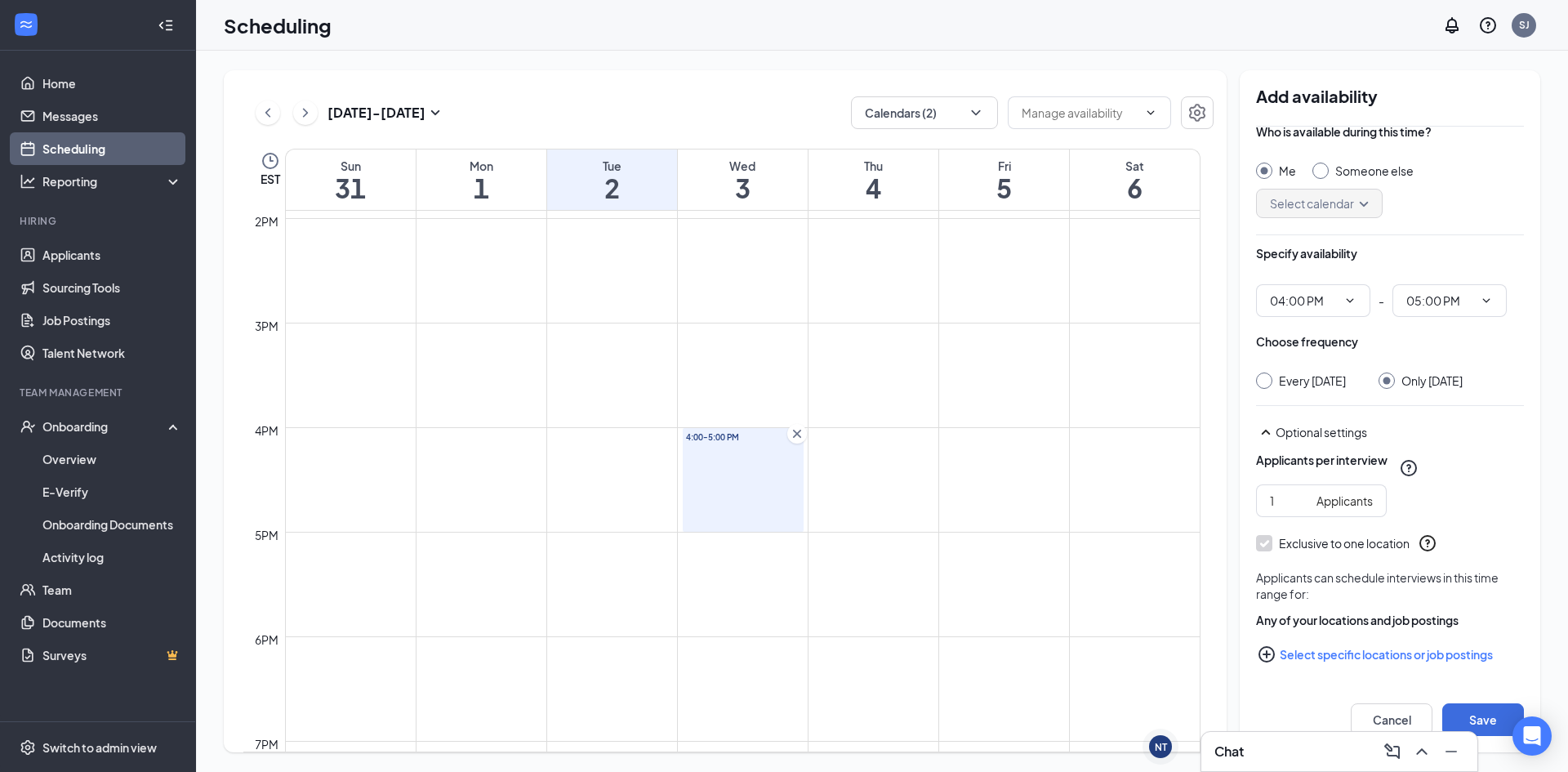
scroll to position [29, 0]
click at [1458, 708] on button "Save" at bounding box center [1483, 720] width 82 height 33
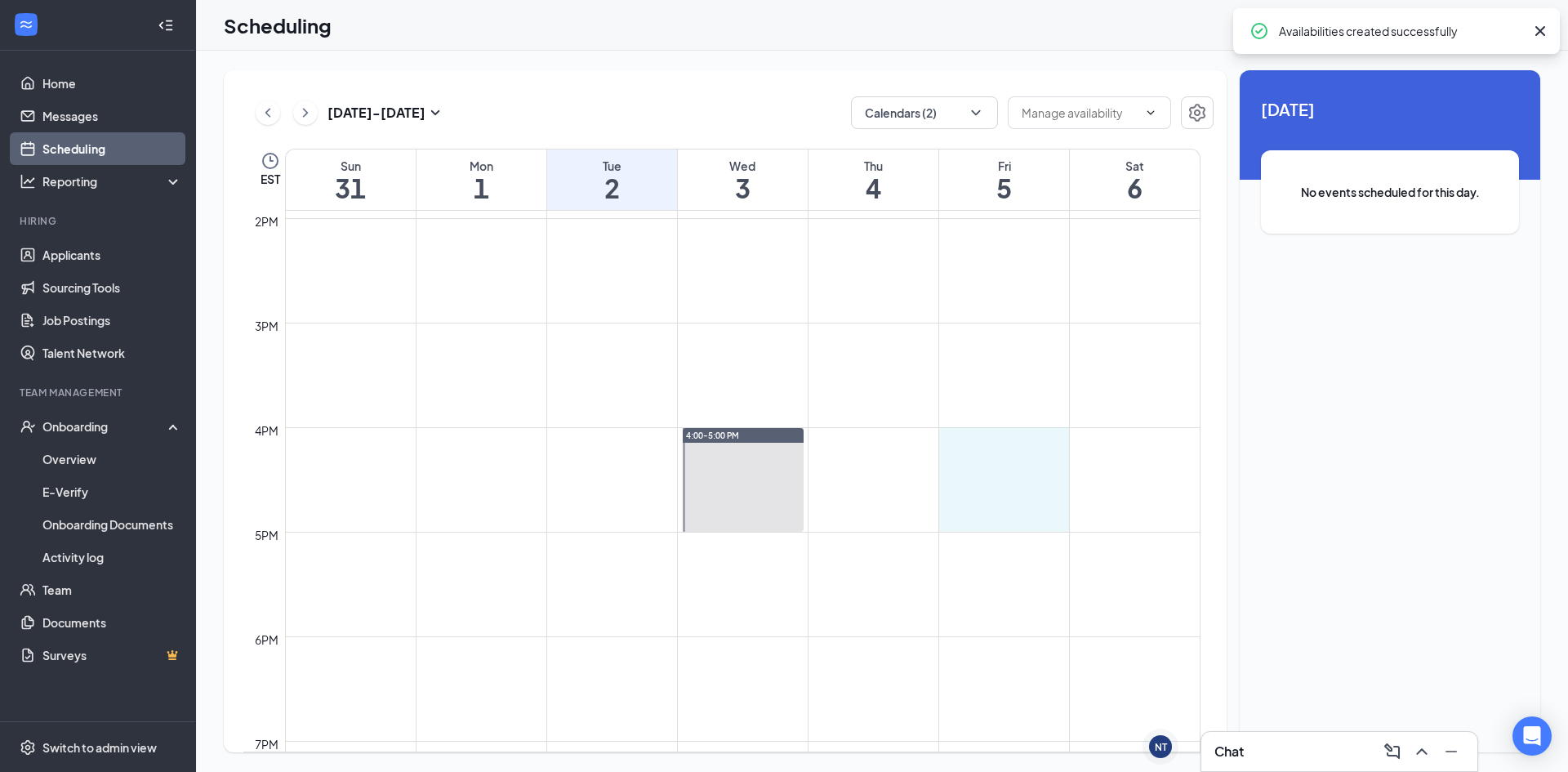
drag, startPoint x: 1000, startPoint y: 436, endPoint x: 1001, endPoint y: 518, distance: 82.0
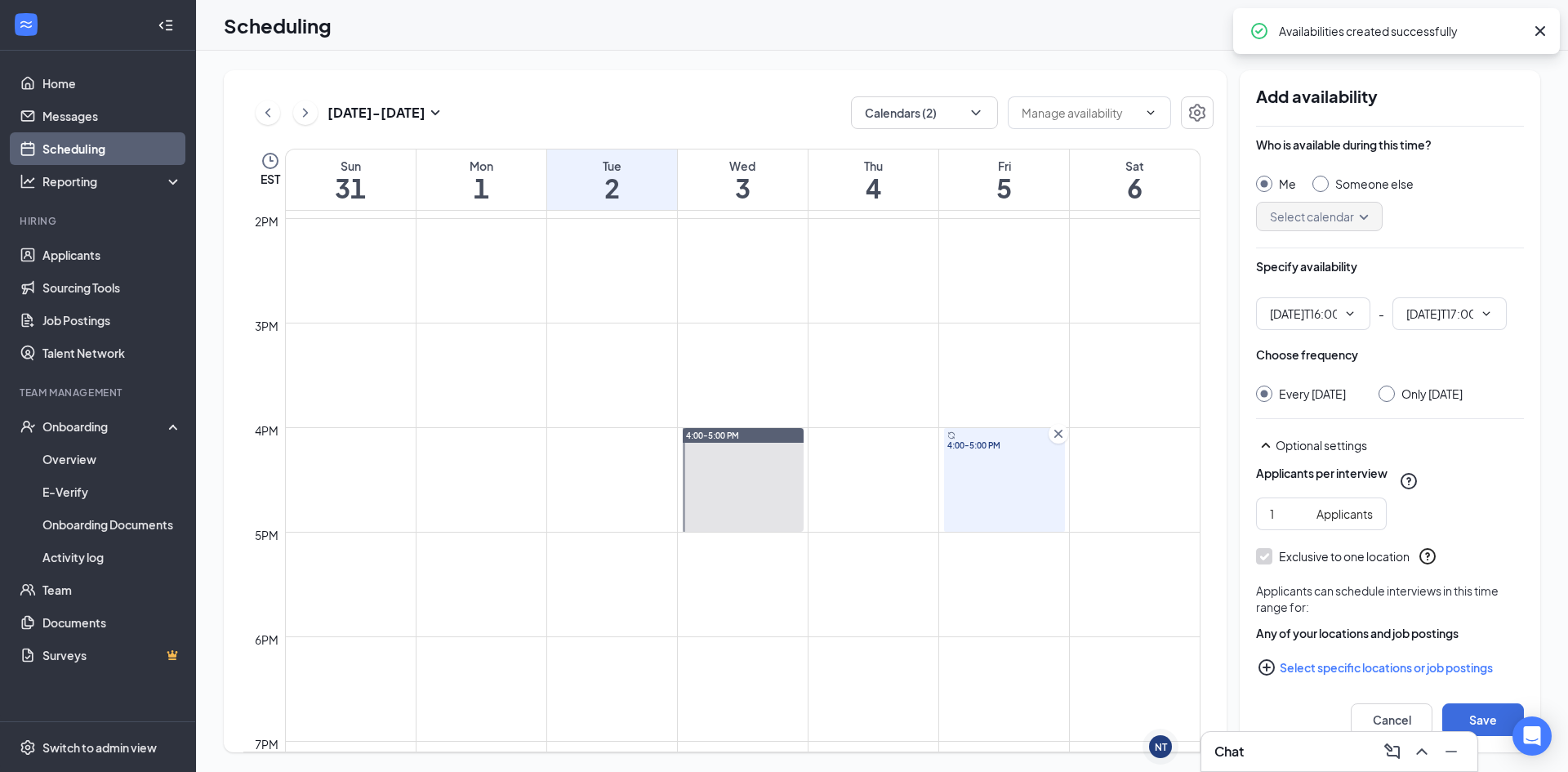
type input "04:00 PM"
type input "05:00 PM"
click at [1382, 397] on div at bounding box center [1386, 394] width 16 height 16
click at [1382, 394] on input "Only [DATE]" at bounding box center [1383, 391] width 11 height 11
radio input "true"
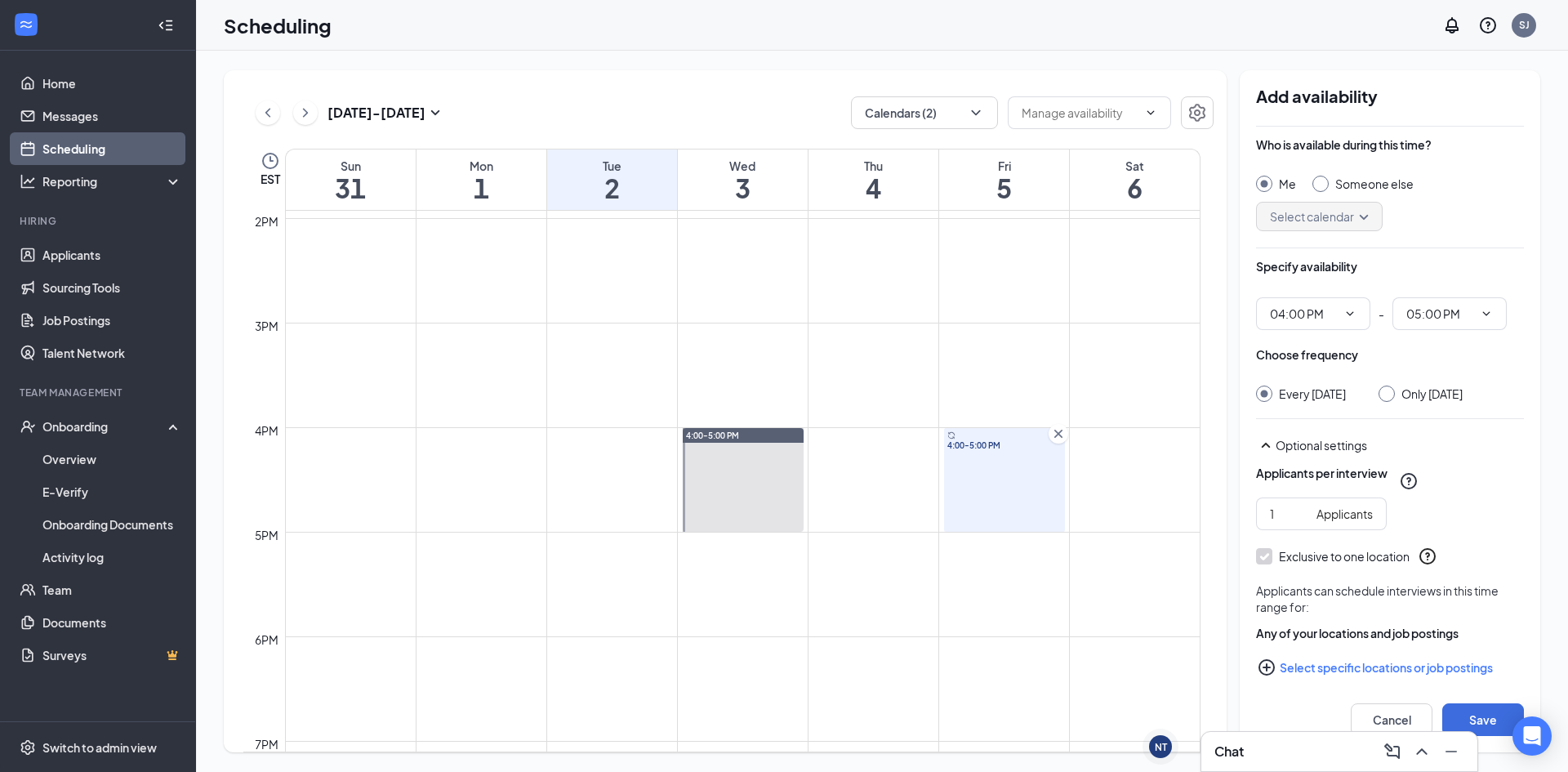
radio input "false"
click at [1480, 714] on button "Save" at bounding box center [1483, 720] width 82 height 33
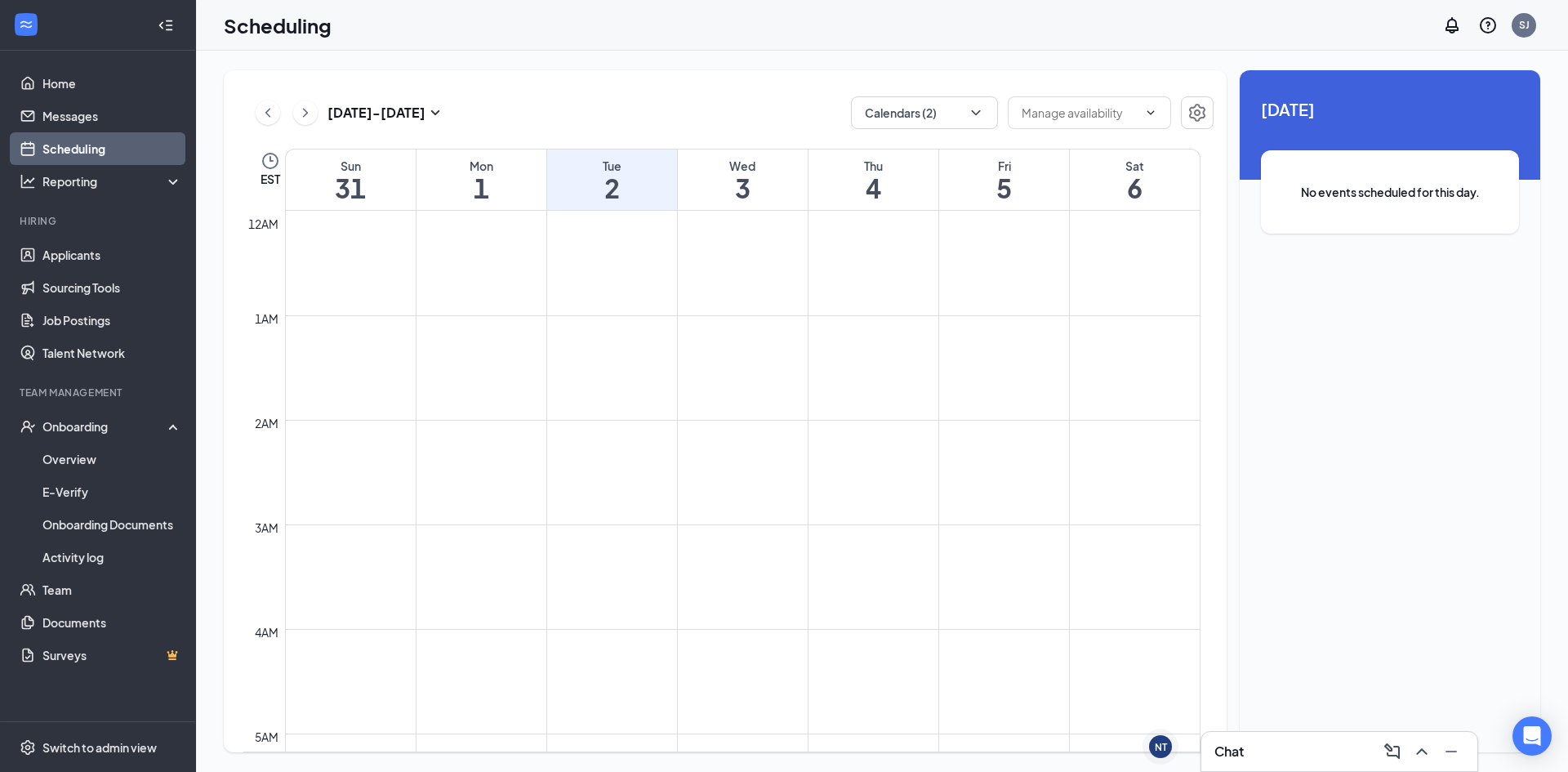
click at [1235, 749] on h3 "Chat" at bounding box center [1229, 751] width 29 height 18
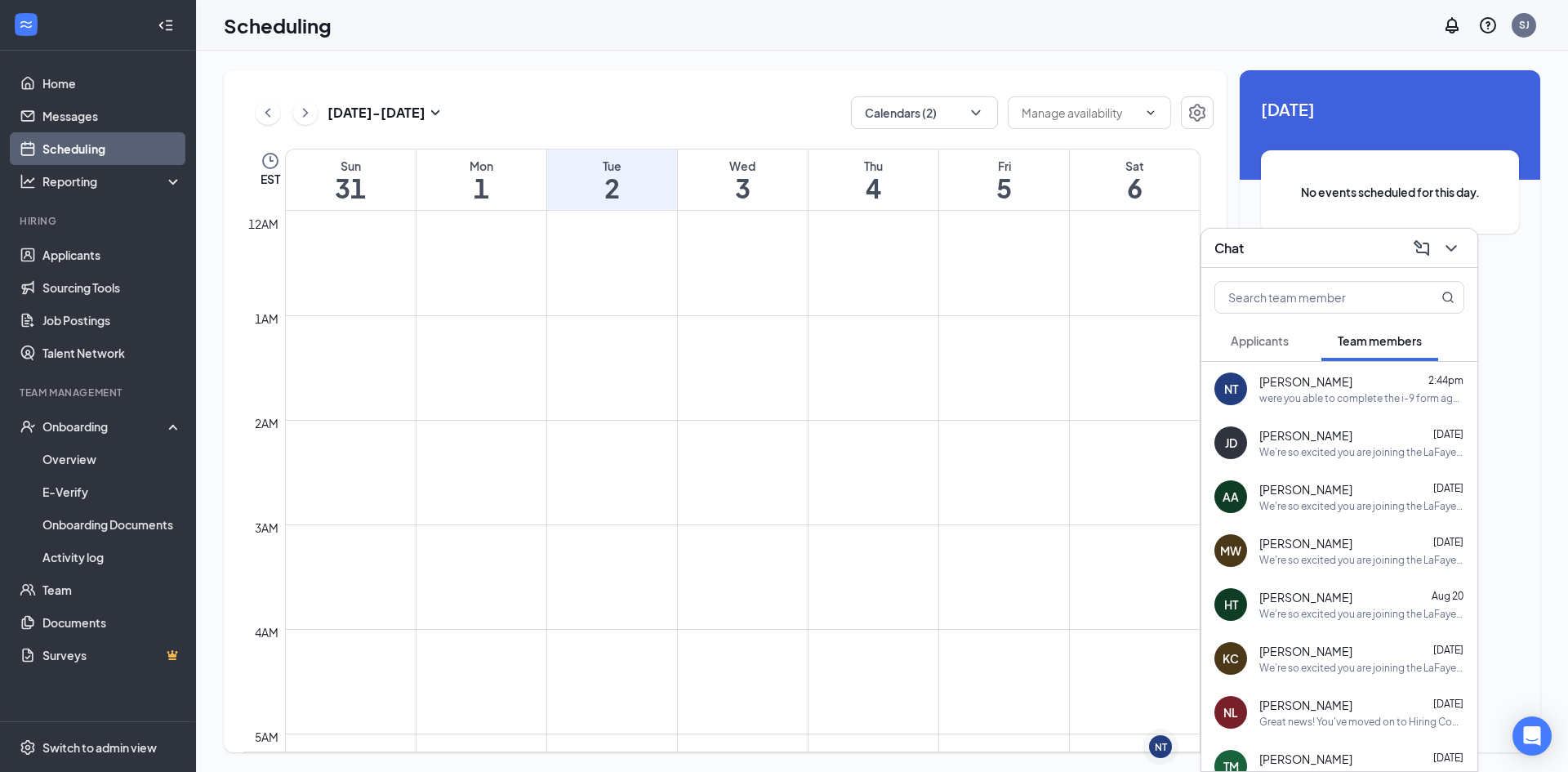
click at [1331, 402] on div "were you able to complete the i-9 form again?" at bounding box center [1362, 398] width 205 height 14
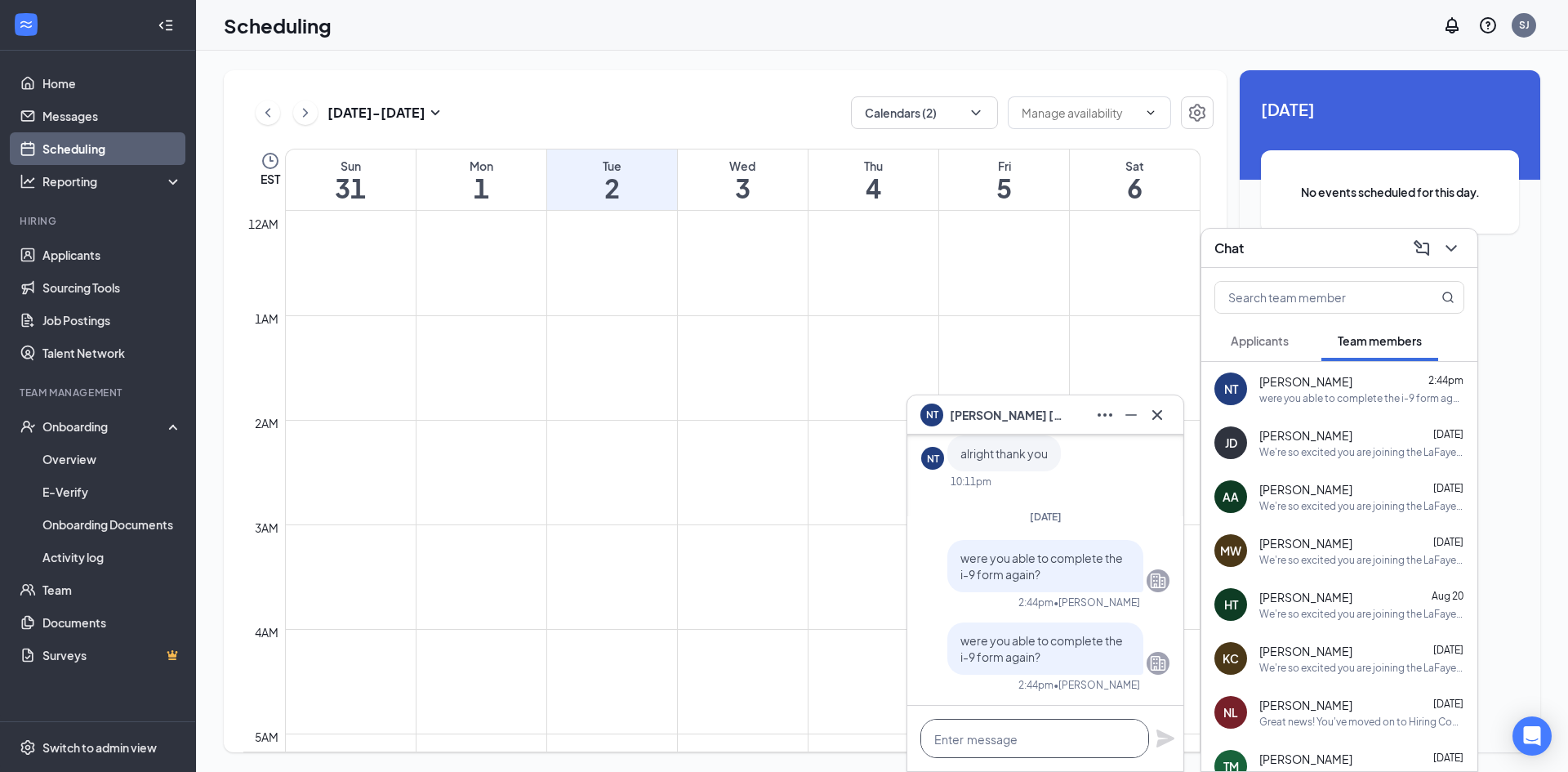
click at [1064, 733] on textarea at bounding box center [1034, 738] width 229 height 40
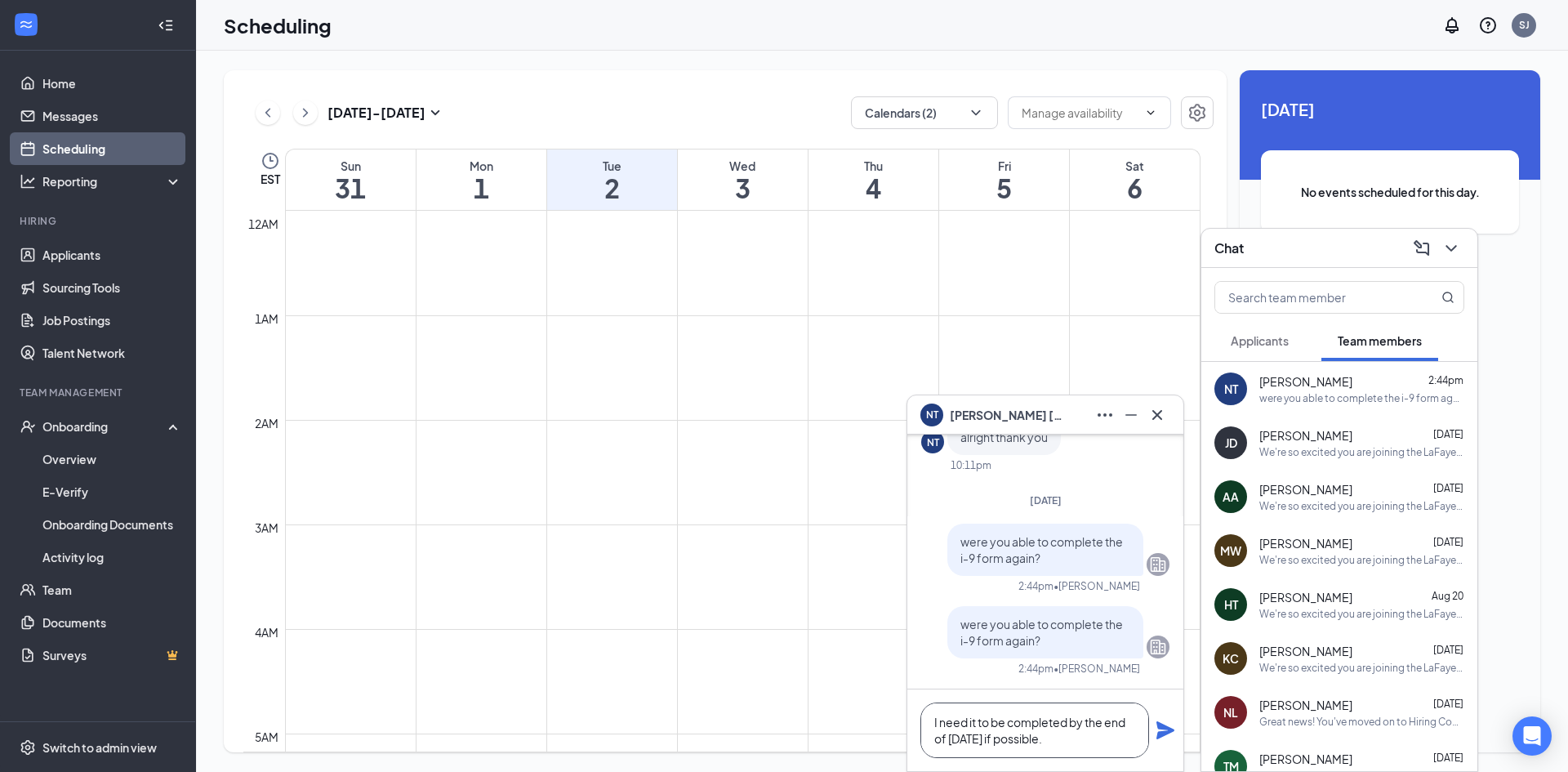
type textarea "I need it to be completed by the end of [DATE] if possible."
click at [1166, 728] on icon "Plane" at bounding box center [1165, 730] width 18 height 18
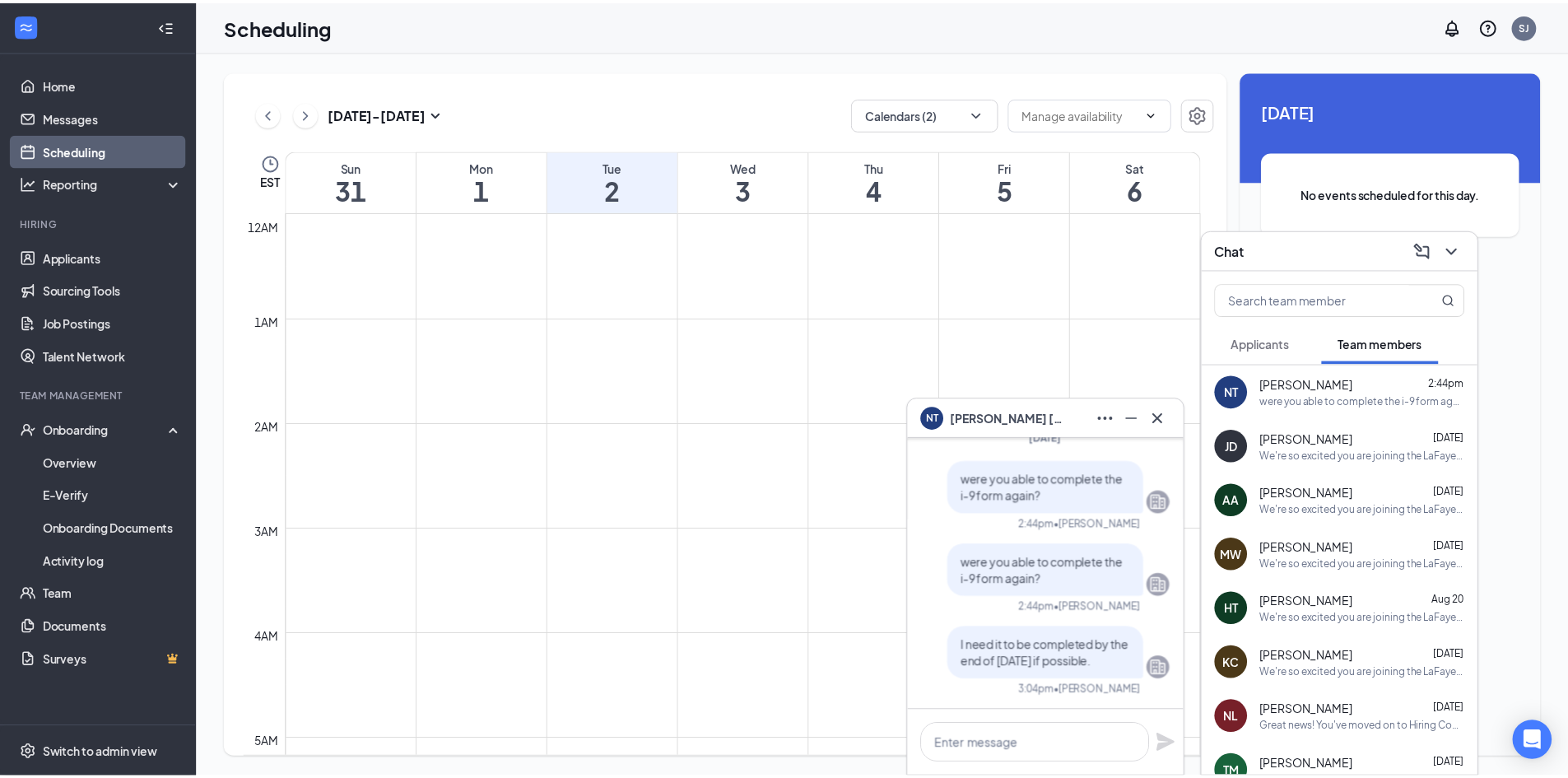
scroll to position [0, 0]
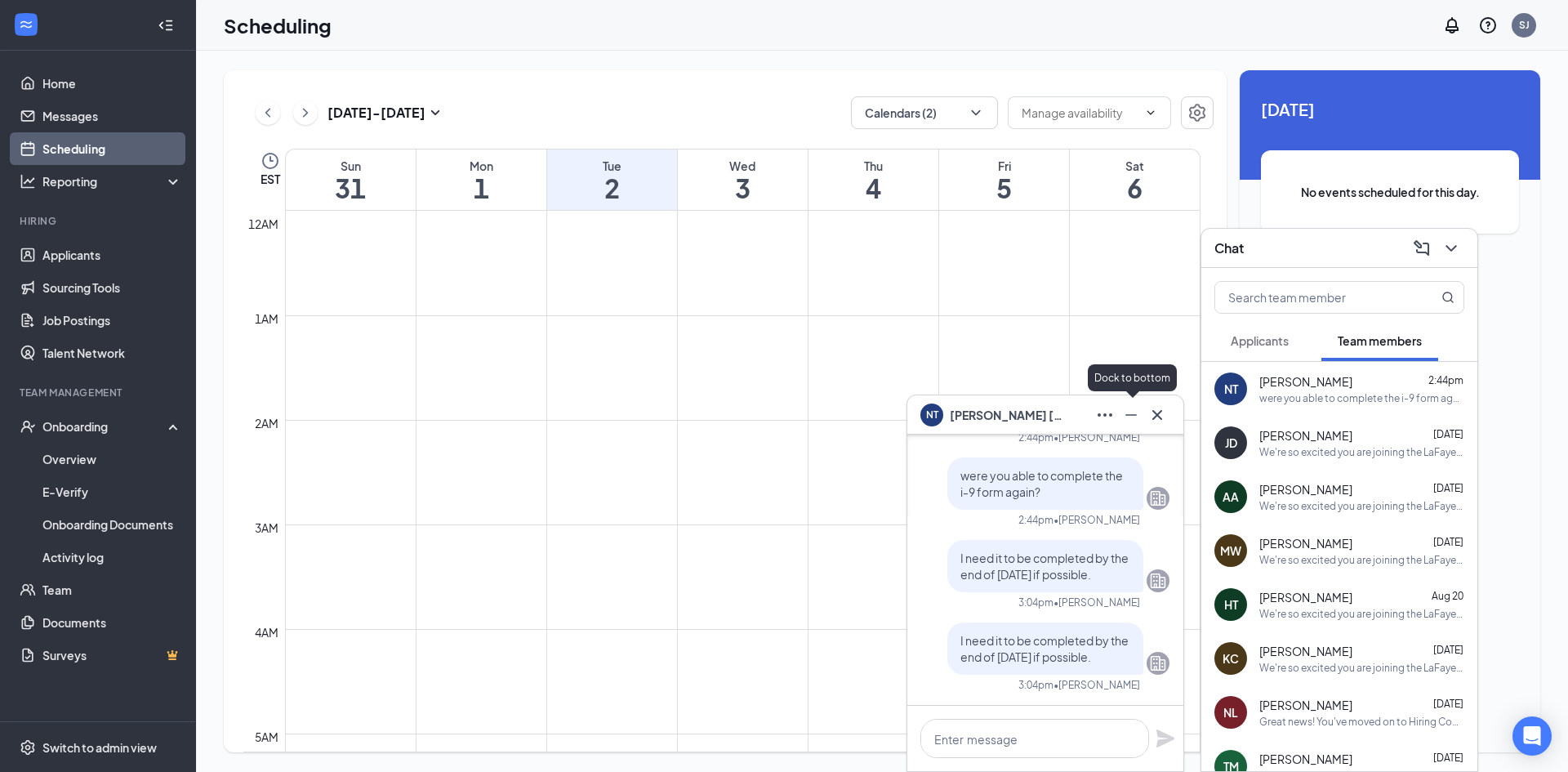
click at [1128, 420] on icon "Minimize" at bounding box center [1131, 414] width 20 height 20
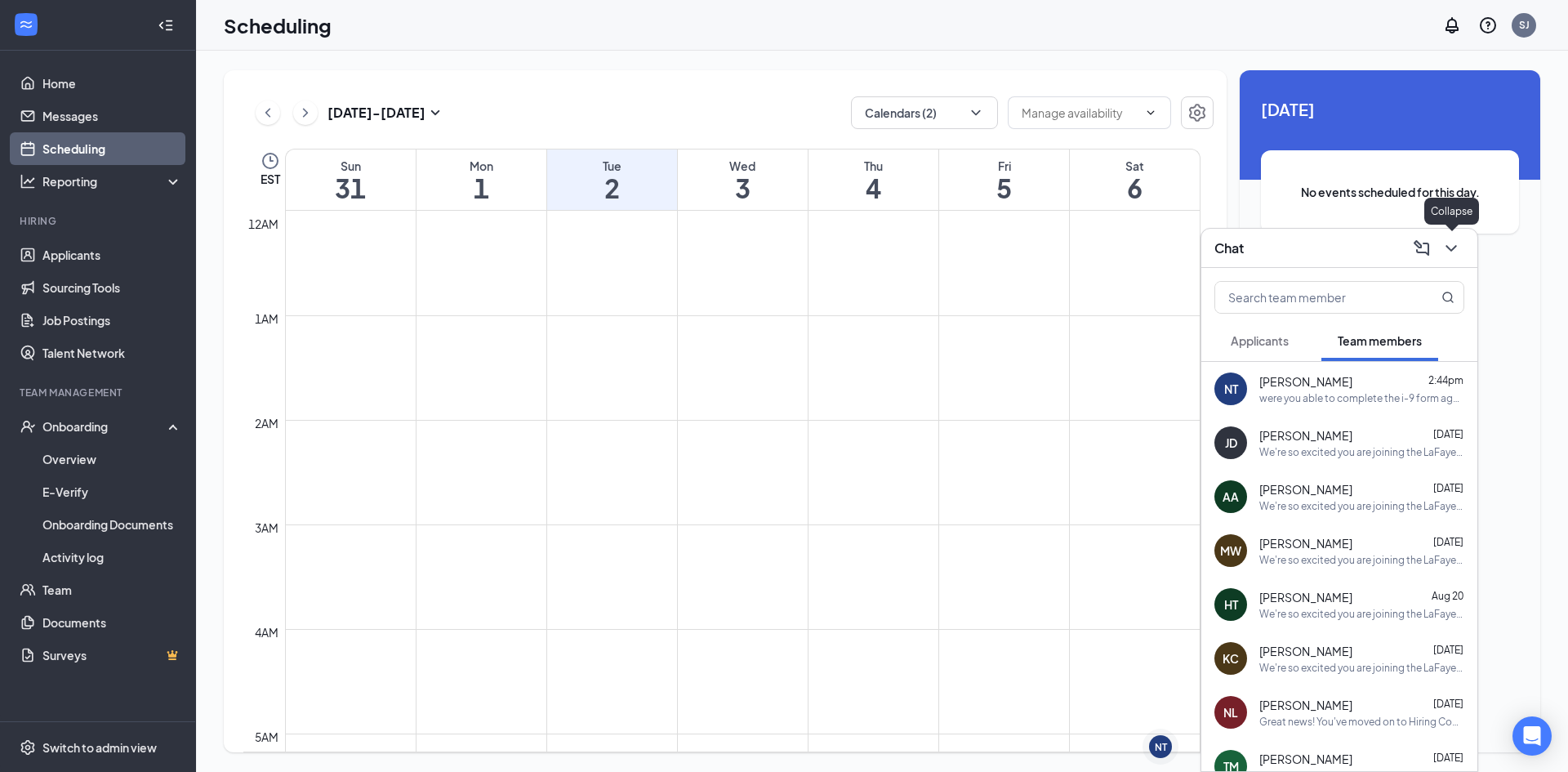
click at [1461, 252] on button at bounding box center [1451, 248] width 26 height 26
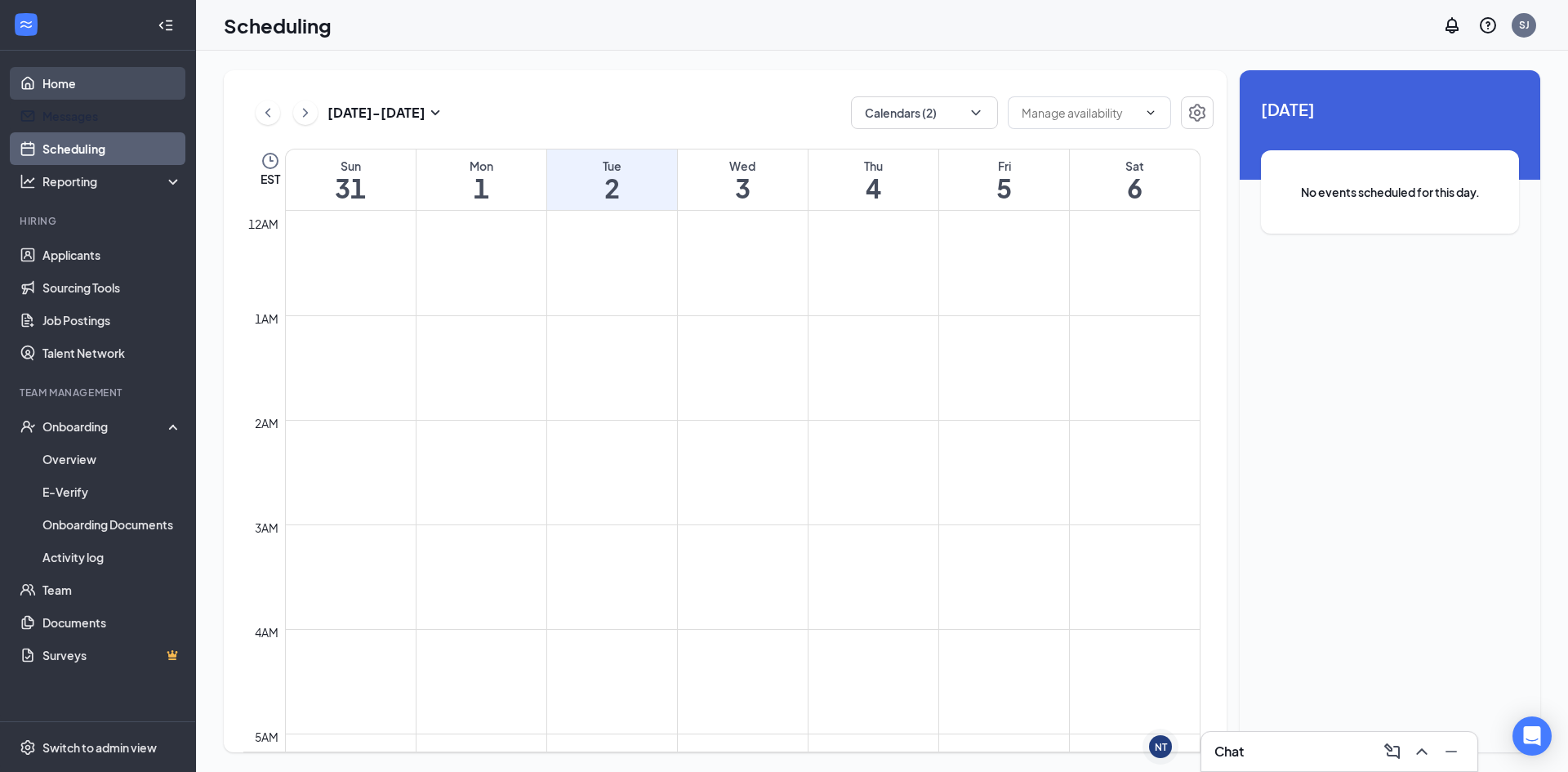
click at [87, 75] on link "Home" at bounding box center [112, 83] width 140 height 33
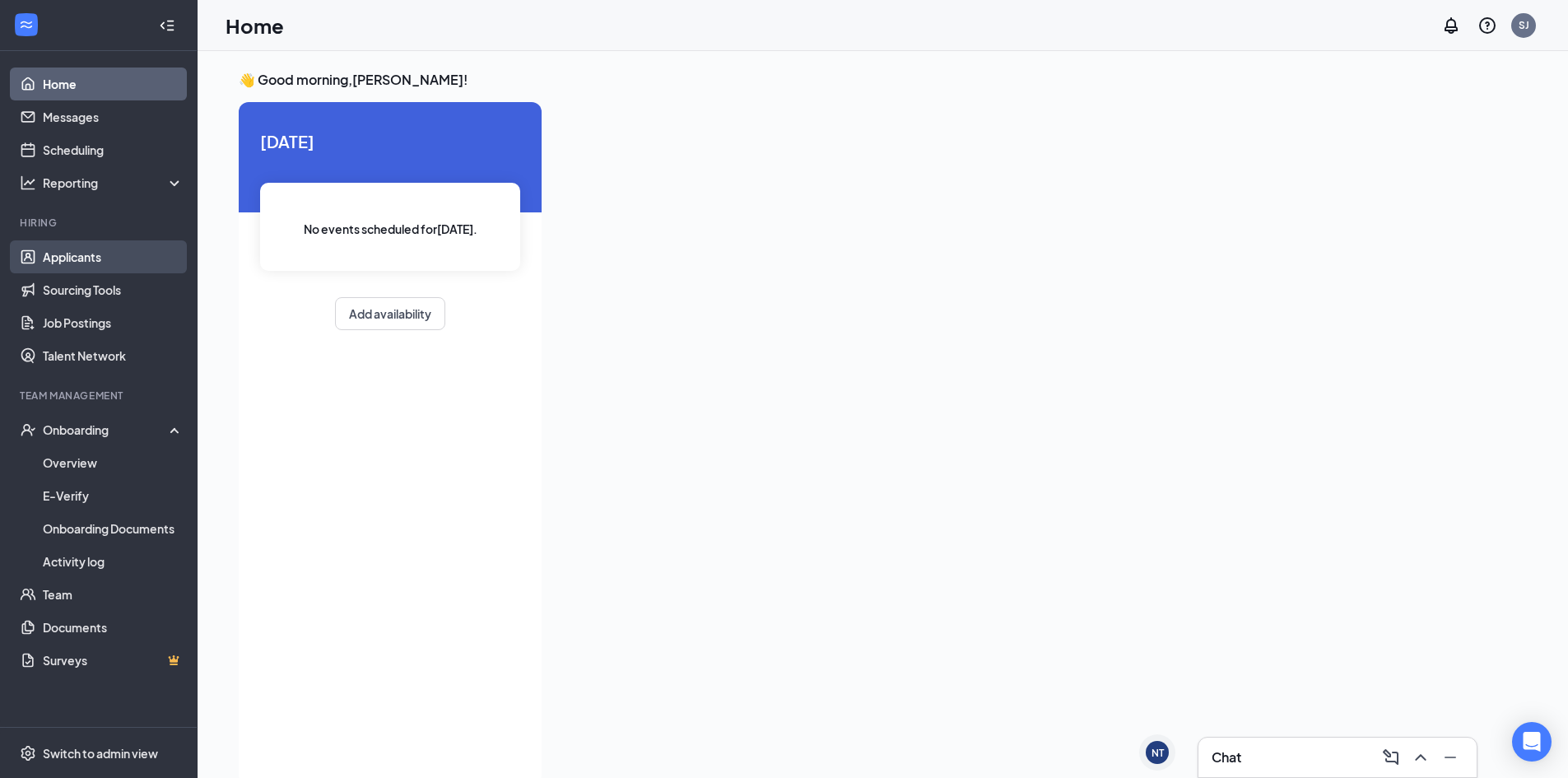
click at [89, 258] on link "Applicants" at bounding box center [113, 257] width 141 height 33
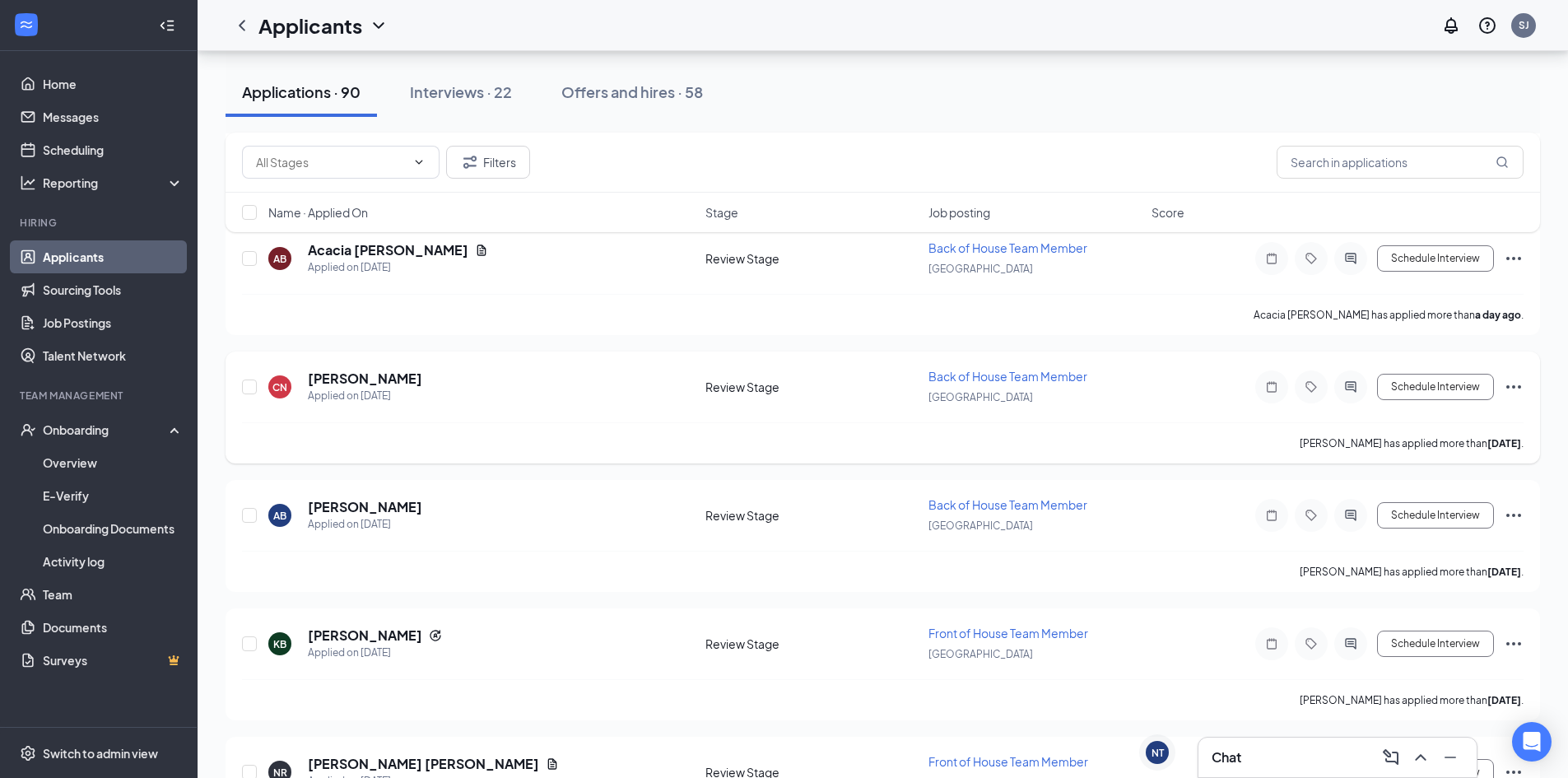
scroll to position [906, 0]
